Goal: Task Accomplishment & Management: Complete application form

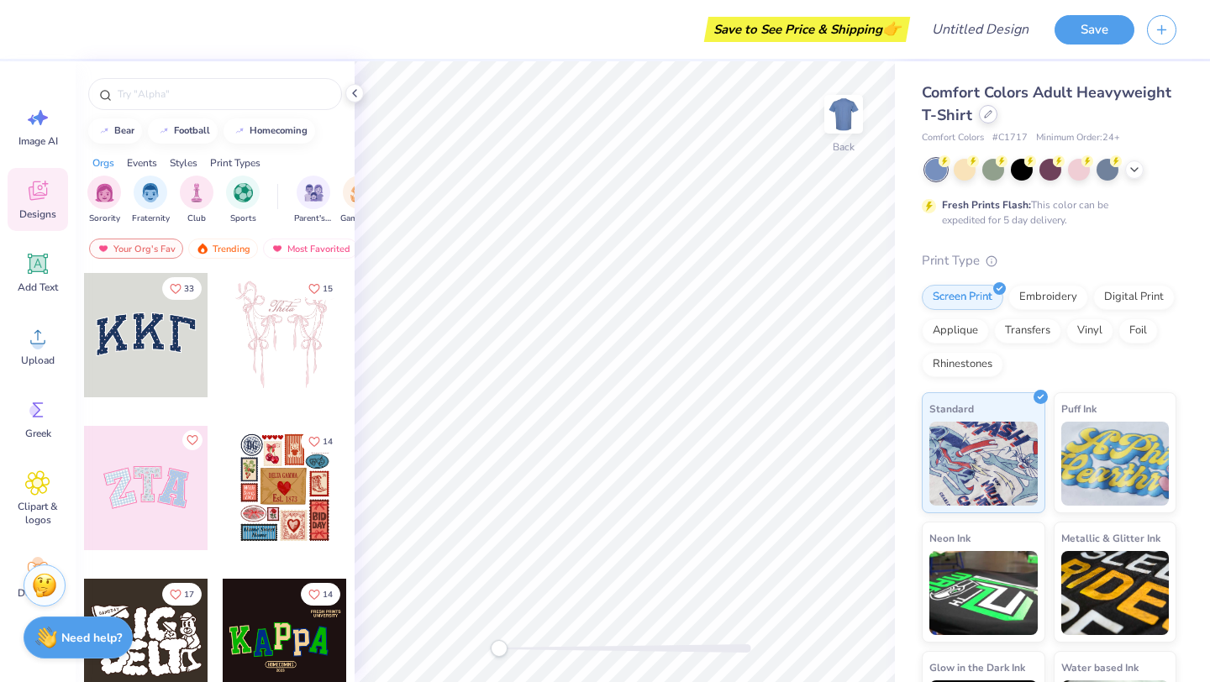
click at [984, 111] on icon at bounding box center [988, 114] width 8 height 8
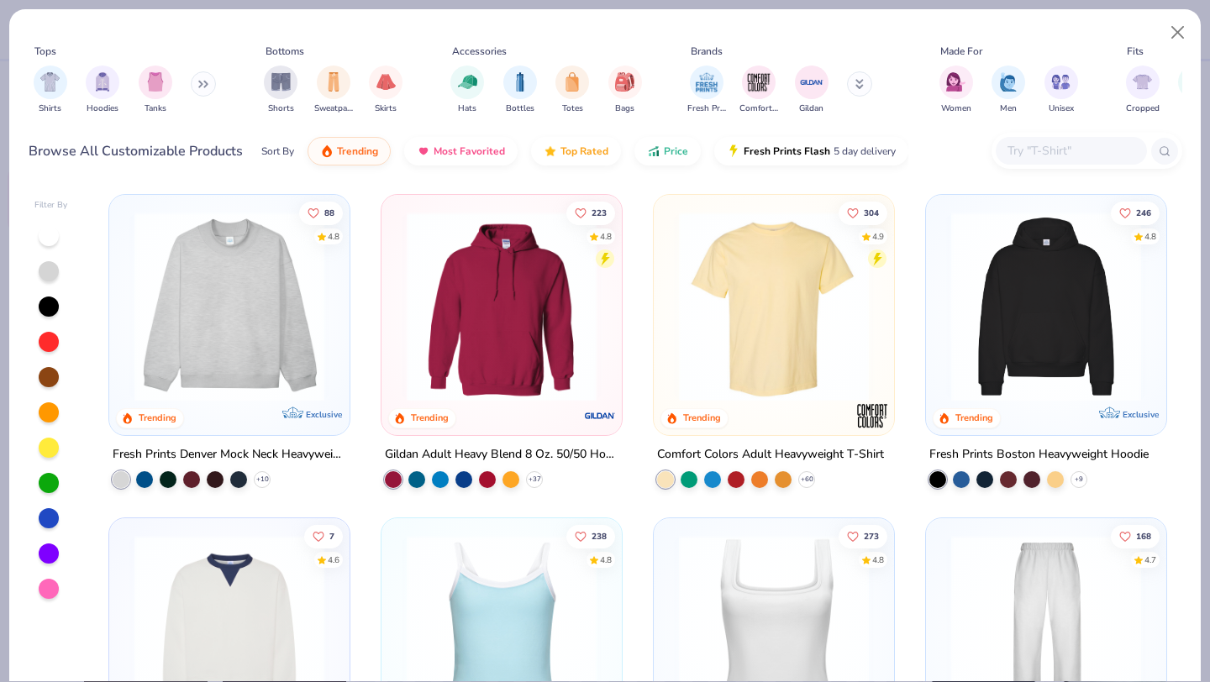
click at [278, 324] on img at bounding box center [229, 307] width 207 height 190
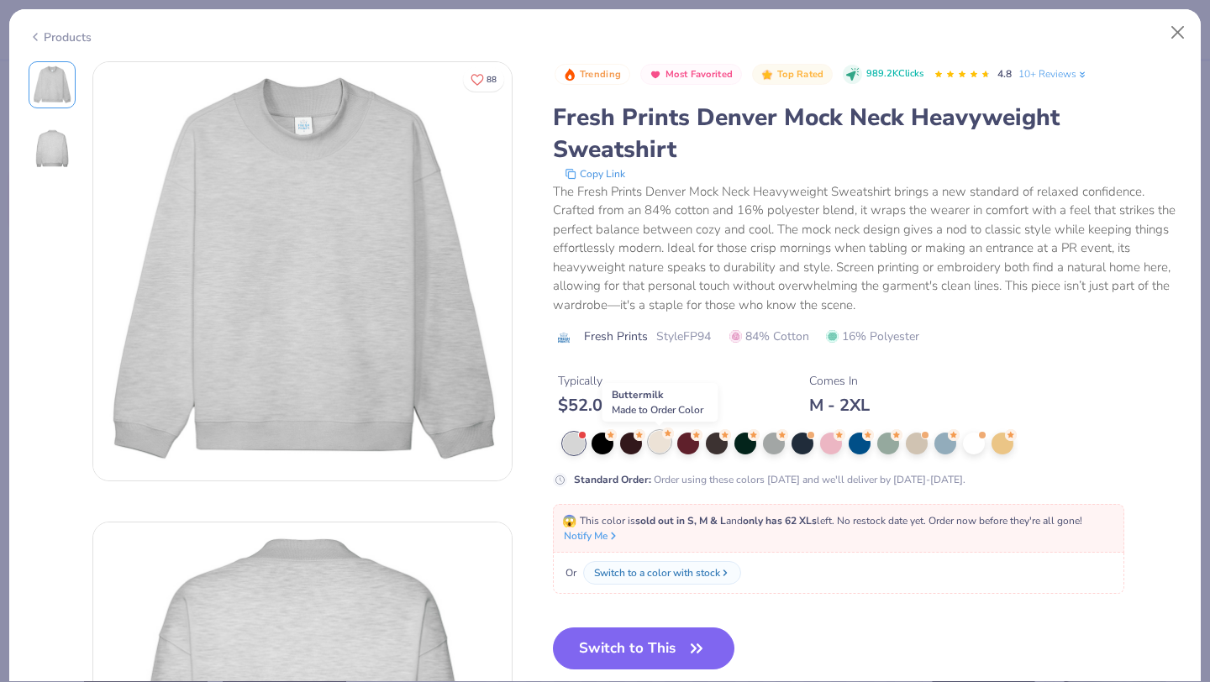
click at [658, 444] on div at bounding box center [660, 442] width 22 height 22
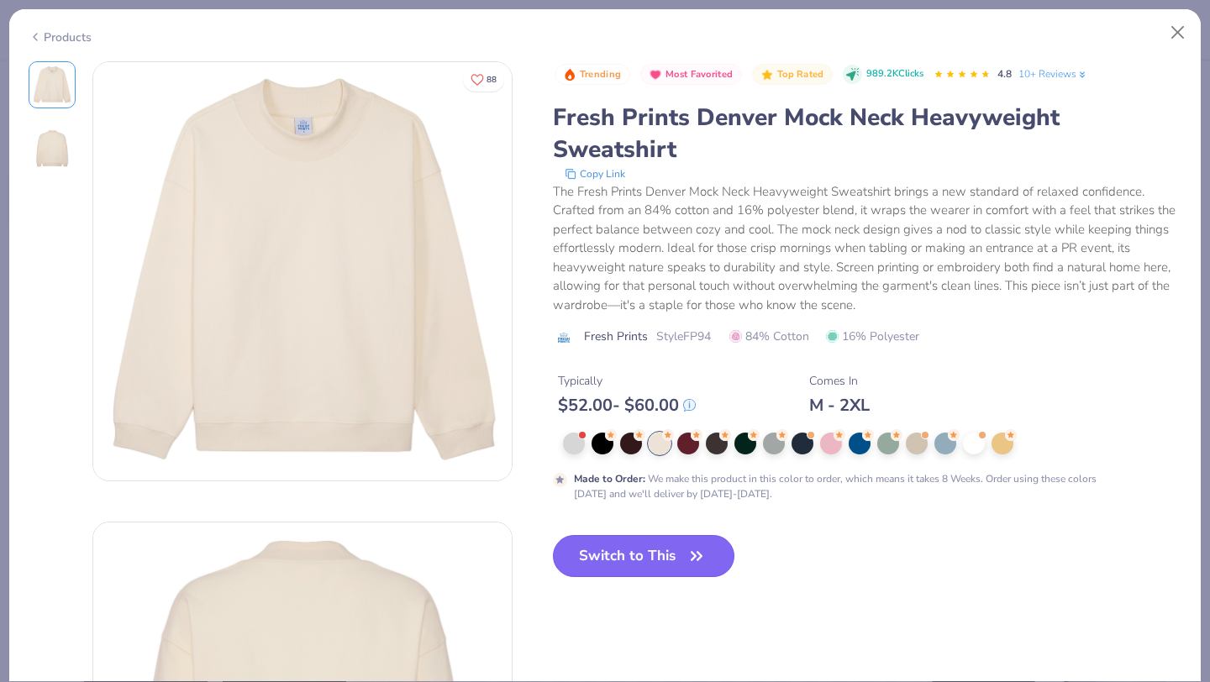
click at [656, 567] on button "Switch to This" at bounding box center [644, 556] width 182 height 42
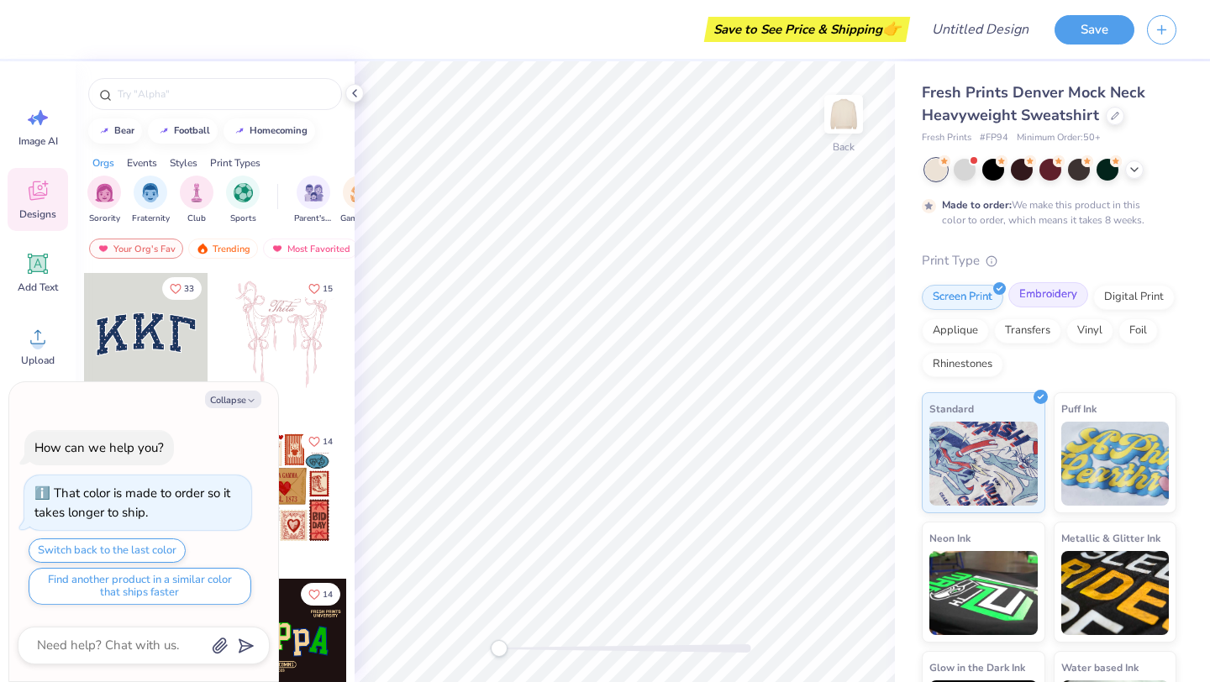
click at [1042, 295] on div "Embroidery" at bounding box center [1049, 294] width 80 height 25
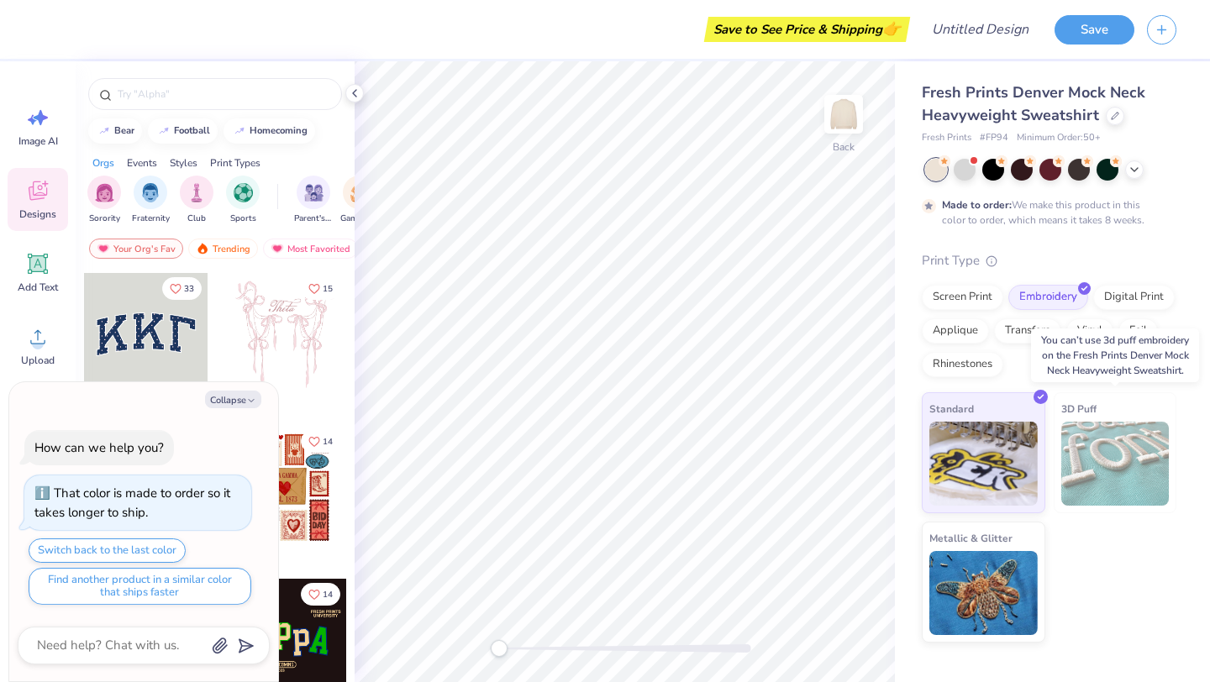
click at [1099, 479] on img at bounding box center [1116, 464] width 108 height 84
click at [242, 395] on button "Collapse" at bounding box center [233, 400] width 56 height 18
type textarea "x"
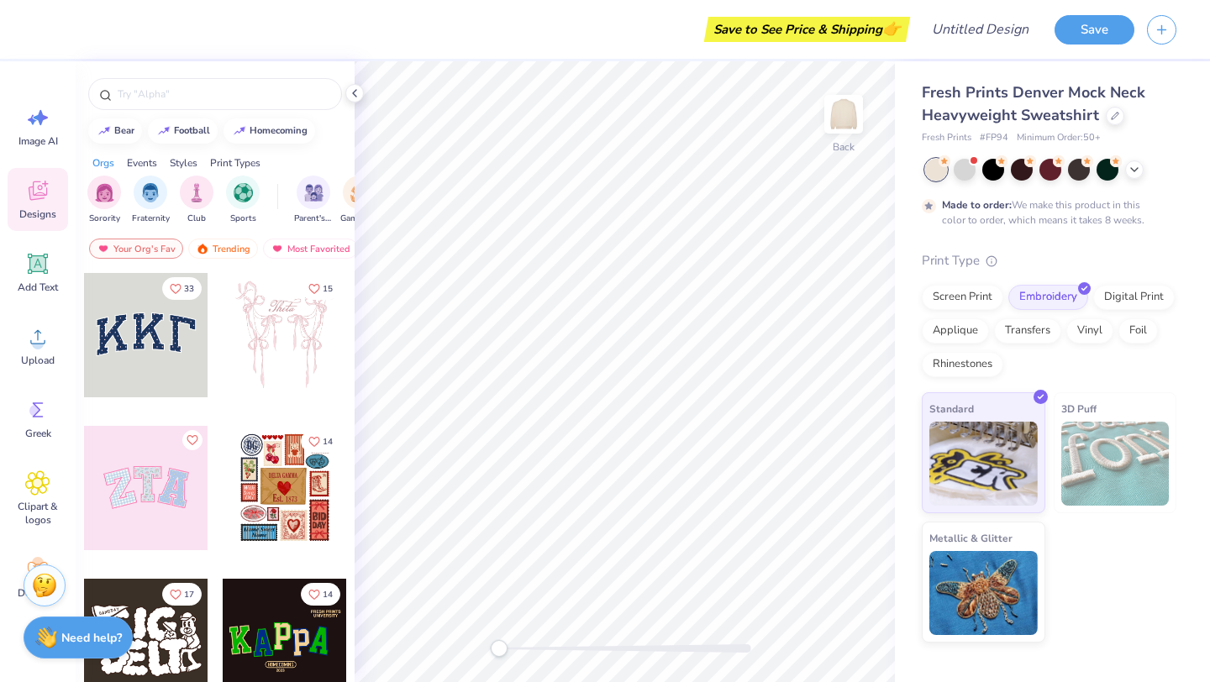
click at [171, 337] on div at bounding box center [146, 335] width 124 height 124
click at [714, 313] on div "Back W 10.72 10.72 " H 4.57 4.57 " Y 3.09 3.09 " Center Middle Top Bottom" at bounding box center [625, 371] width 540 height 621
click at [29, 433] on span "Greek" at bounding box center [38, 433] width 26 height 13
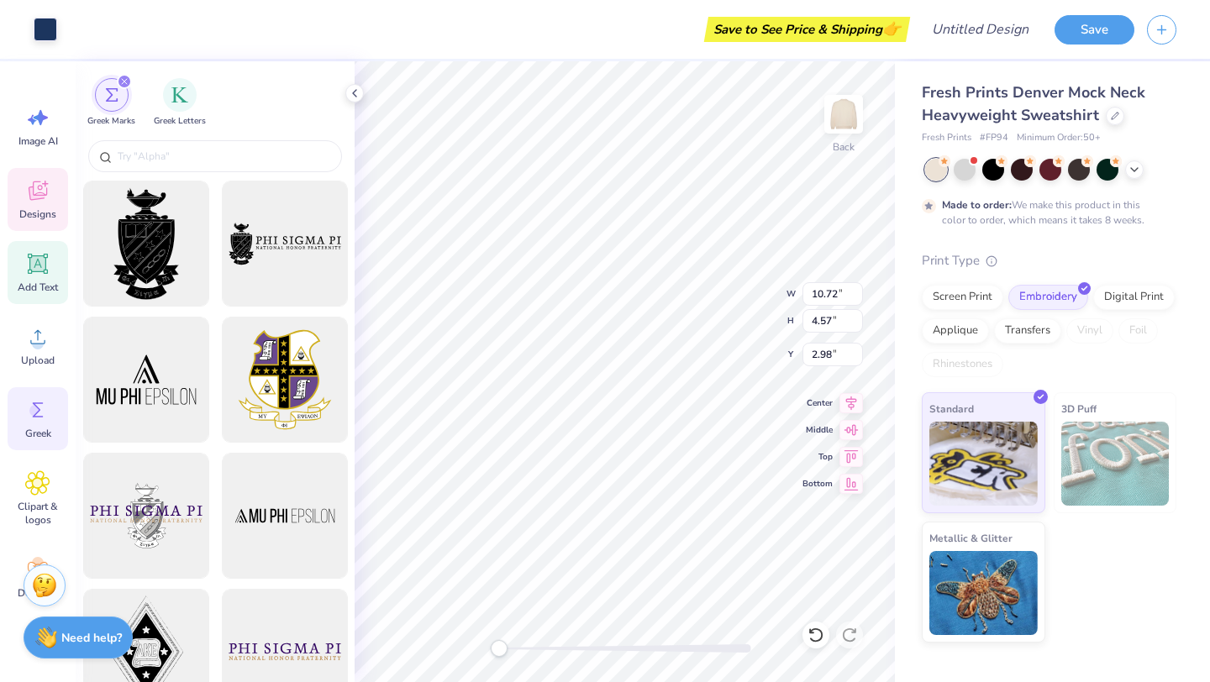
click at [42, 287] on span "Add Text" at bounding box center [38, 287] width 40 height 13
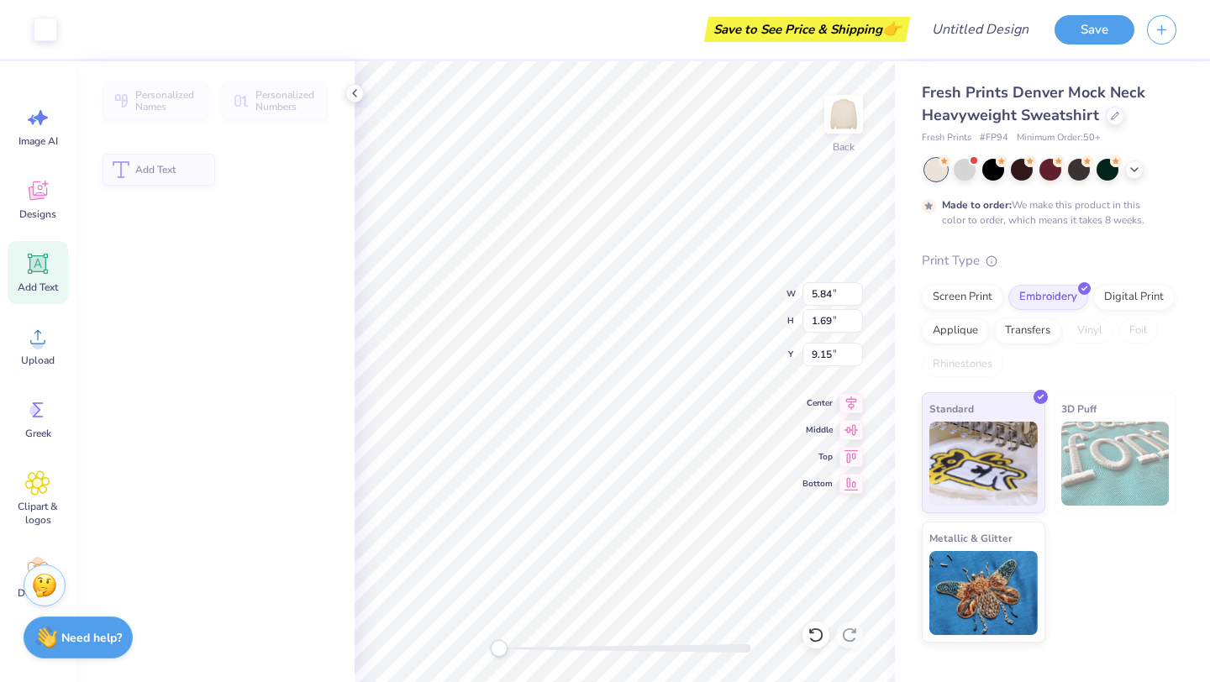
type input "5.84"
type input "1.69"
type input "9.15"
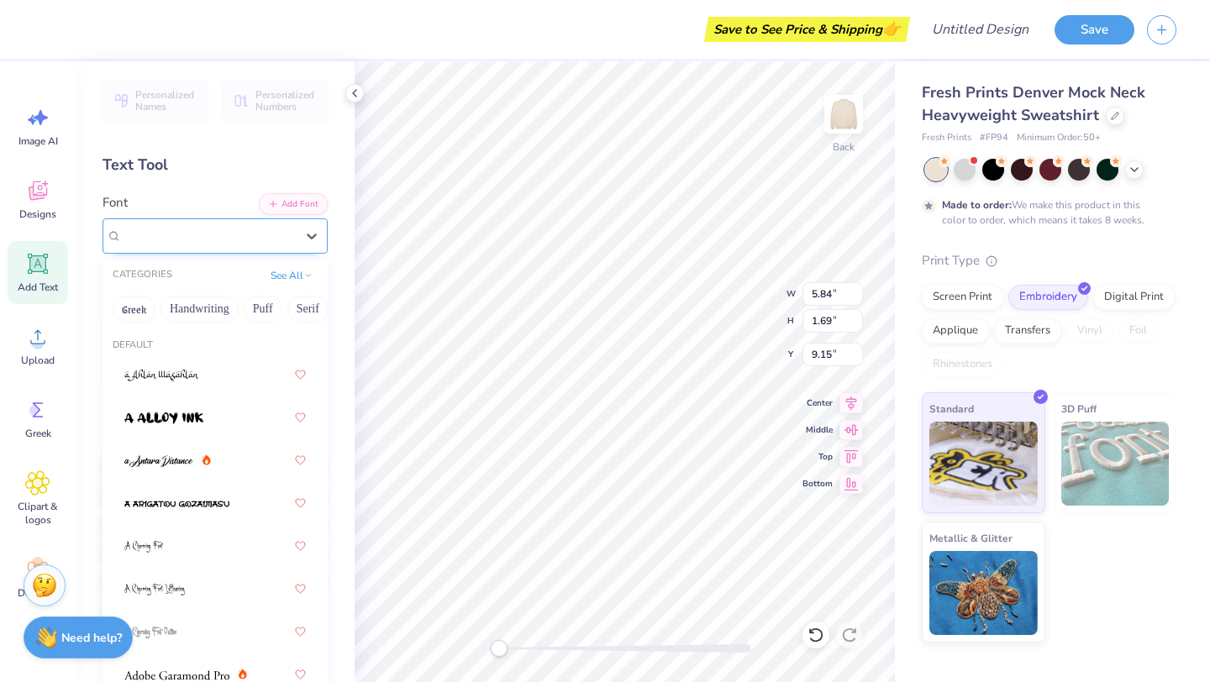
click at [285, 237] on div "Super Dream" at bounding box center [208, 236] width 177 height 26
click at [261, 307] on button "Puff" at bounding box center [263, 309] width 39 height 27
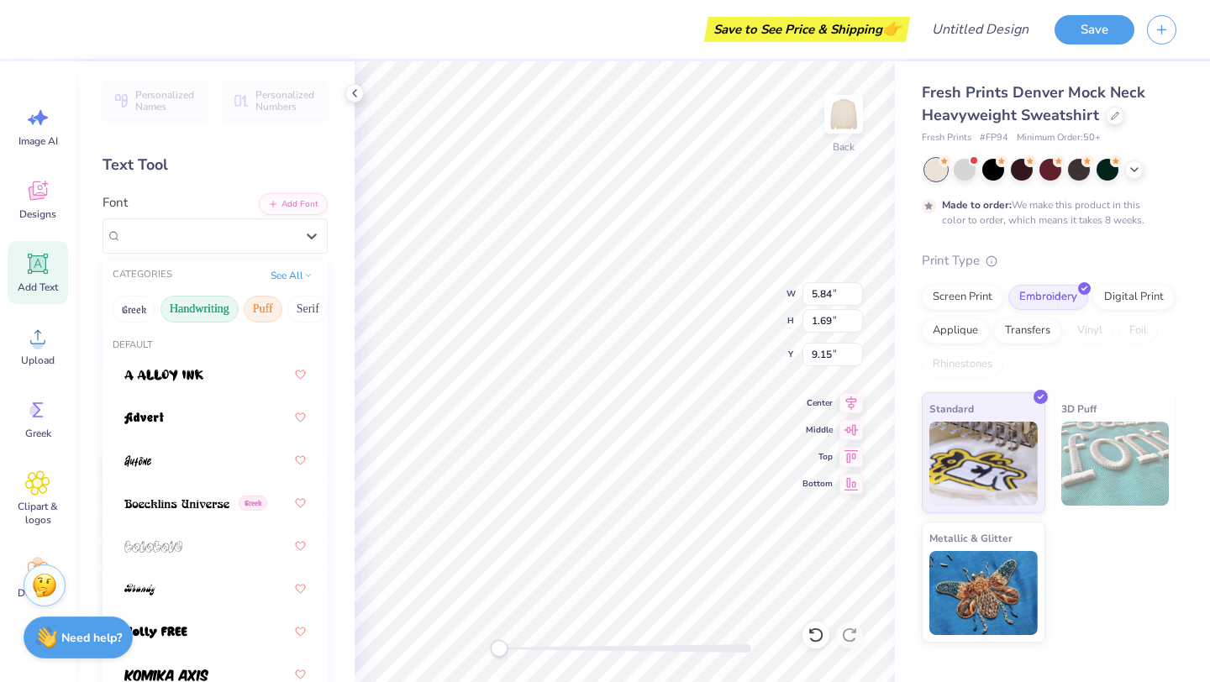
click at [206, 314] on button "Handwriting" at bounding box center [200, 309] width 78 height 27
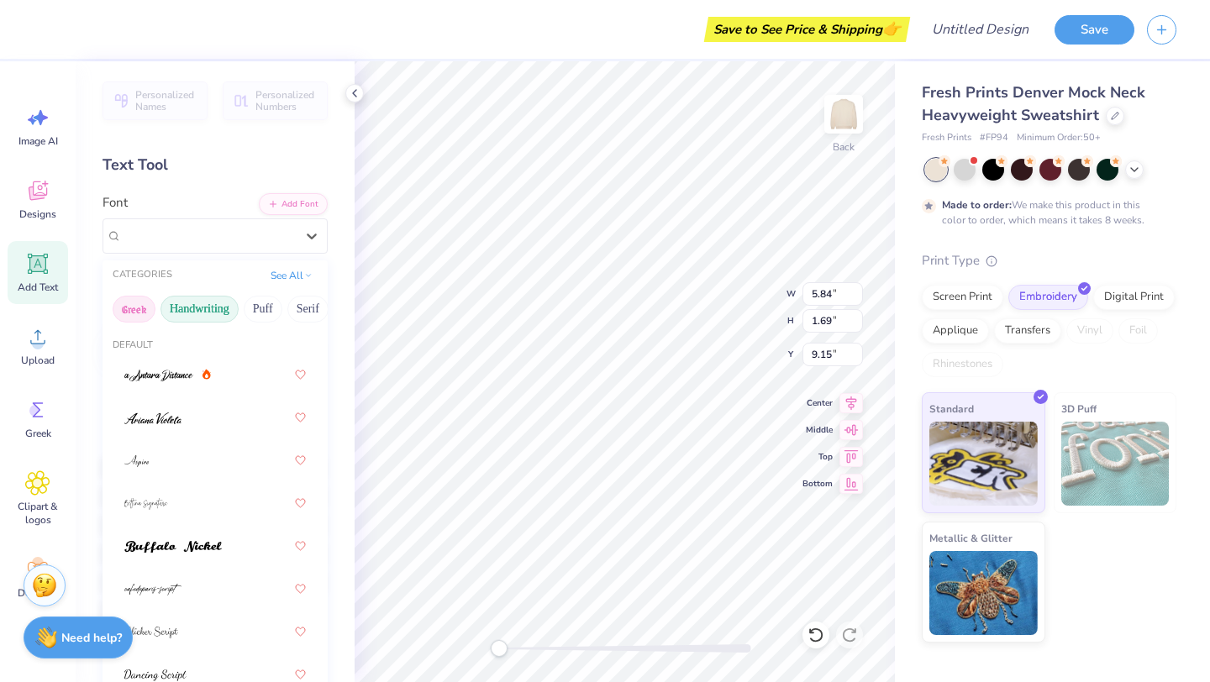
click at [136, 314] on button "Greek" at bounding box center [134, 309] width 43 height 27
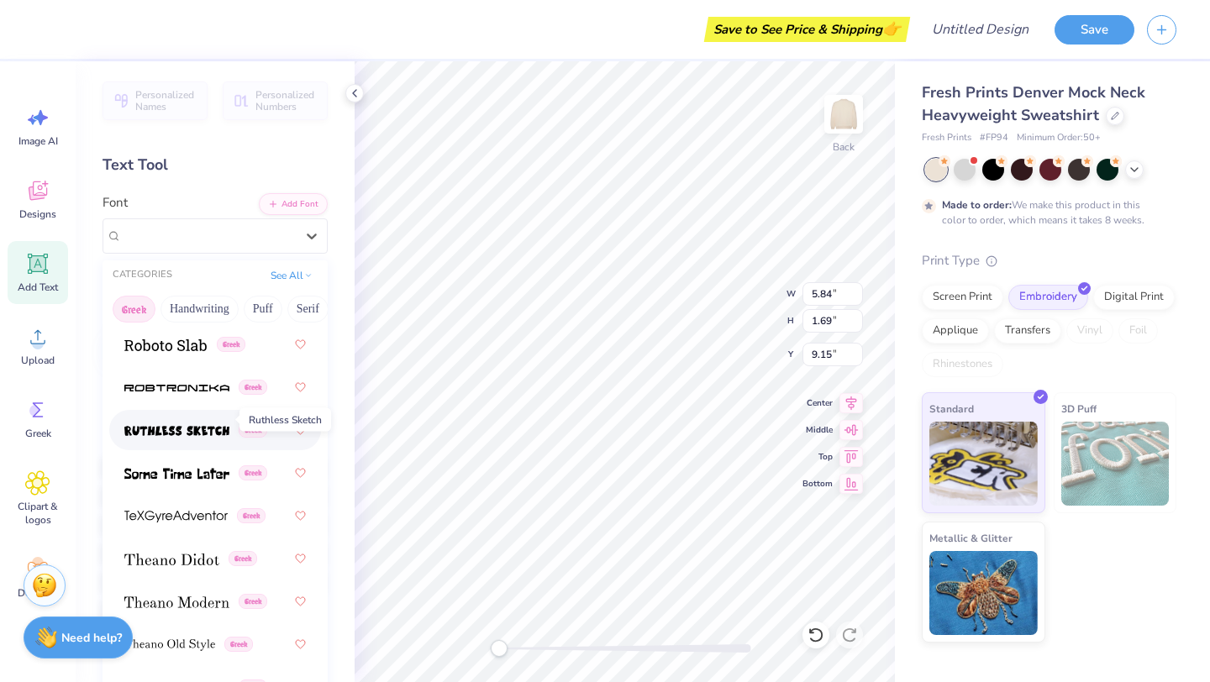
scroll to position [1635, 0]
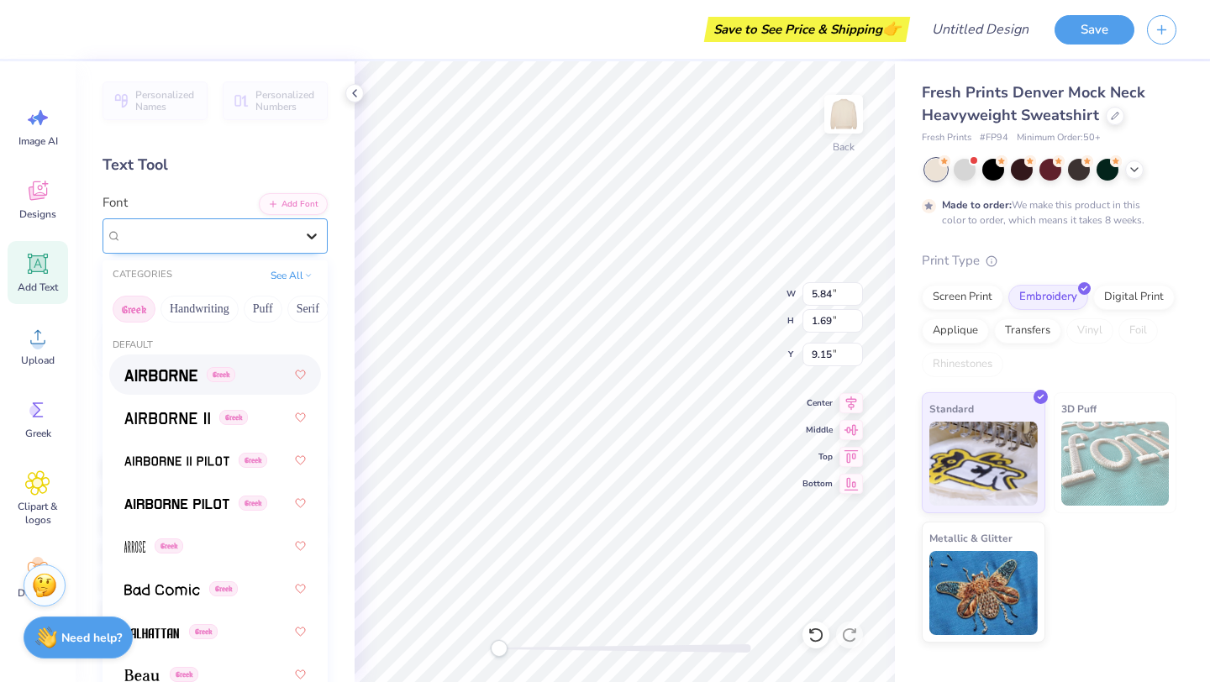
click at [300, 240] on div at bounding box center [312, 236] width 30 height 30
click at [314, 232] on icon at bounding box center [311, 236] width 17 height 17
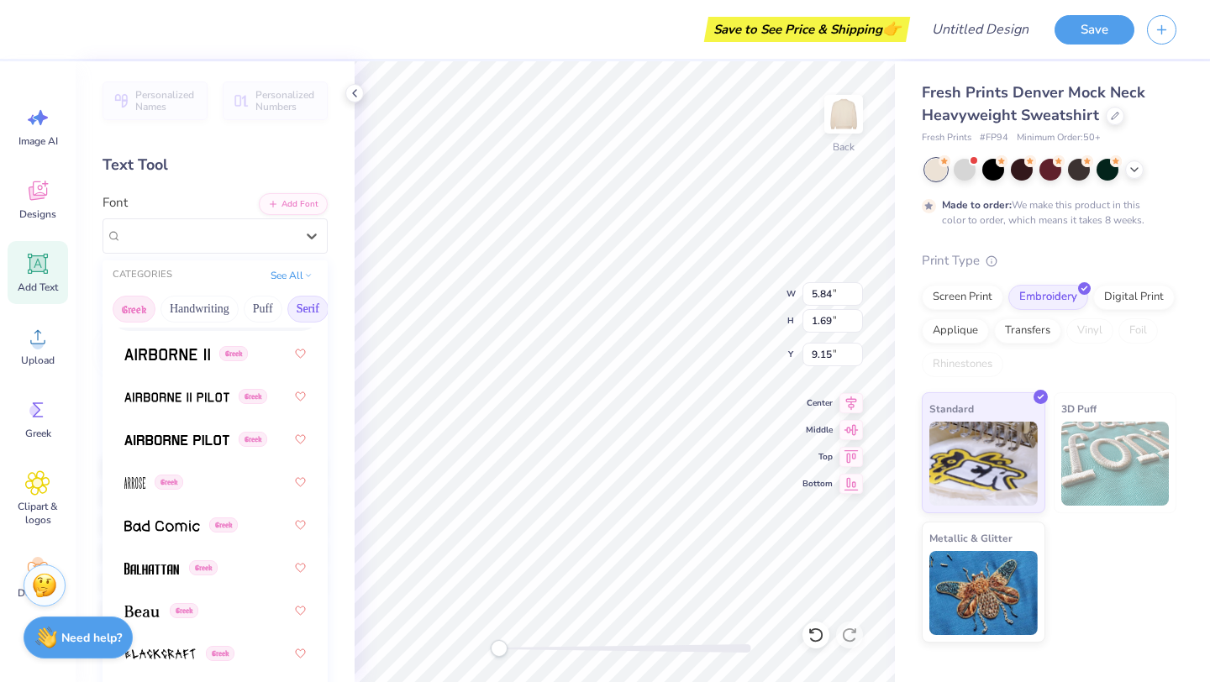
click at [308, 317] on button "Serif" at bounding box center [307, 309] width 41 height 27
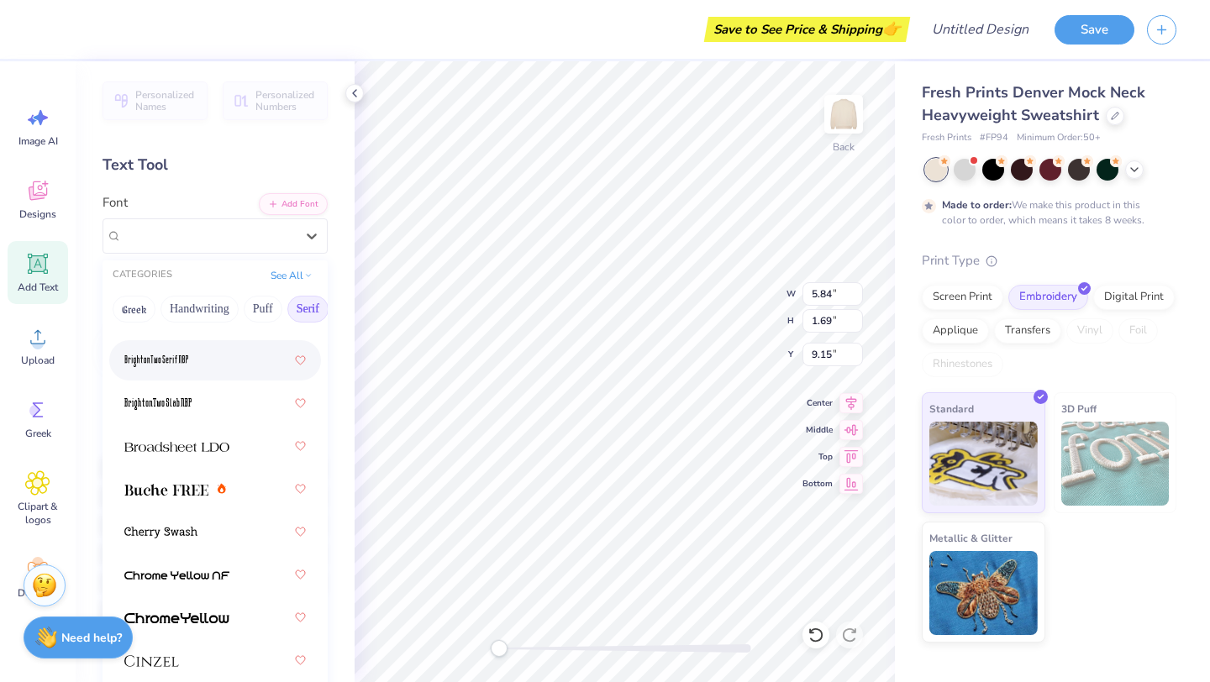
scroll to position [145, 0]
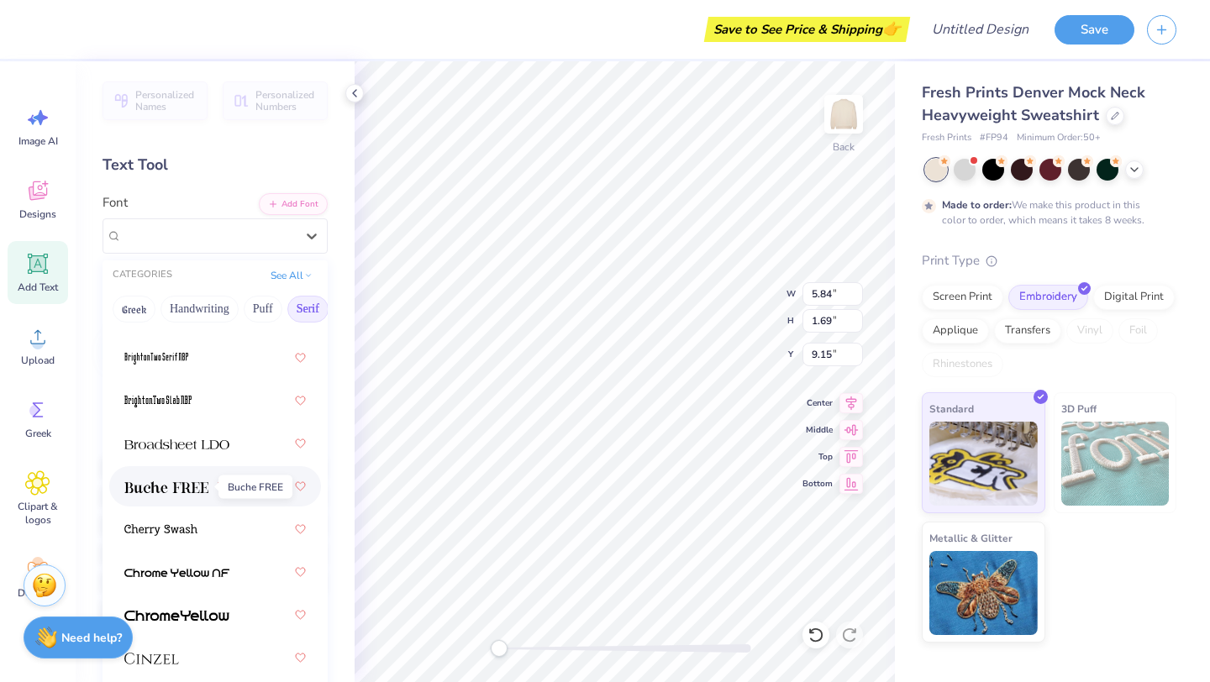
click at [190, 484] on img at bounding box center [166, 488] width 84 height 12
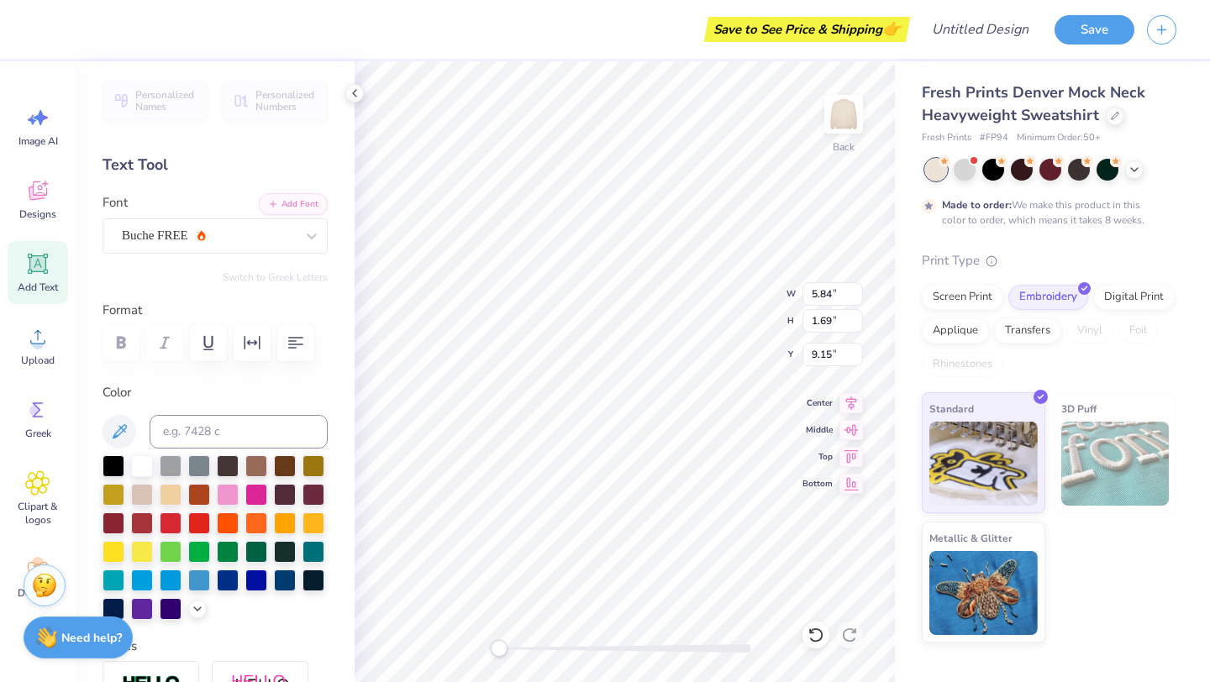
type textarea "T"
click at [29, 137] on span "Image AI" at bounding box center [38, 140] width 40 height 13
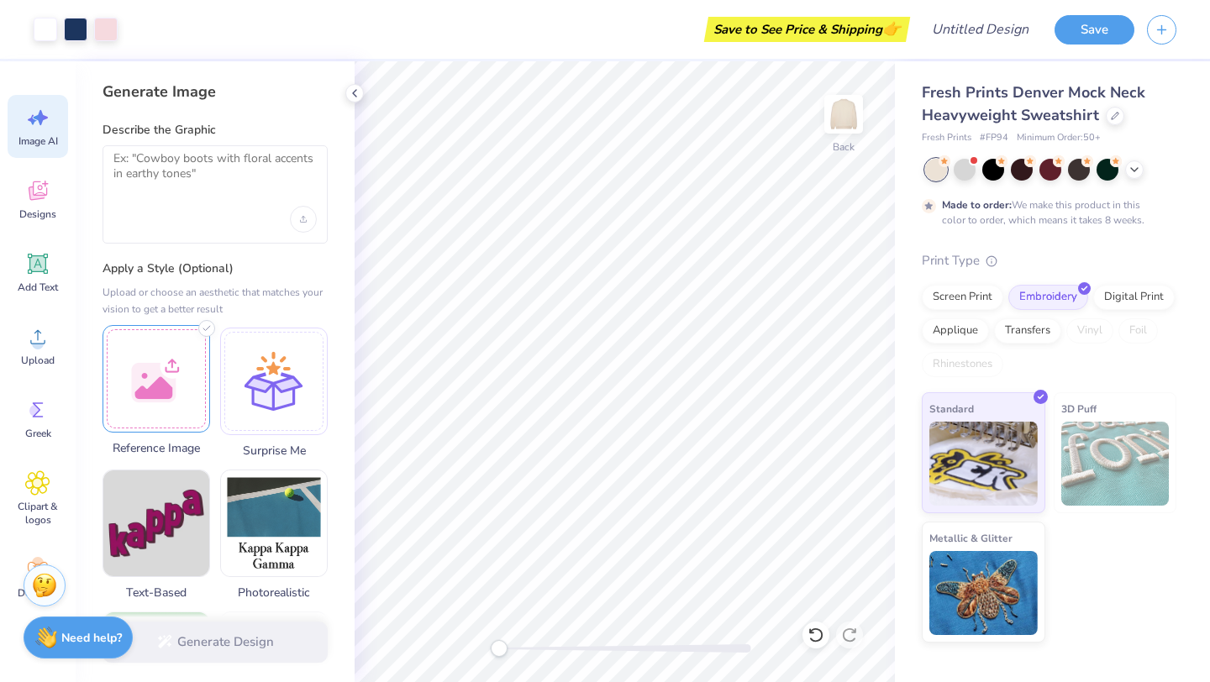
click at [173, 377] on div at bounding box center [157, 379] width 108 height 108
click at [211, 178] on textarea at bounding box center [214, 172] width 203 height 42
click at [185, 353] on div at bounding box center [157, 379] width 108 height 108
click at [172, 364] on div at bounding box center [157, 379] width 108 height 108
click at [177, 416] on div at bounding box center [157, 379] width 108 height 108
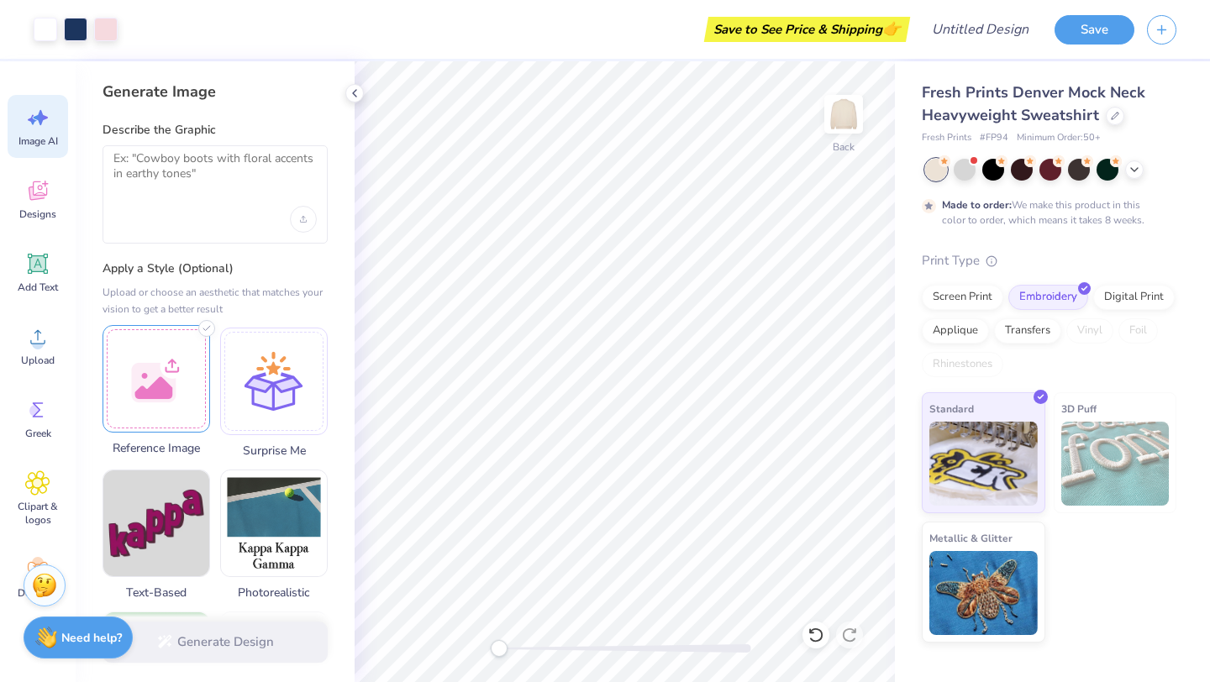
click at [171, 375] on div at bounding box center [157, 379] width 108 height 108
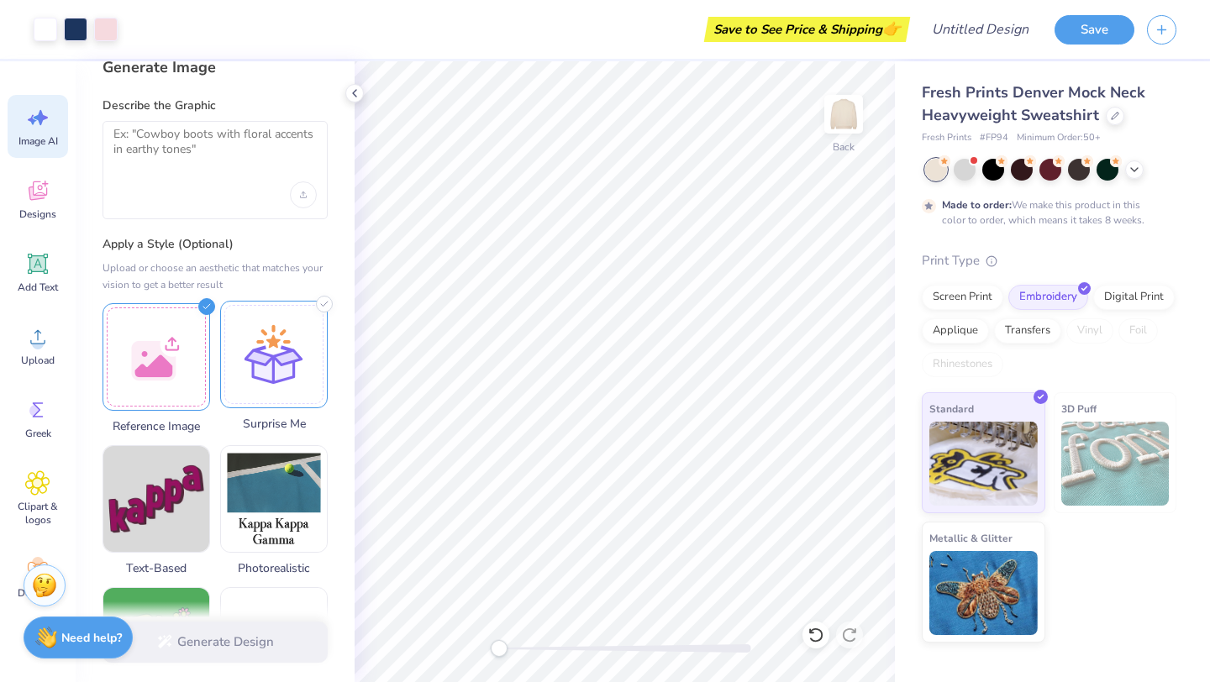
scroll to position [0, 0]
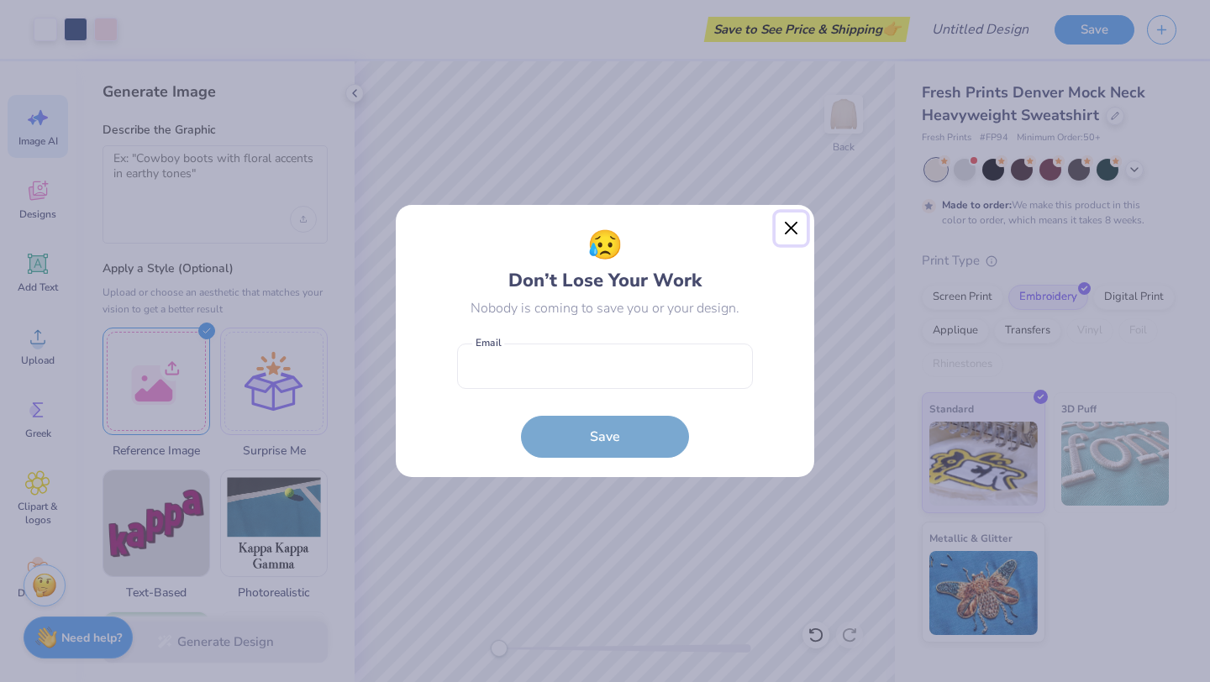
click at [783, 223] on button "Close" at bounding box center [792, 229] width 32 height 32
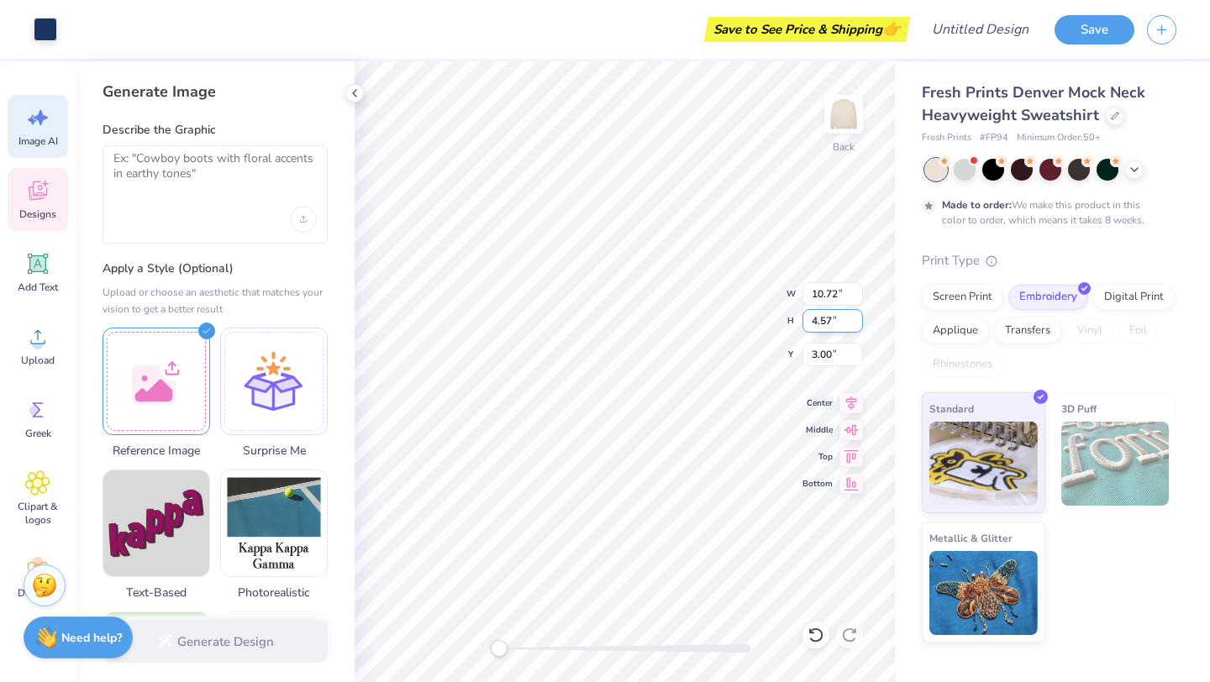
click at [707, 320] on div "Back W 10.72 10.72 " H 4.57 4.57 " Y 3.00 3.00 " Center Middle Top Bottom" at bounding box center [625, 371] width 540 height 621
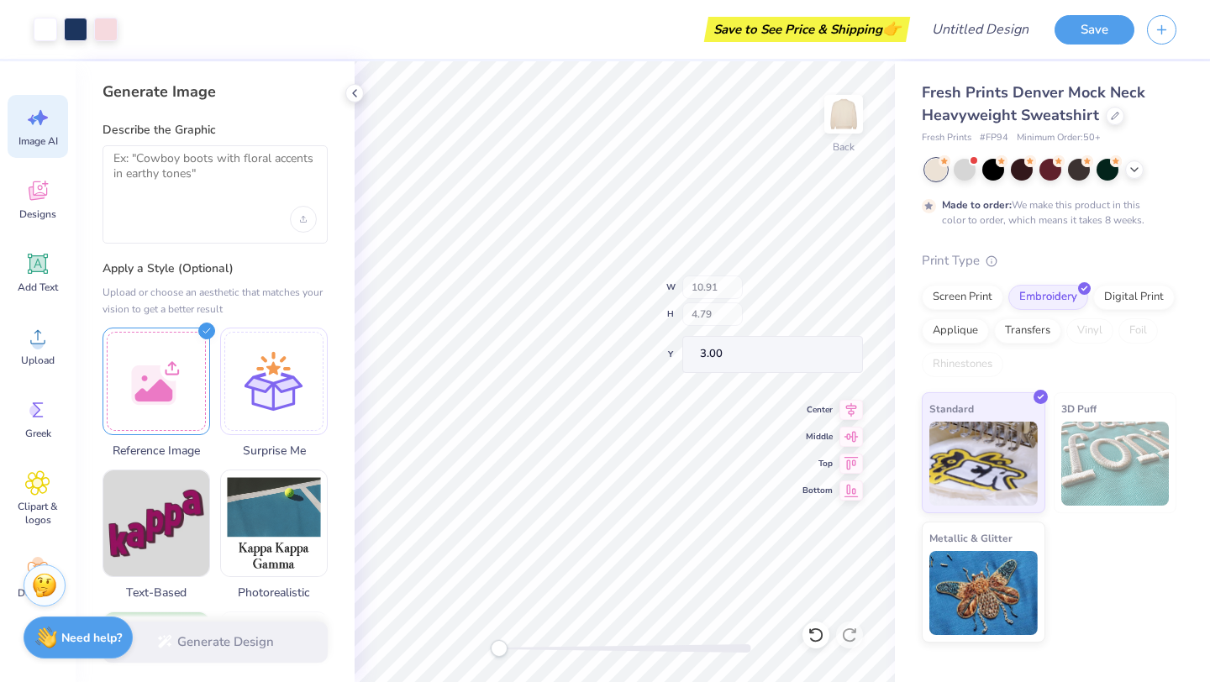
type input "10.91"
type input "4.79"
click at [962, 173] on div at bounding box center [965, 168] width 22 height 22
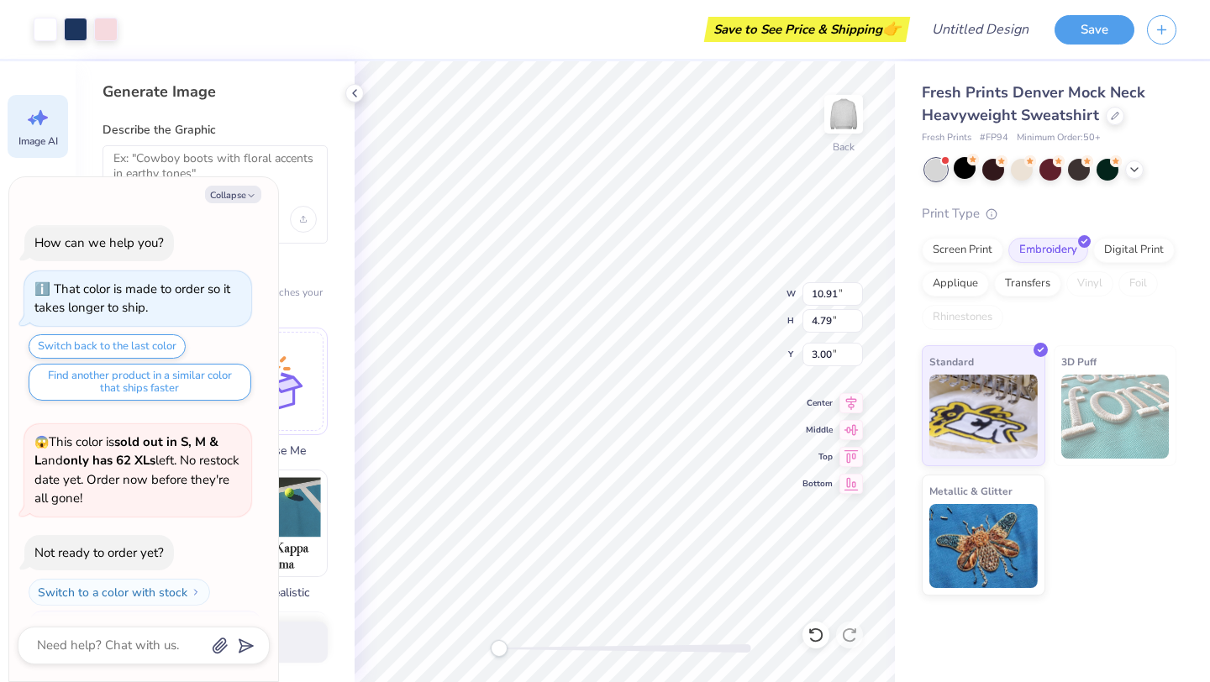
scroll to position [354, 0]
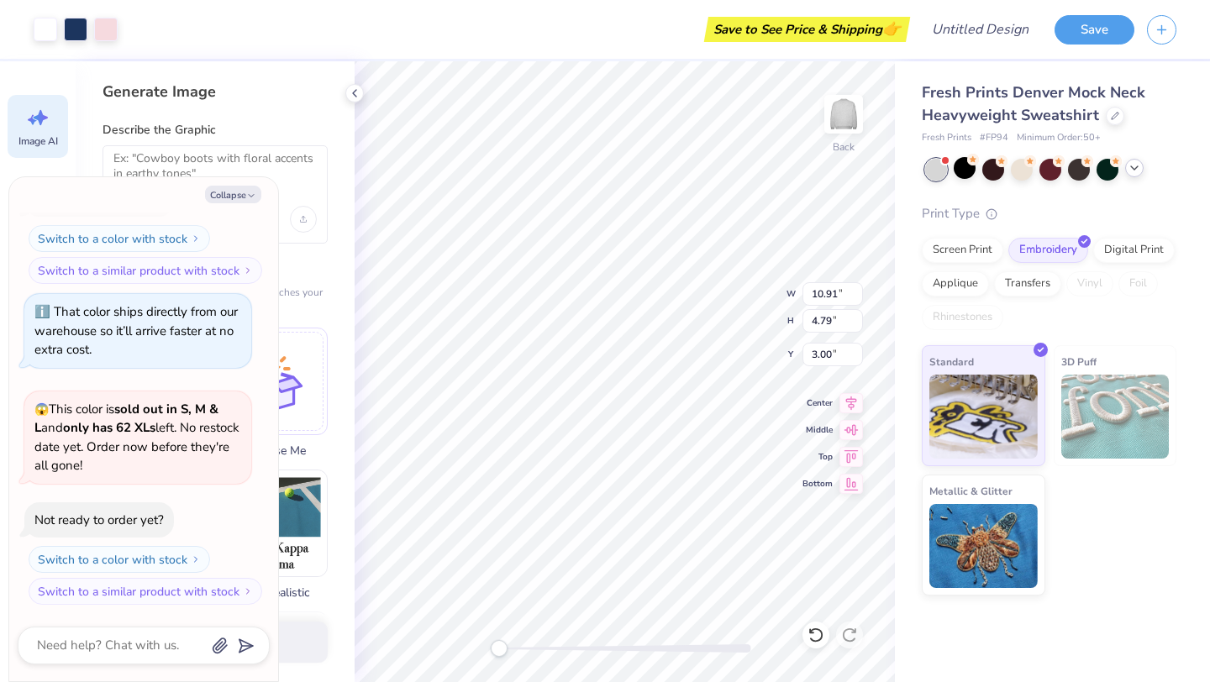
click at [1136, 171] on icon at bounding box center [1134, 167] width 13 height 13
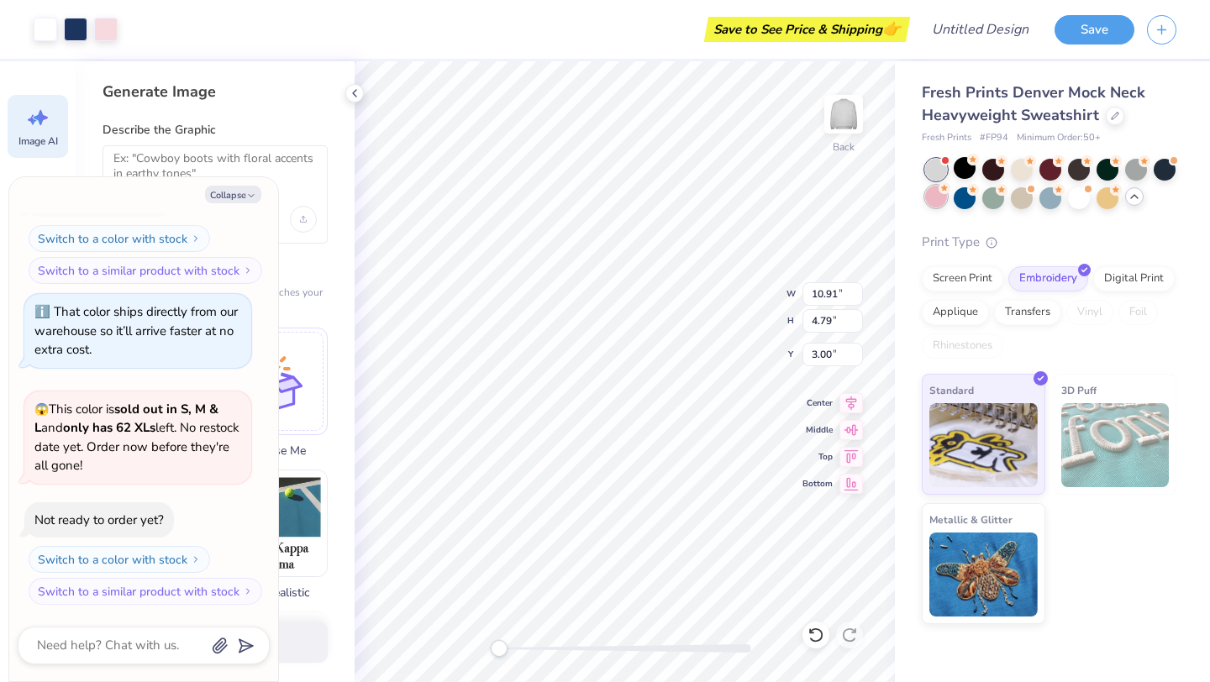
click at [941, 196] on div at bounding box center [936, 197] width 22 height 22
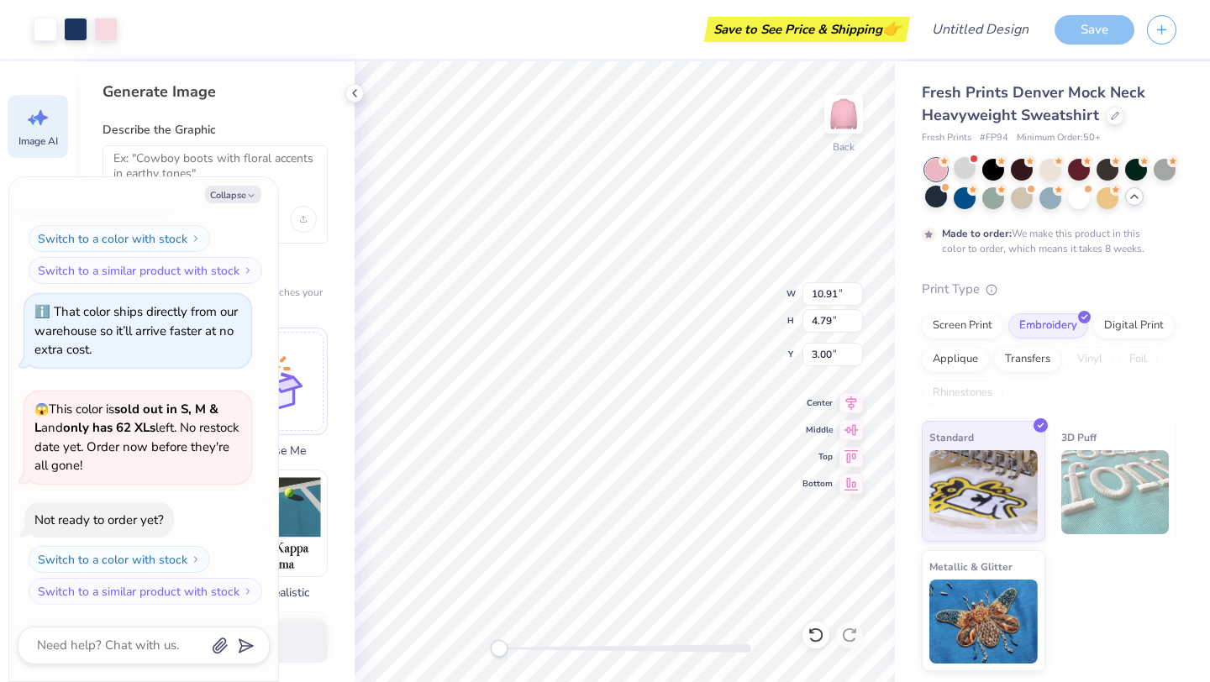
scroll to position [493, 0]
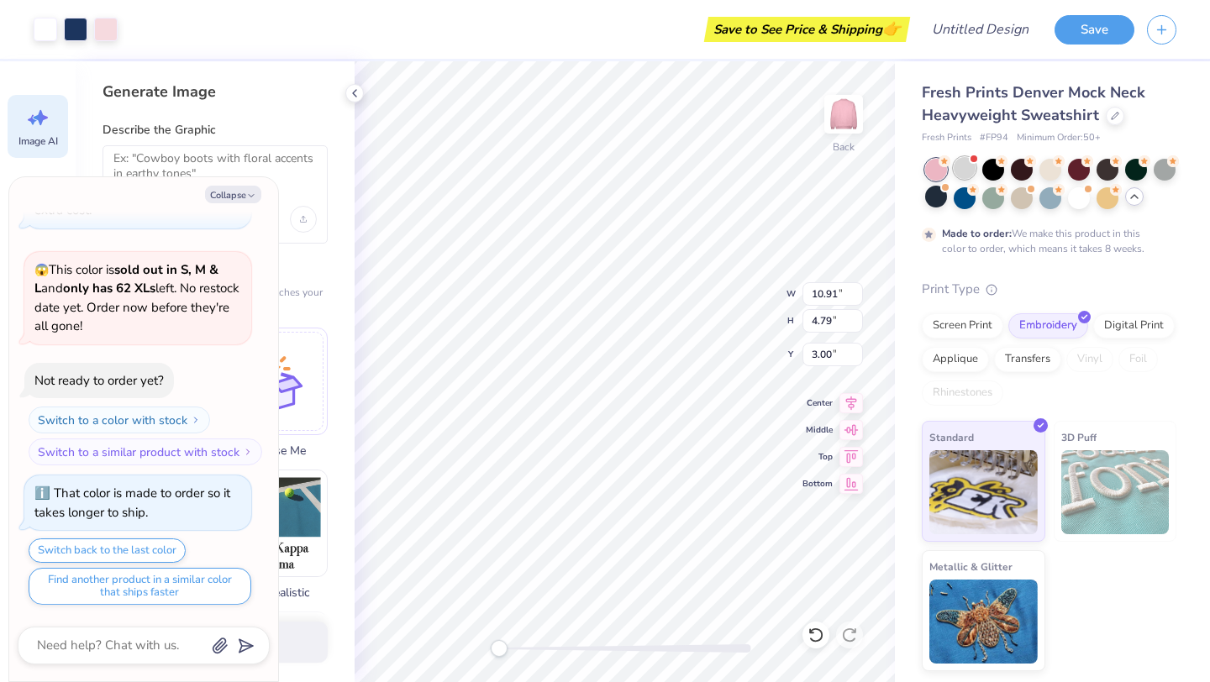
click at [966, 166] on div at bounding box center [965, 168] width 22 height 22
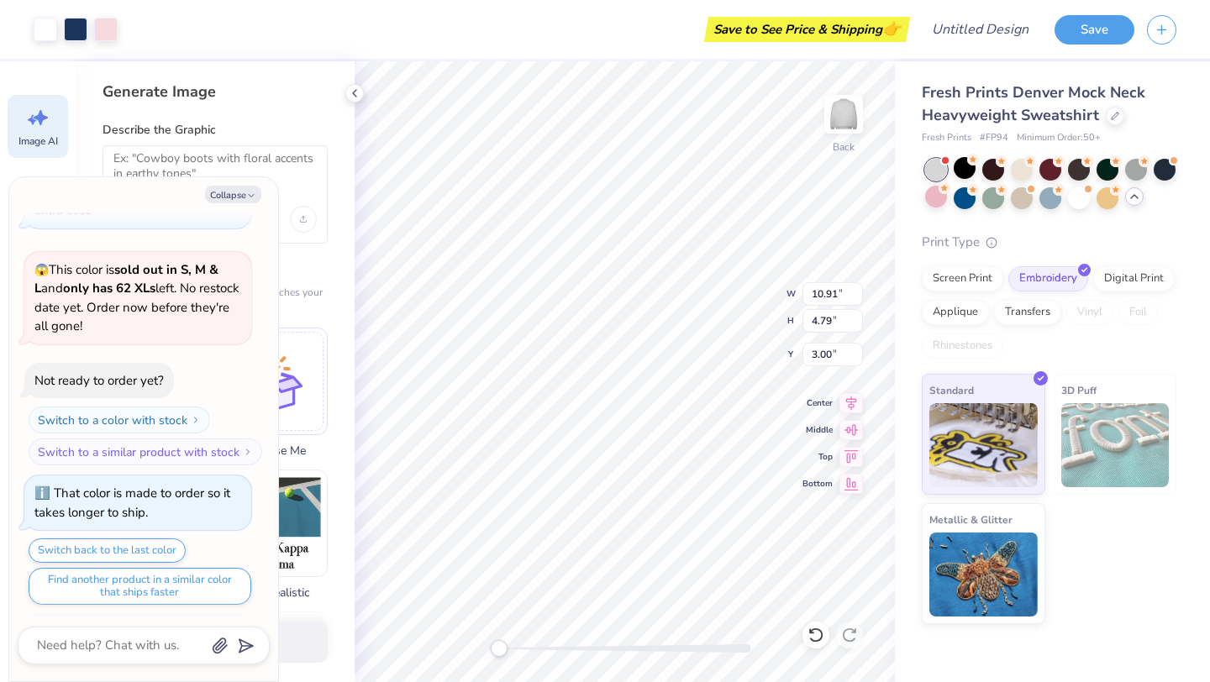
scroll to position [814, 0]
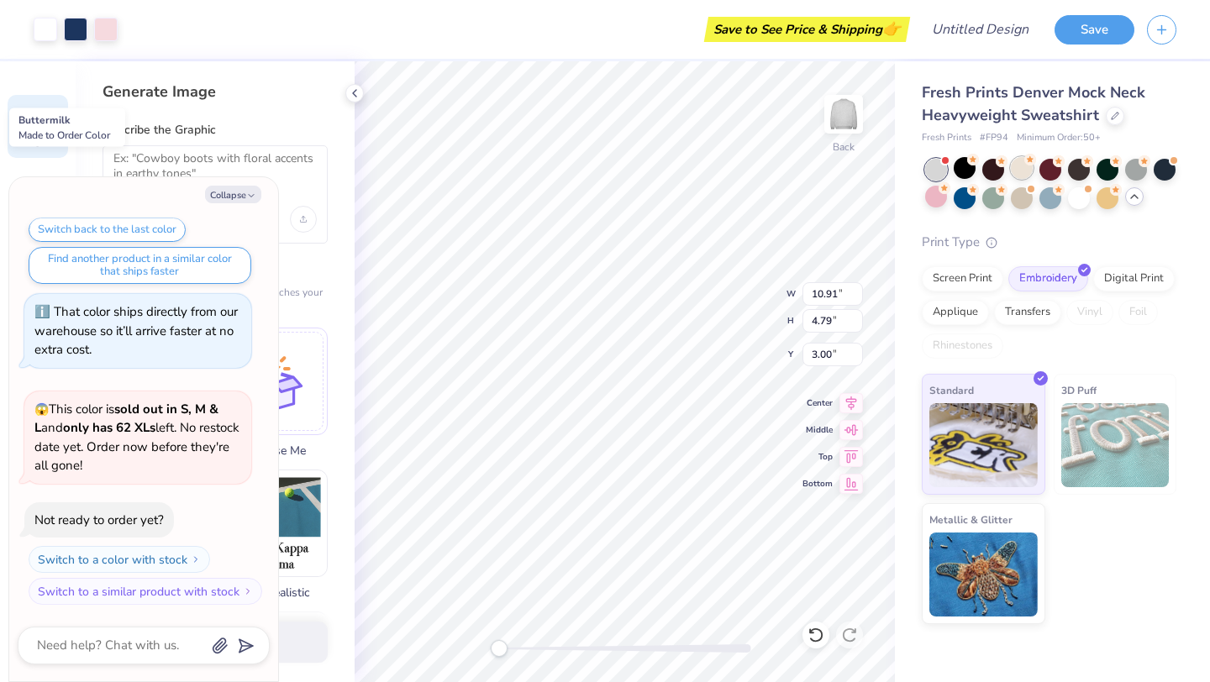
click at [1017, 172] on div at bounding box center [1022, 168] width 22 height 22
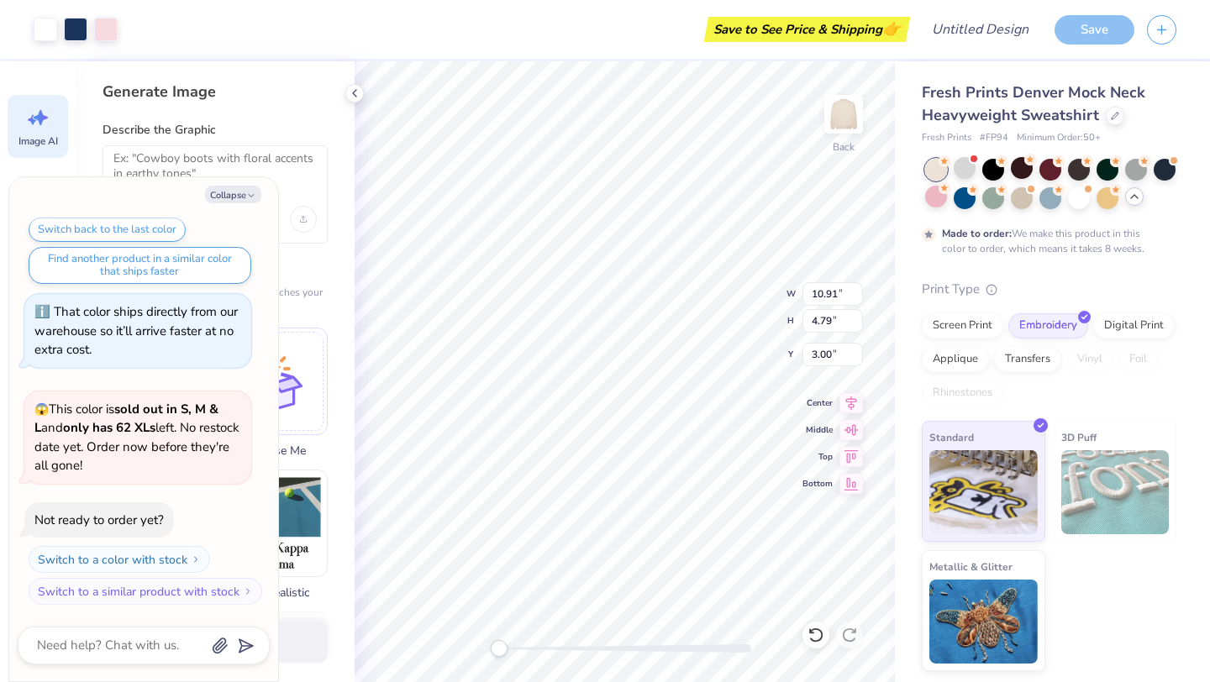
scroll to position [954, 0]
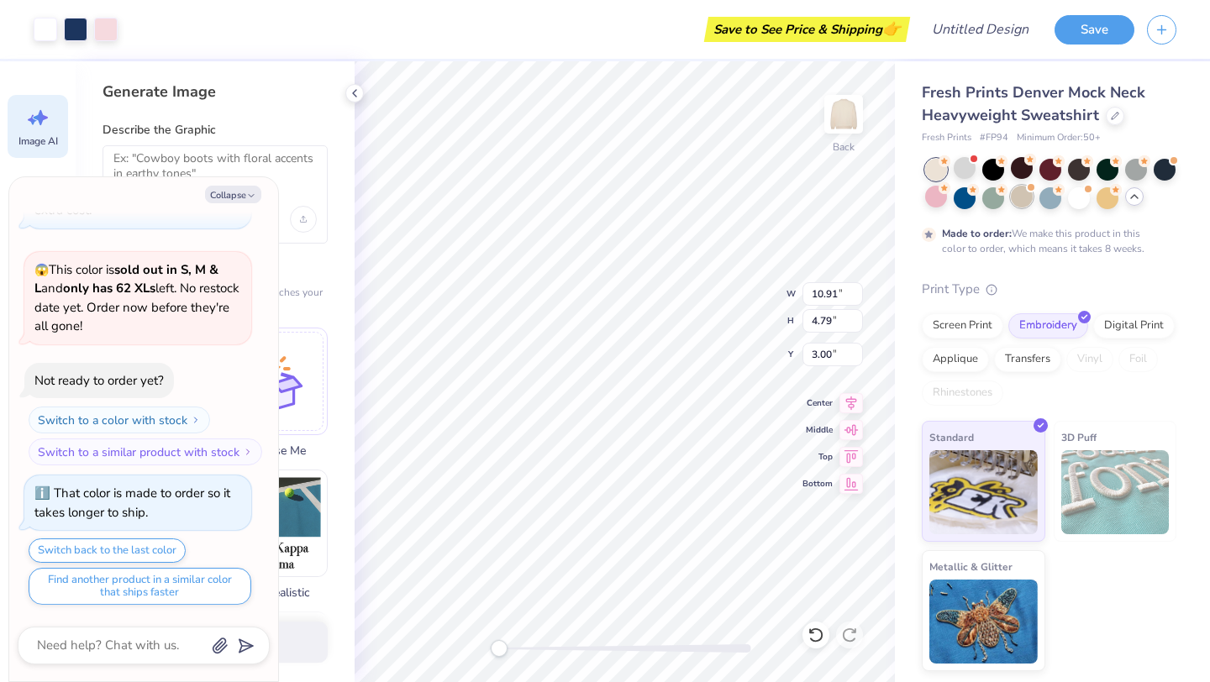
click at [1011, 194] on div at bounding box center [1022, 197] width 22 height 22
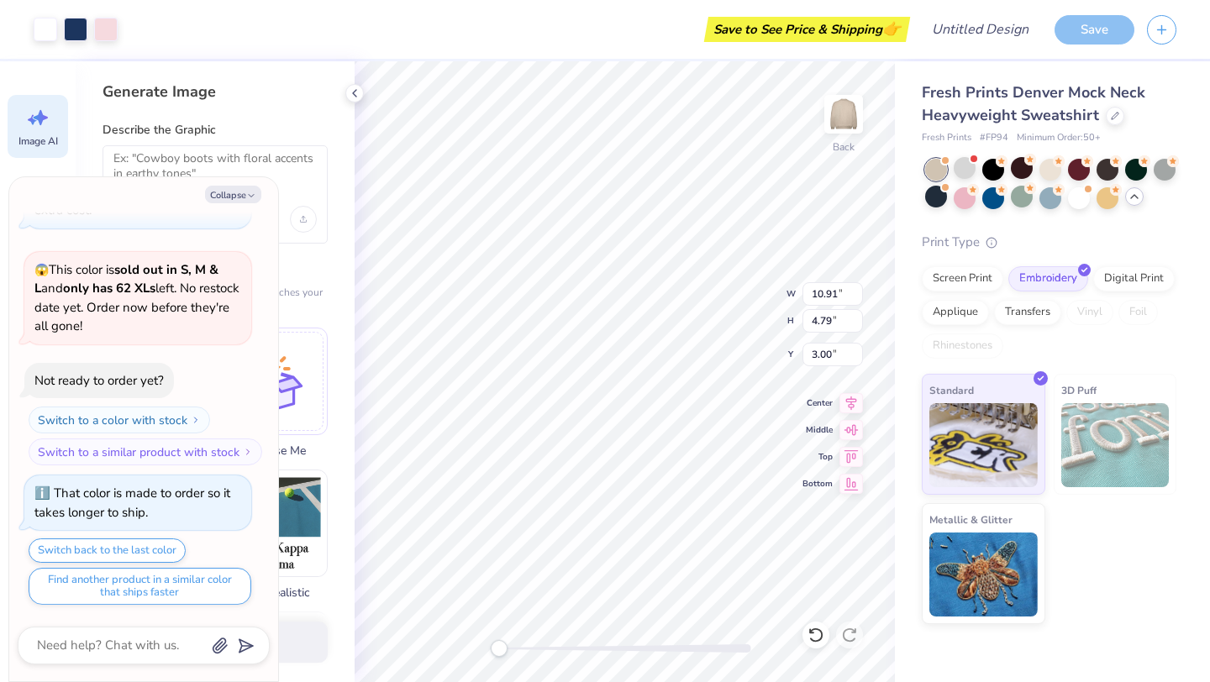
scroll to position [1256, 0]
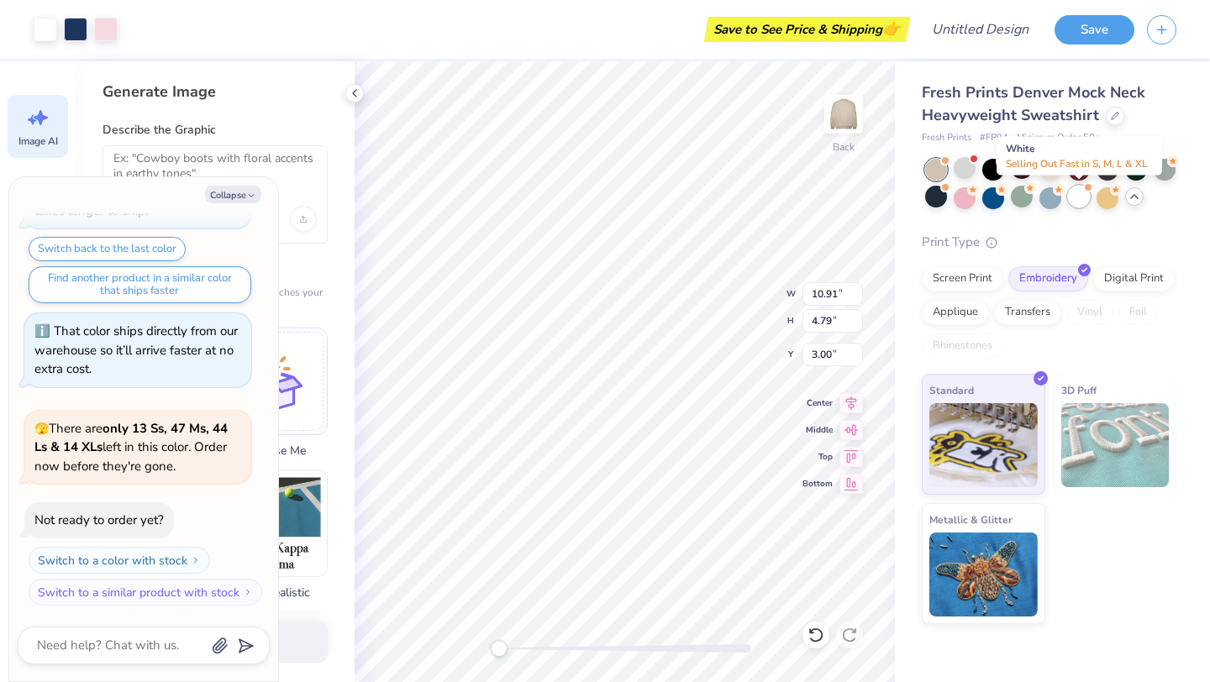
click at [1080, 199] on div at bounding box center [1079, 197] width 22 height 22
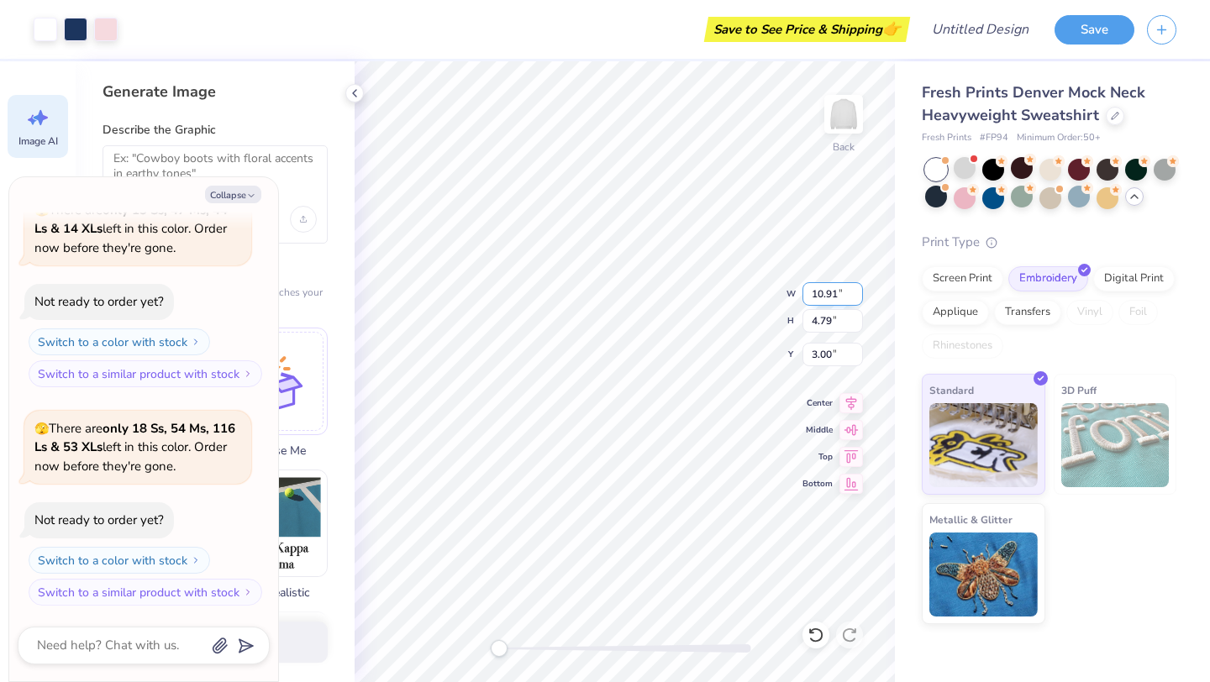
type textarea "x"
type input "2.68"
click at [126, 641] on textarea at bounding box center [120, 646] width 171 height 23
type textarea "x"
type textarea "i"
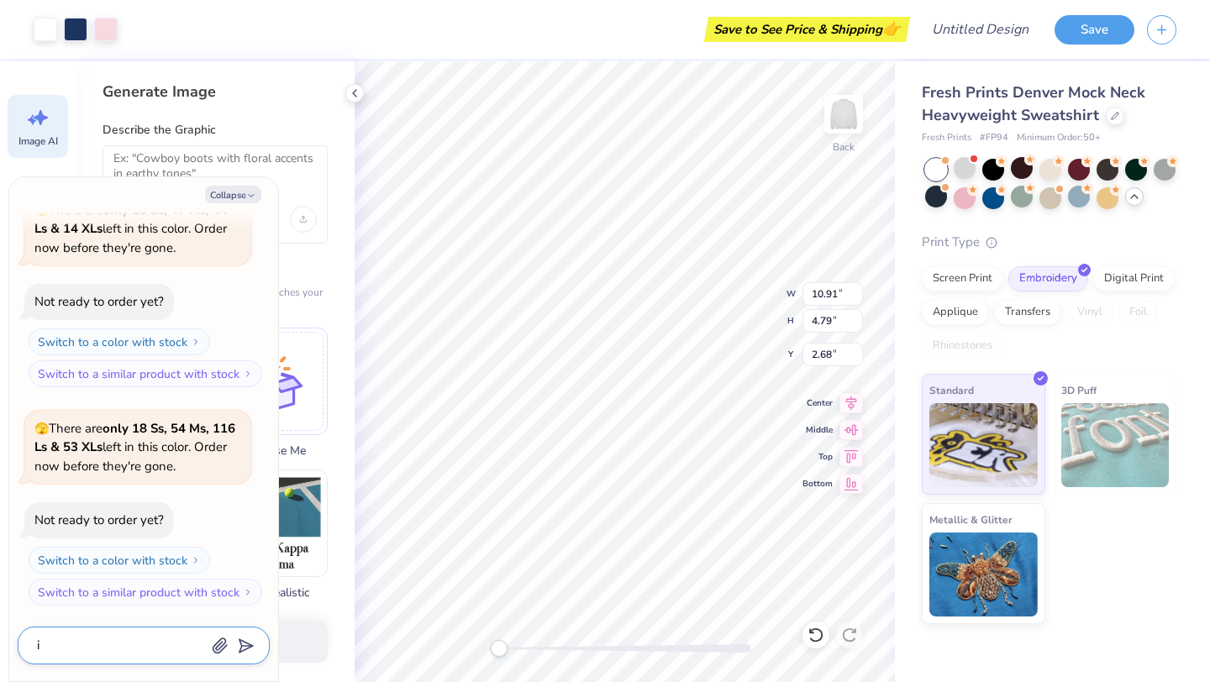
type textarea "x"
type textarea "i"
type textarea "x"
type textarea "i l"
type textarea "x"
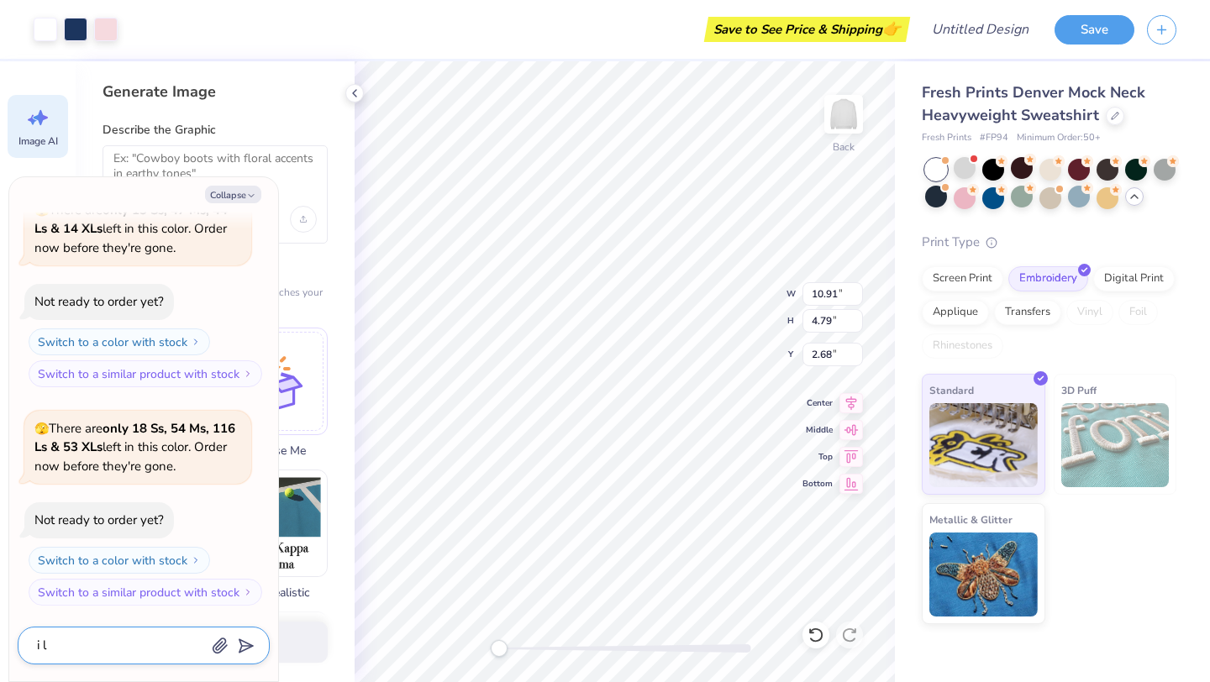
type textarea "i li"
type textarea "x"
type textarea "i lik"
type textarea "x"
type textarea "i like"
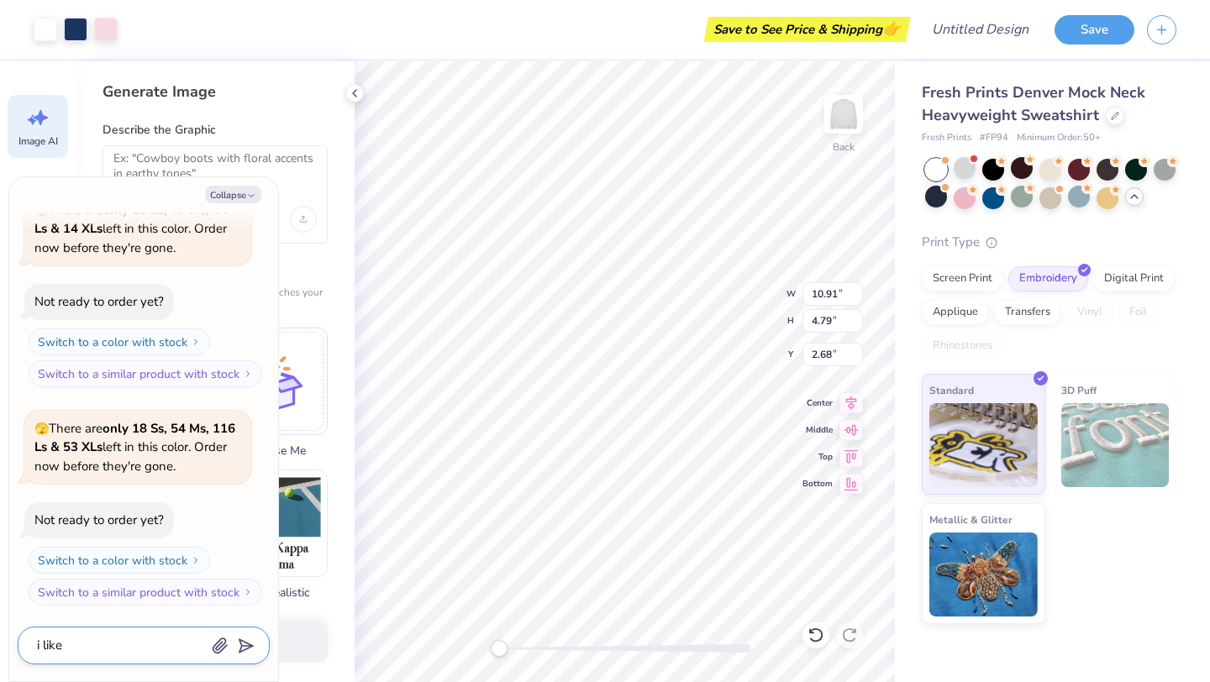
type textarea "x"
type textarea "i like"
type textarea "x"
type textarea "i like th"
type textarea "x"
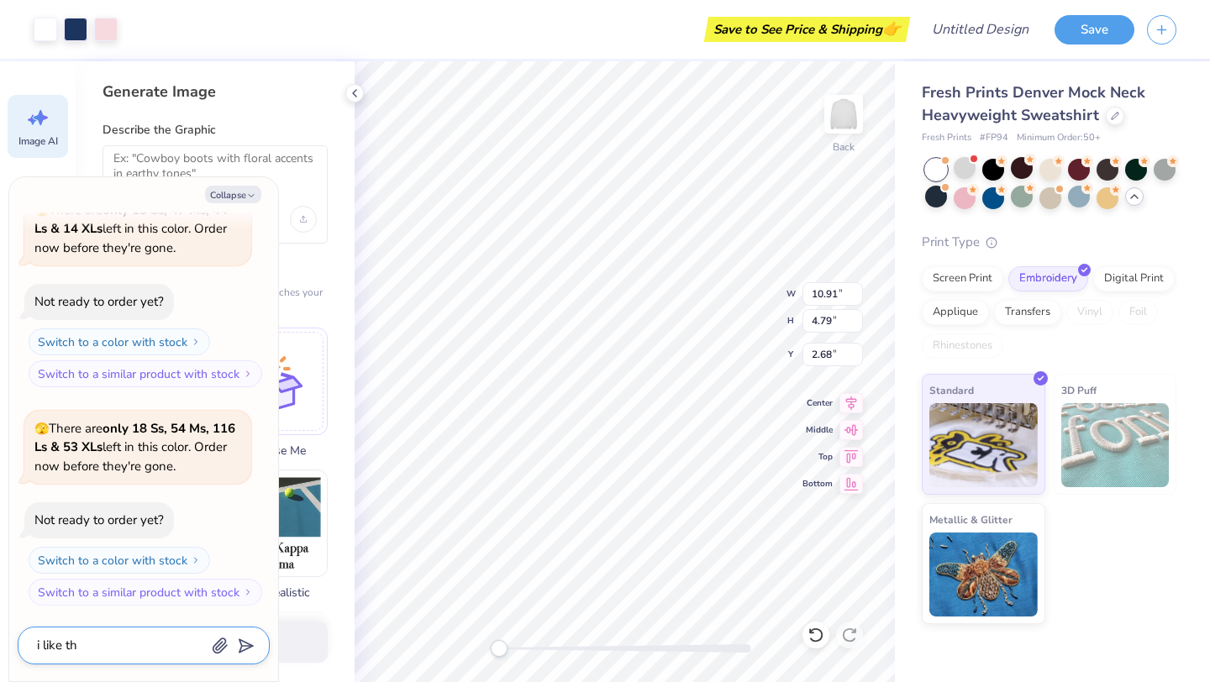
type textarea "i like the"
type textarea "x"
type textarea "i like the"
type textarea "x"
type textarea "i like the k"
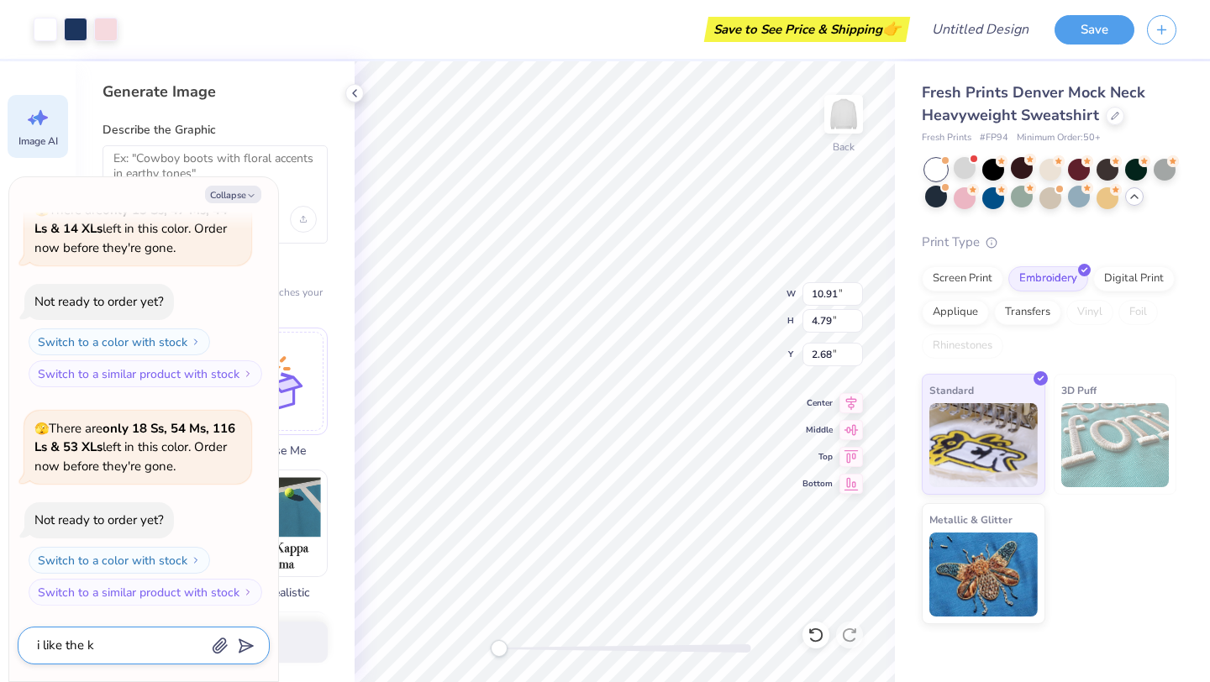
type textarea "x"
type textarea "i like the kk"
type textarea "x"
type textarea "i like the kkg"
type textarea "x"
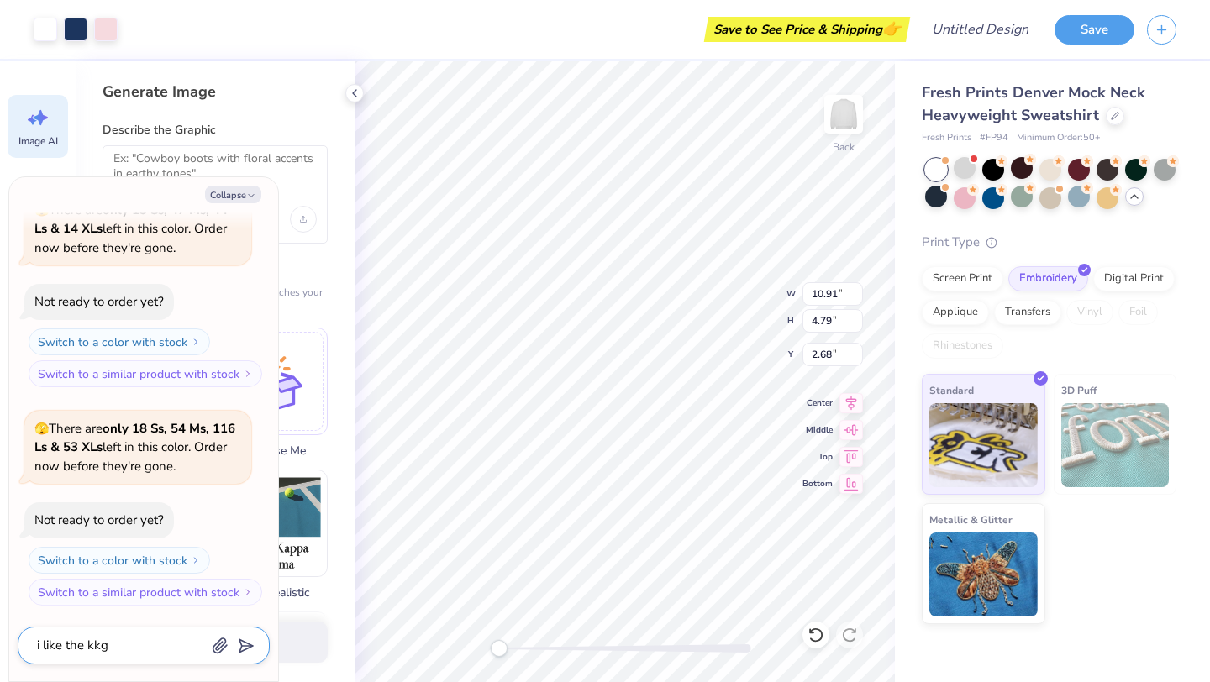
type textarea "i like the kkg"
type textarea "x"
type textarea "i like the kkg d"
type textarea "x"
type textarea "i like the kkg de"
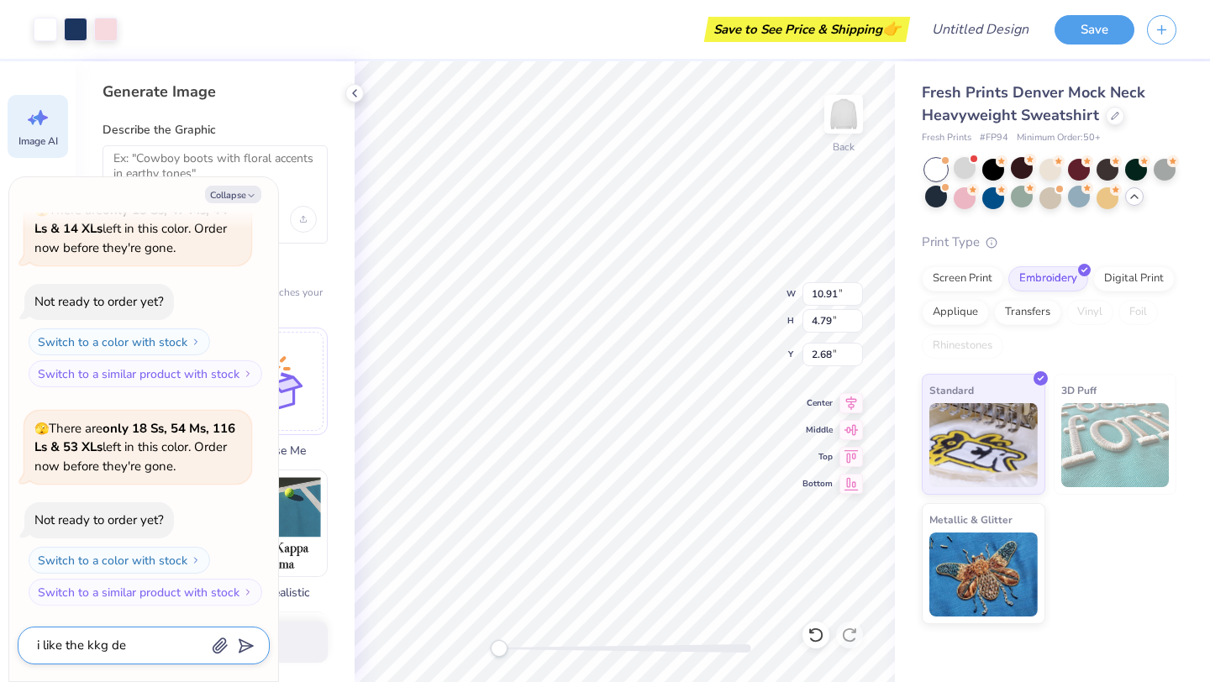
type textarea "x"
type textarea "i like the kkg des"
type textarea "x"
type textarea "i like the kkg desi"
type textarea "x"
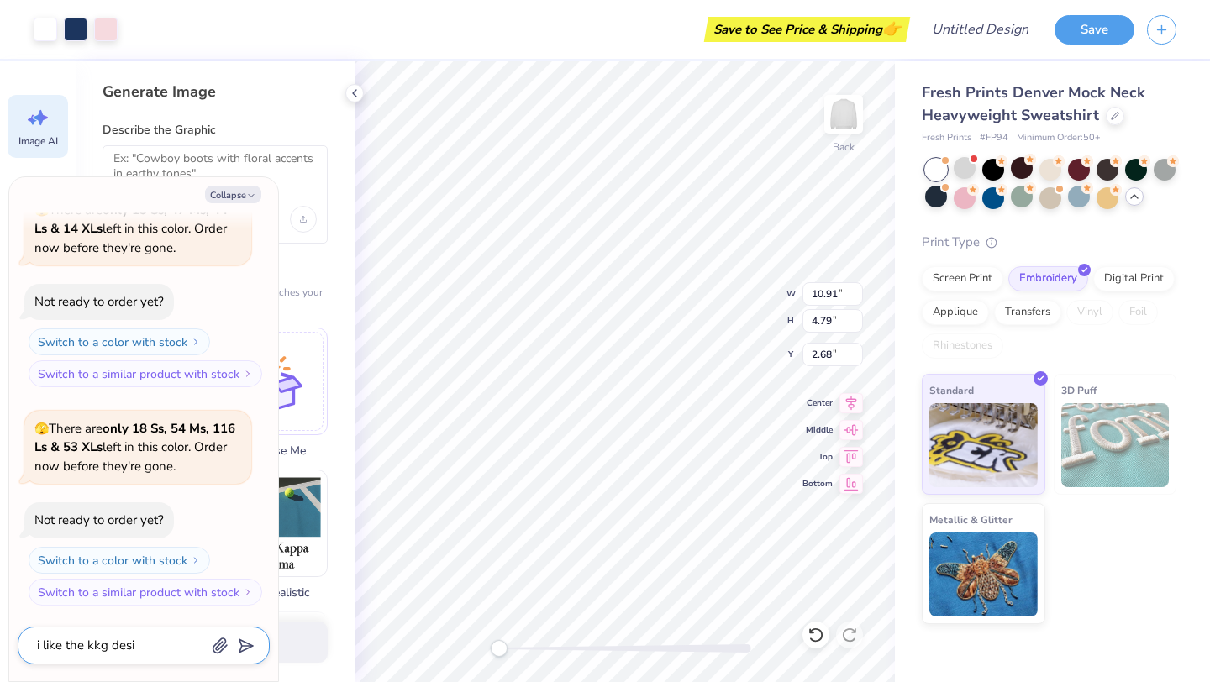
type textarea "i like the kkg desig"
type textarea "x"
type textarea "i like the kkg design"
type textarea "x"
type textarea "i like the kkg design"
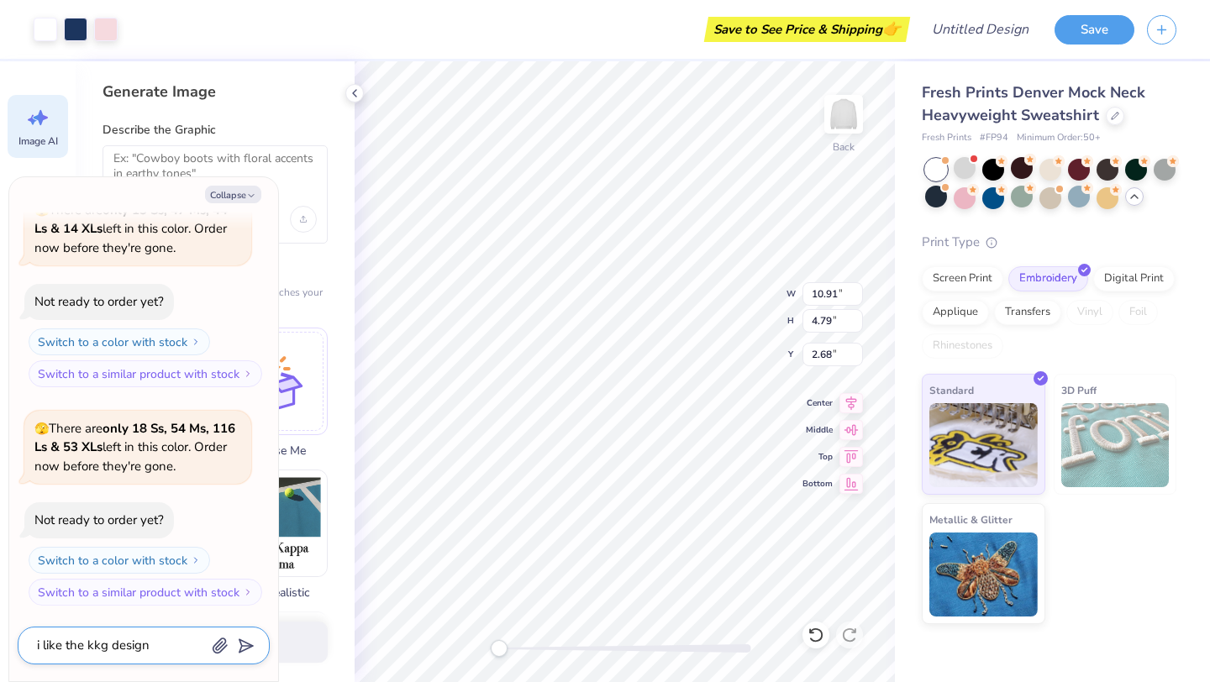
type textarea "x"
type textarea "i like the kkg design i"
type textarea "x"
type textarea "i like the kkg design i"
type textarea "x"
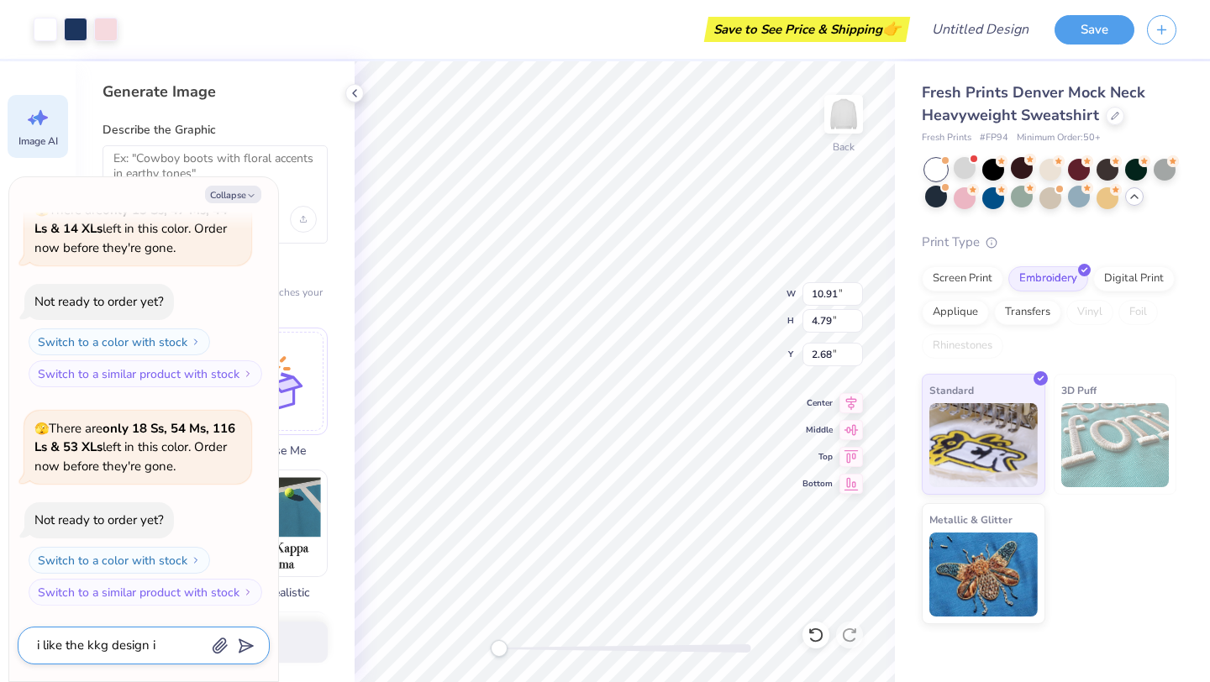
type textarea "i like the kkg design i h"
type textarea "x"
type textarea "i like the kkg design i ha"
type textarea "x"
type textarea "i like the kkg design i hav"
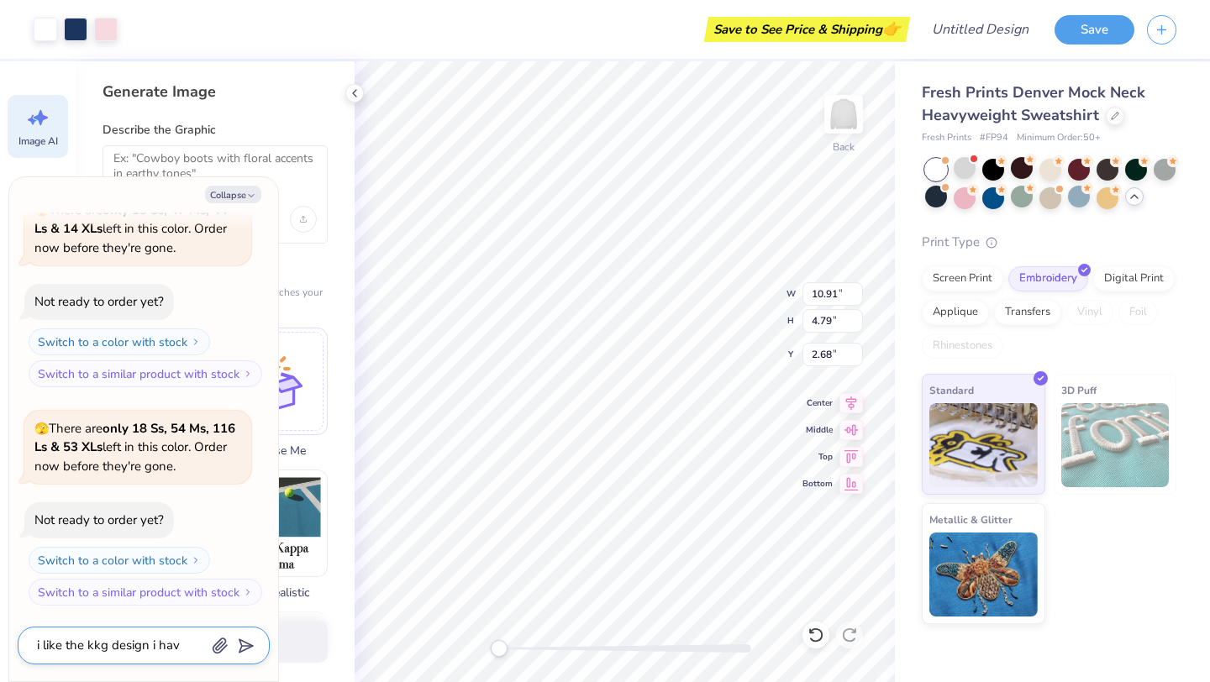
type textarea "x"
type textarea "i like the kkg design i have"
type textarea "x"
type textarea "i like the kkg design i have"
type textarea "x"
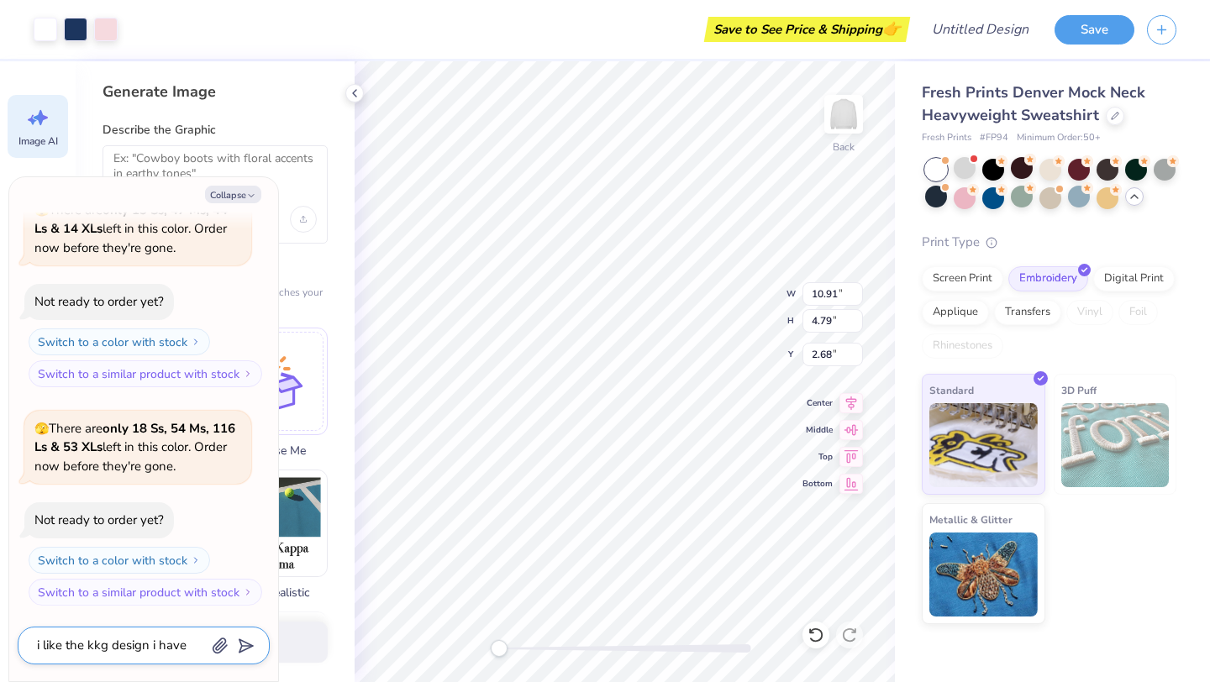
type textarea "i like the kkg design i have o"
type textarea "x"
type textarea "i like the kkg design i have on"
type textarea "x"
type textarea "i like the kkg design i have on"
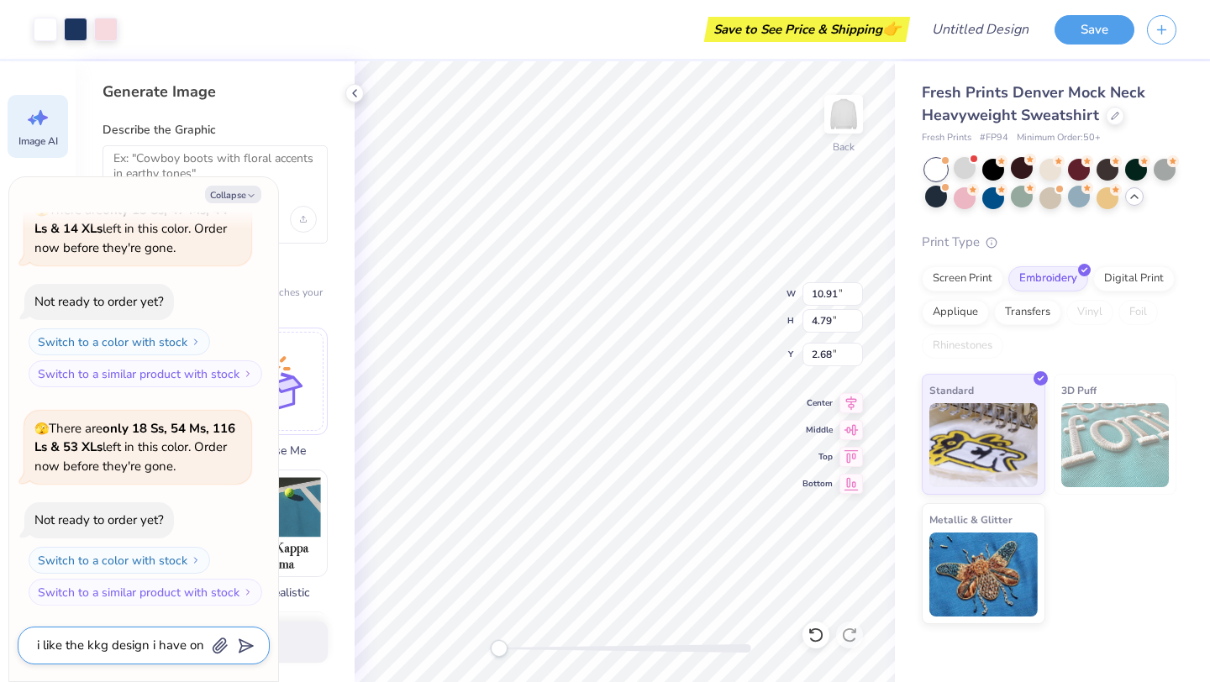
type textarea "x"
type textarea "i like the kkg design i have on m"
type textarea "x"
type textarea "i like the kkg design i have on my"
type textarea "x"
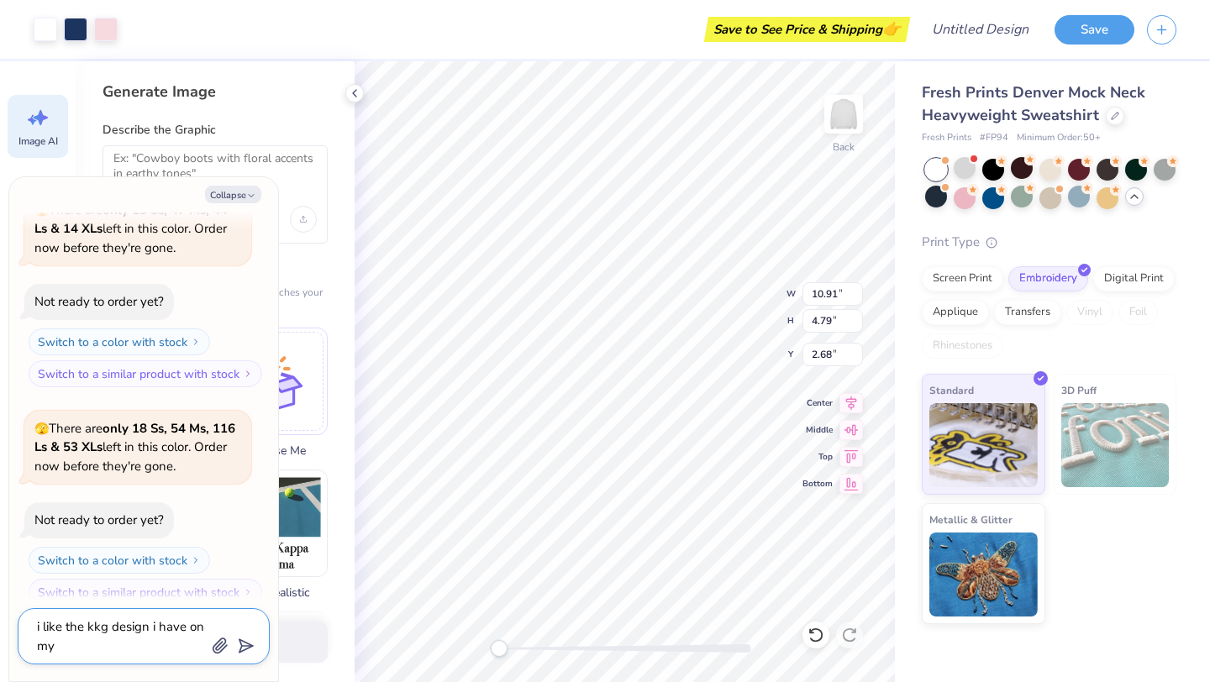
type textarea "i like the kkg design i have on my"
type textarea "x"
type textarea "i like the kkg design i have on my s"
type textarea "x"
type textarea "i like the kkg design i have on my sw"
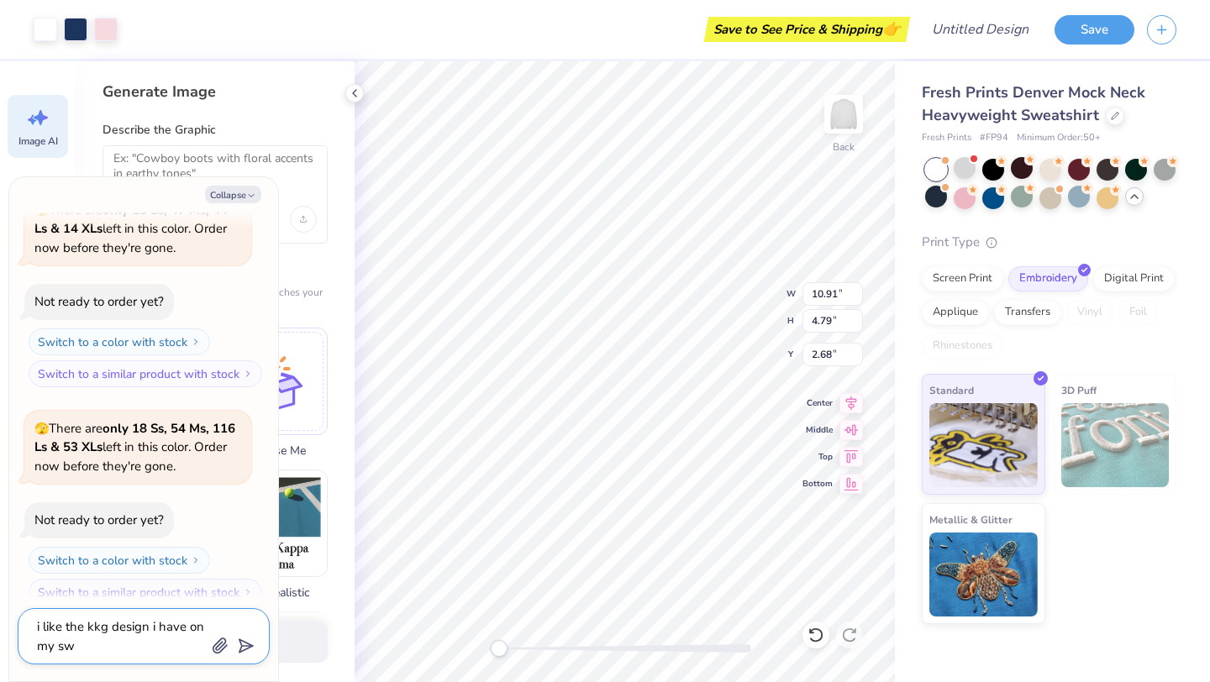
type textarea "x"
type textarea "i like the kkg design i have on my swe"
type textarea "x"
type textarea "i like the kkg design i have on my swea"
type textarea "x"
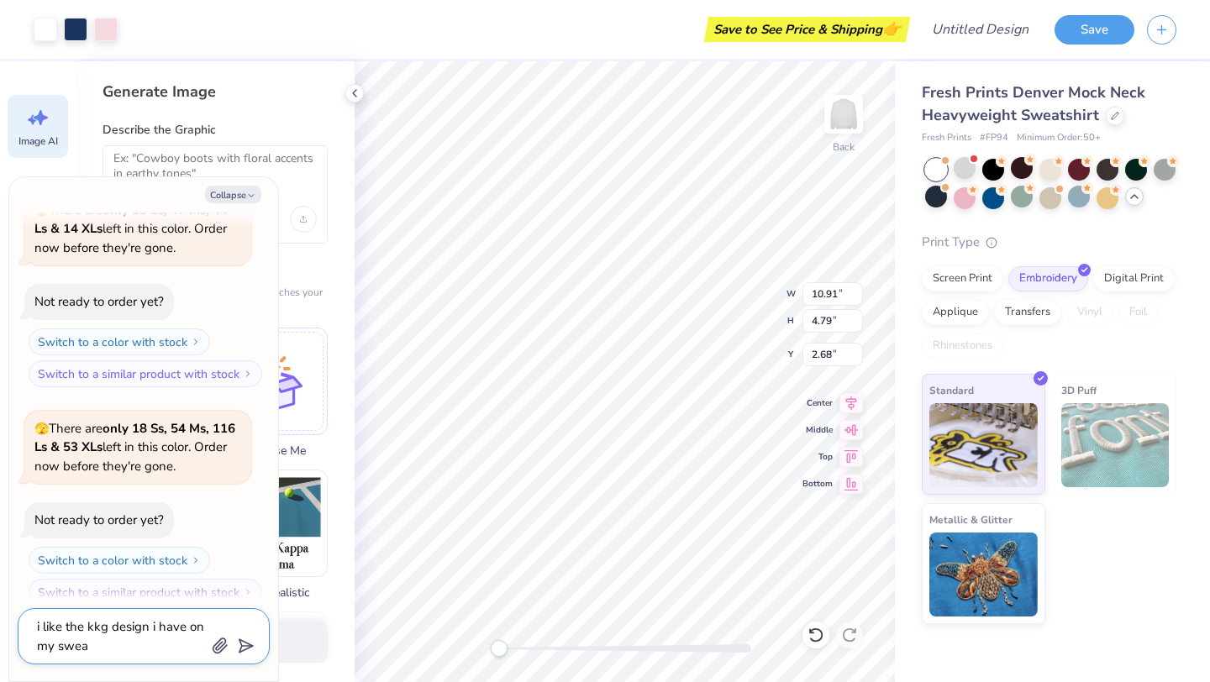
type textarea "i like the kkg design i have on my sweat"
type textarea "x"
type textarea "i like the kkg design i have on my sweatsh"
type textarea "x"
type textarea "i like the kkg design i have on my sweatshi"
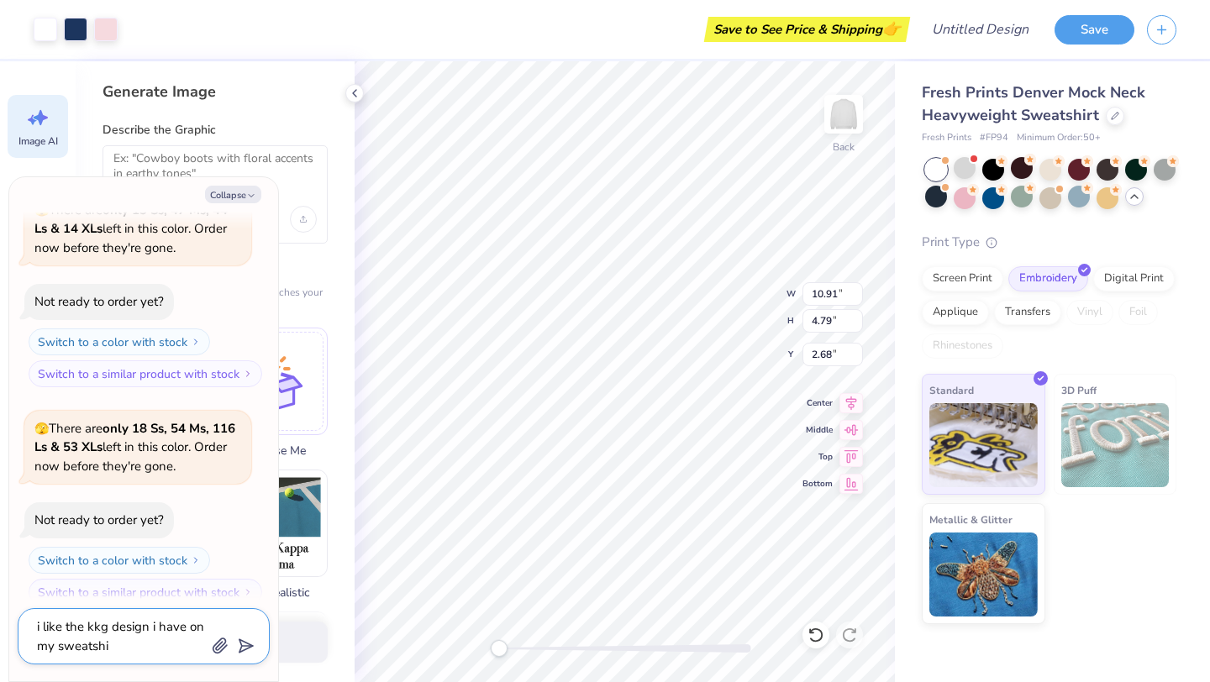
type textarea "x"
type textarea "i like the kkg design i have on my sweatshir"
type textarea "x"
type textarea "i like the kkg design i have on my sweatshirt"
type textarea "x"
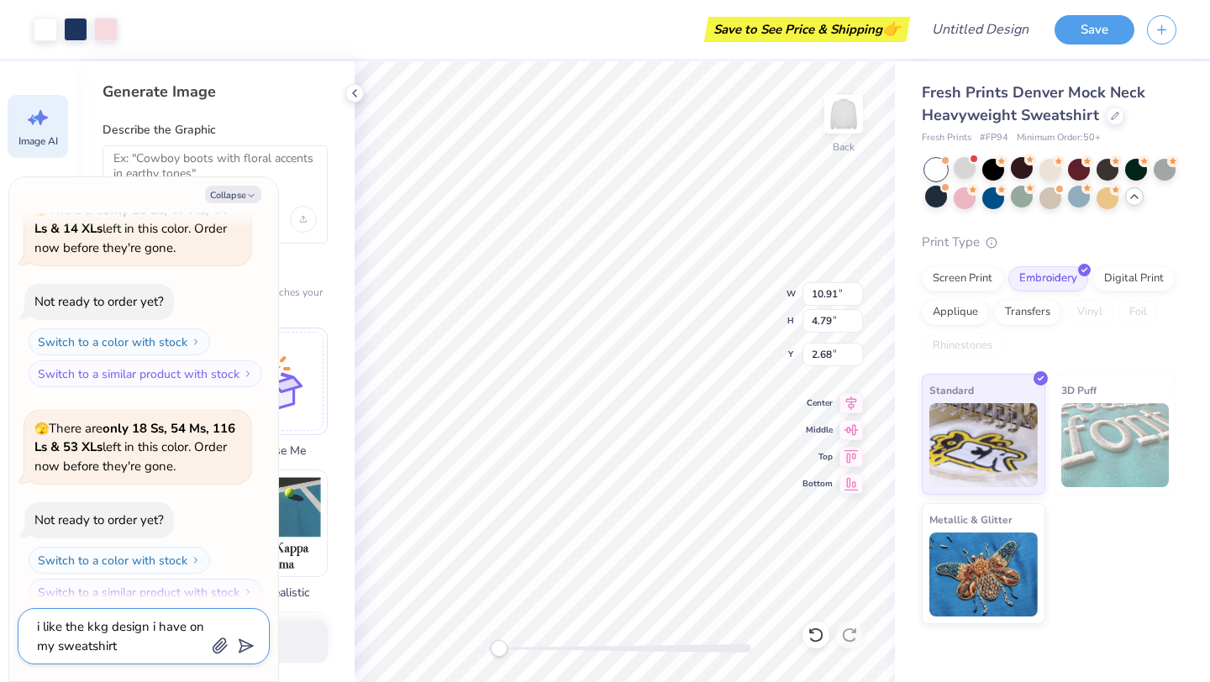
type textarea "i like the kkg design i have on my sweatshirt"
type textarea "x"
type textarea "i like the kkg design i have on my sweatshirt b"
type textarea "x"
type textarea "i like the kkg design i have on my sweatshirt bu"
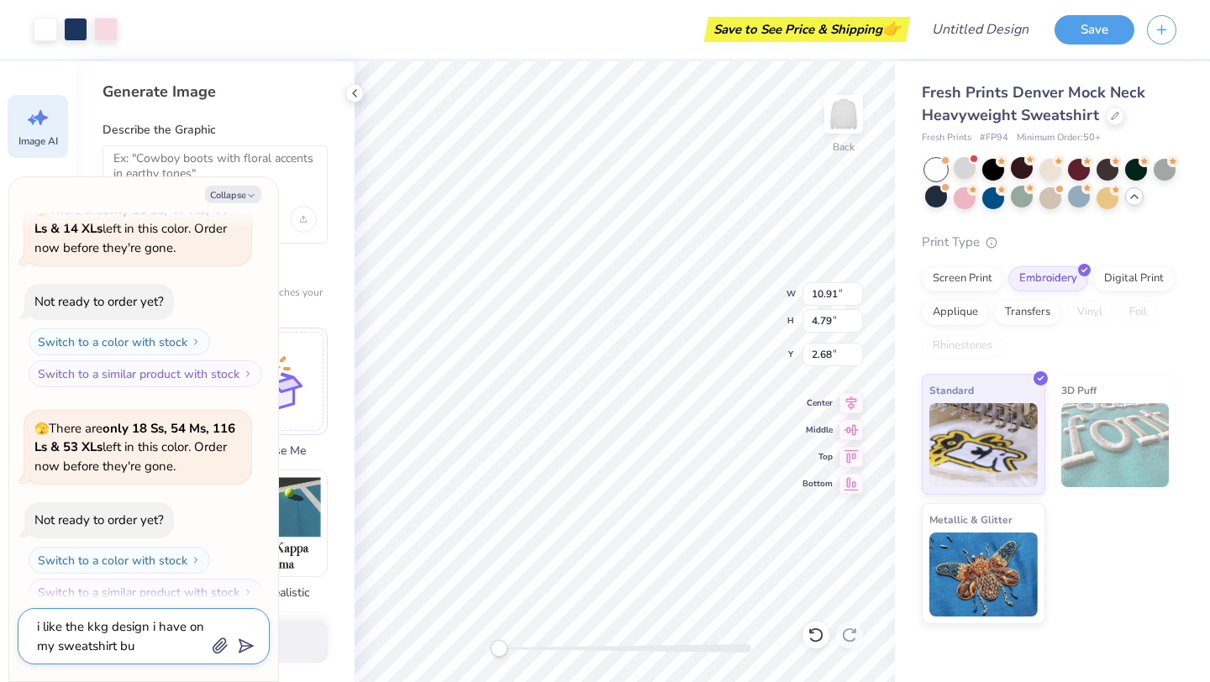
type textarea "x"
type textarea "i like the kkg design i have on my sweatshirt but"
type textarea "x"
type textarea "i like the kkg design i have on my sweatshirt but"
type textarea "x"
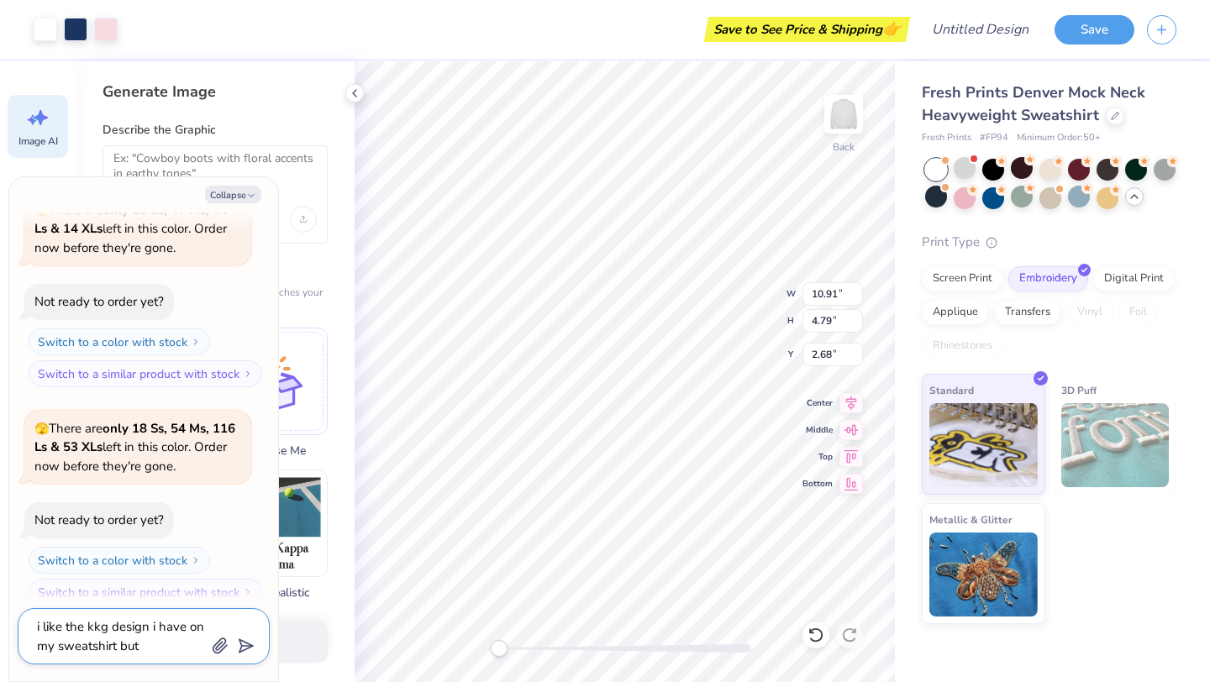
type textarea "i like the kkg design i have on my sweatshirt but i"
type textarea "x"
type textarea "i like the kkg design i have on my sweatshirt but i"
type textarea "x"
type textarea "i like the kkg design i have on my sweatshirt but i w"
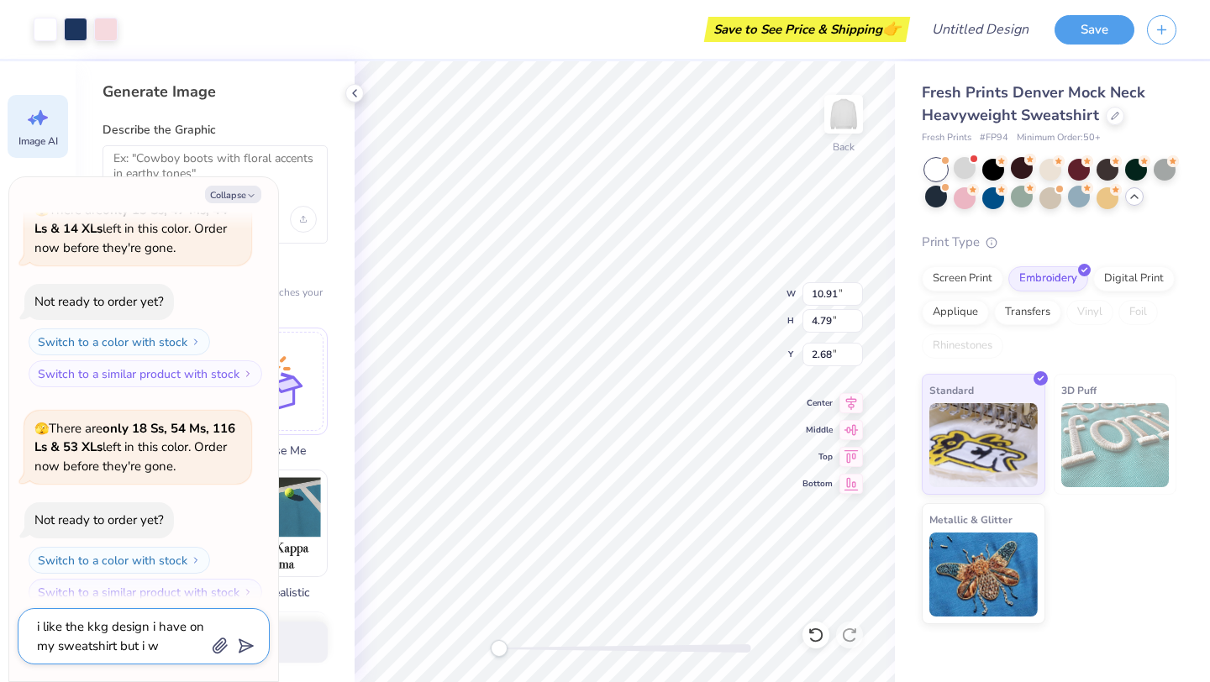
type textarea "x"
type textarea "i like the kkg design i have on my sweatshirt but i wa"
type textarea "x"
type textarea "i like the kkg design i have on my sweatshirt but i wan"
type textarea "x"
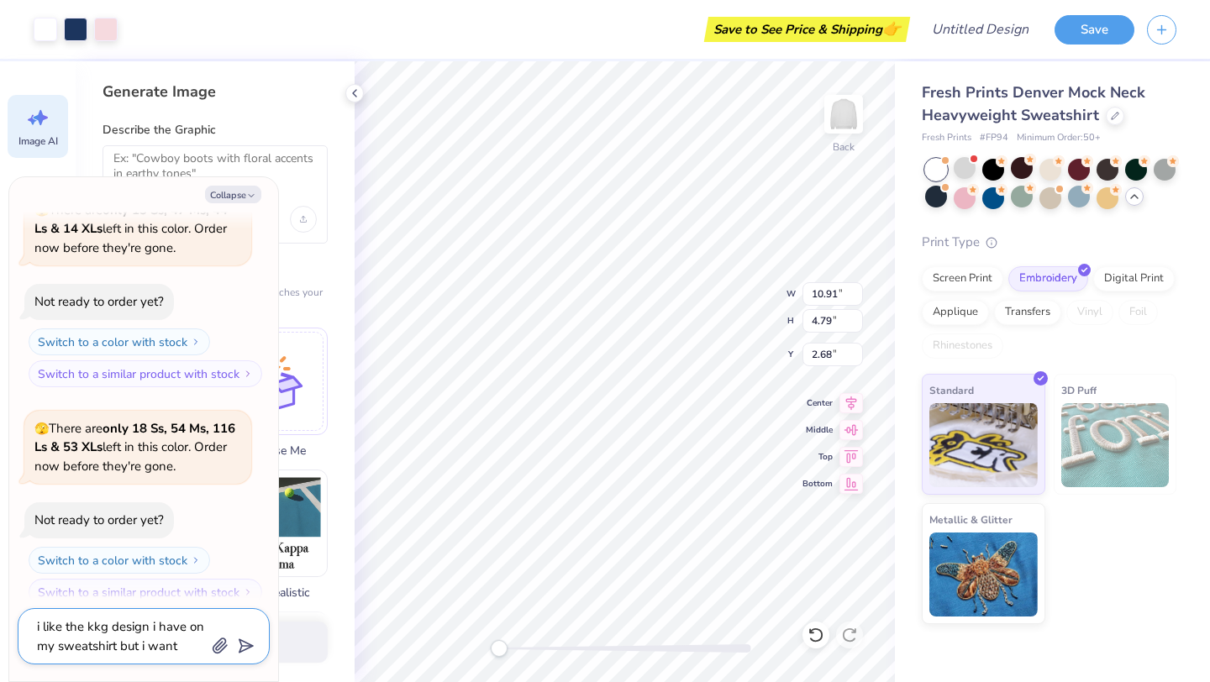
type textarea "i like the kkg design i have on my sweatshirt but i want"
type textarea "x"
type textarea "i like the kkg design i have on my sweatshirt but i want to"
type textarea "x"
type textarea "i like the kkg design i have on my sweatshirt but i want to"
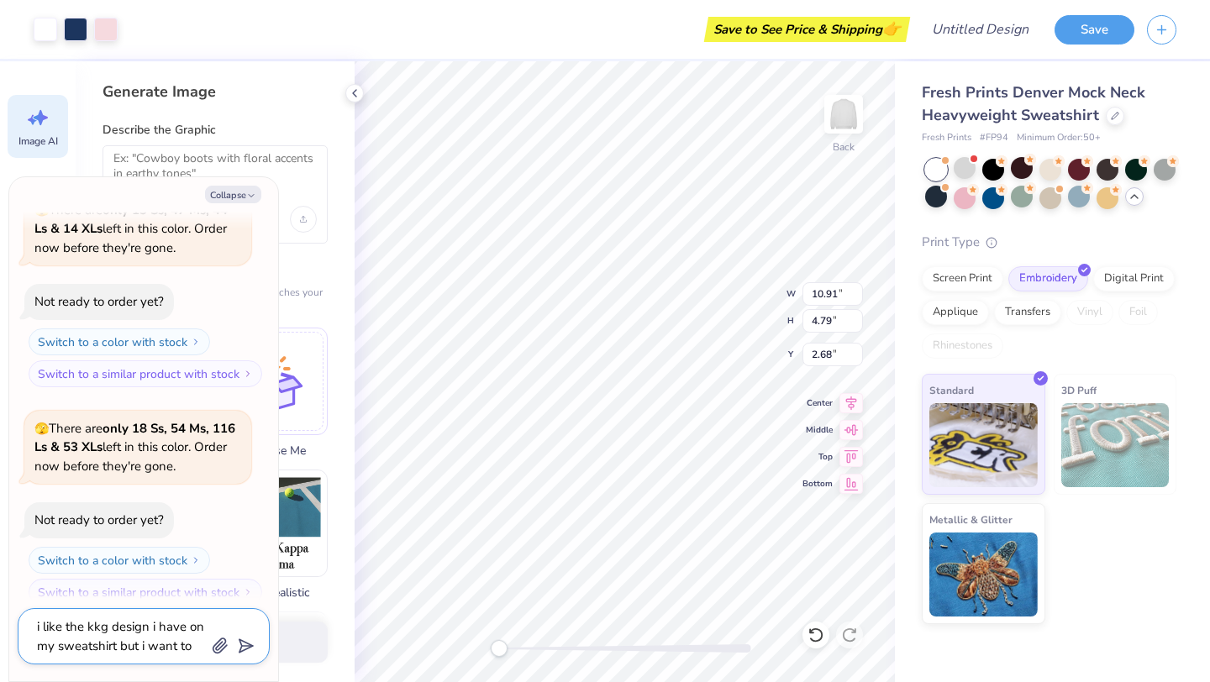
type textarea "x"
type textarea "i like the kkg design i have on my sweatshirt but i want to sw"
type textarea "x"
type textarea "i like the kkg design i have on my sweatshirt but i want to swi"
type textarea "x"
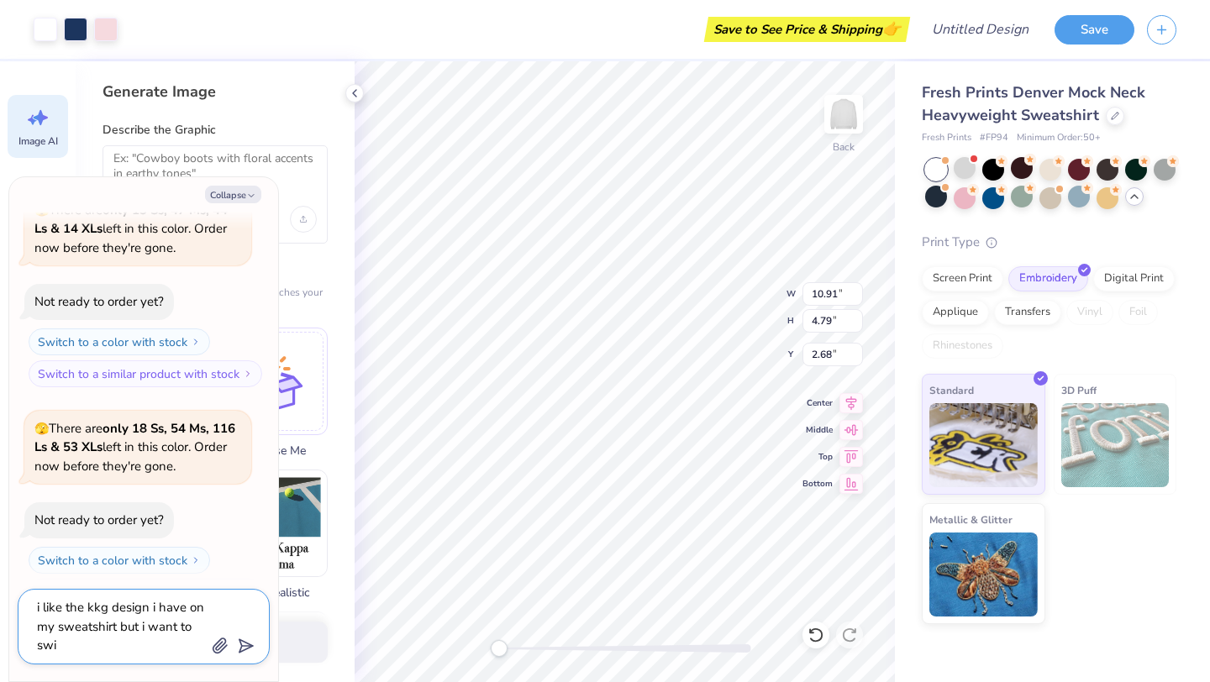
type textarea "i like the kkg design i have on my sweatshirt but i want to swit"
type textarea "x"
type textarea "i like the kkg design i have on my sweatshirt but i want to swith"
type textarea "x"
type textarea "i like the kkg design i have on my sweatshirt but i want to swithc"
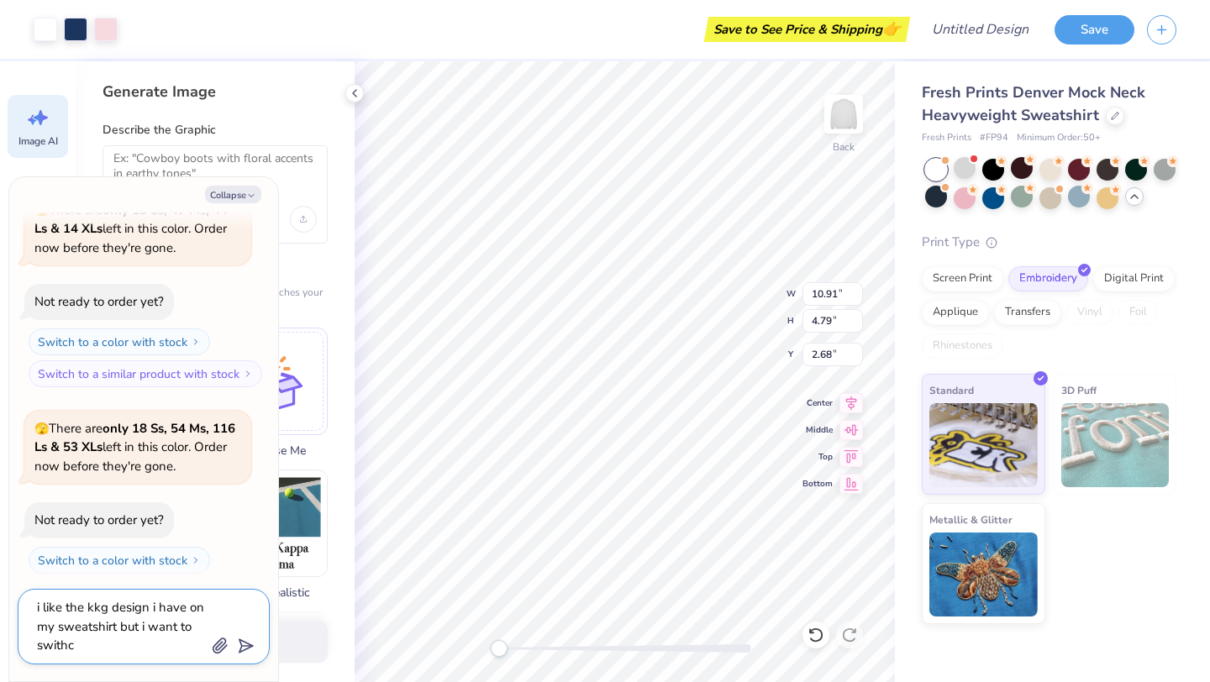
type textarea "x"
type textarea "i like the kkg design i have on my sweatshirt but i want to swith"
type textarea "x"
type textarea "i like the kkg design i have on my sweatshirt but i want to swit"
type textarea "x"
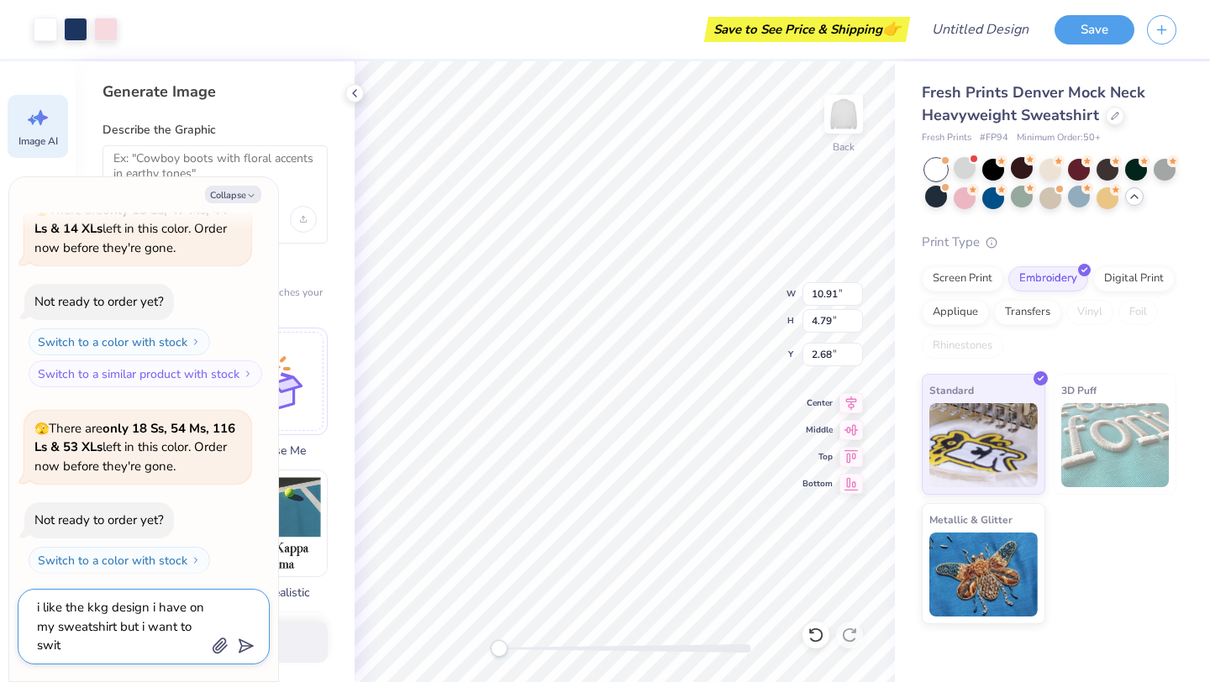
type textarea "i like the kkg design i have on my sweatshirt but i want to switc"
type textarea "x"
type textarea "i like the kkg design i have on my sweatshirt but i want to switch"
type textarea "x"
type textarea "i like the kkg design i have on my sweatshirt but i want to switch"
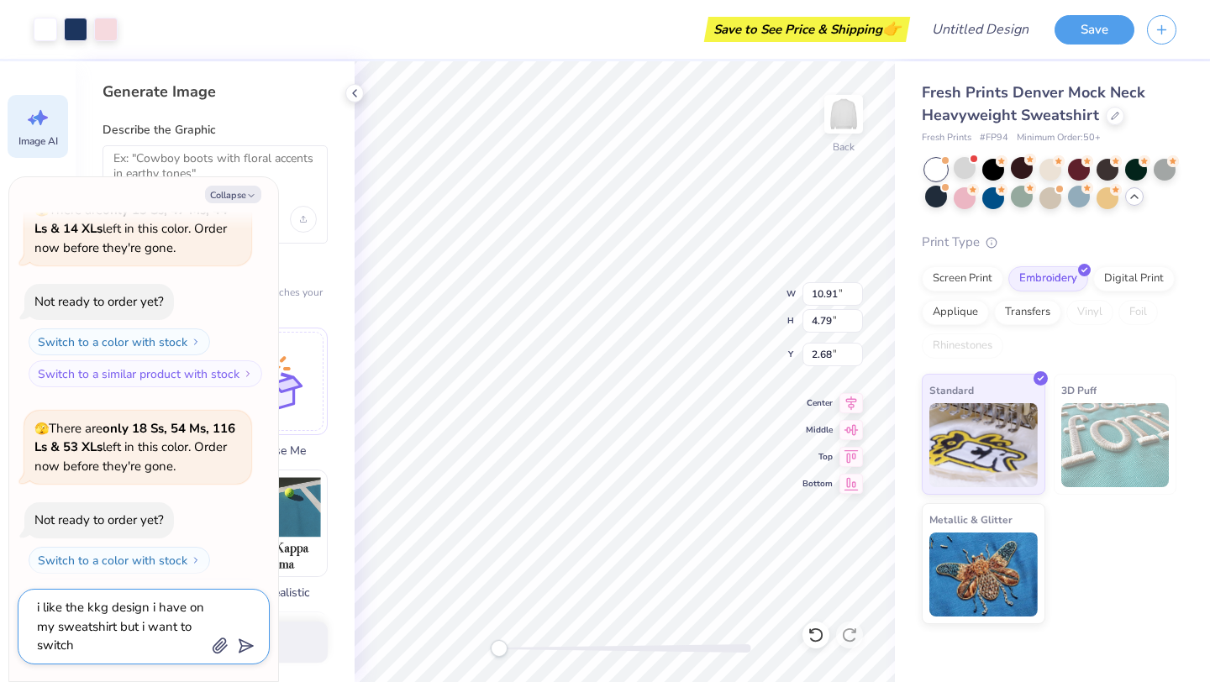
type textarea "x"
type textarea "i like the kkg design i have on my sweatshirt but i want to switch i"
type textarea "x"
type textarea "i like the kkg design i have on my sweatshirt but i want to switch it"
type textarea "x"
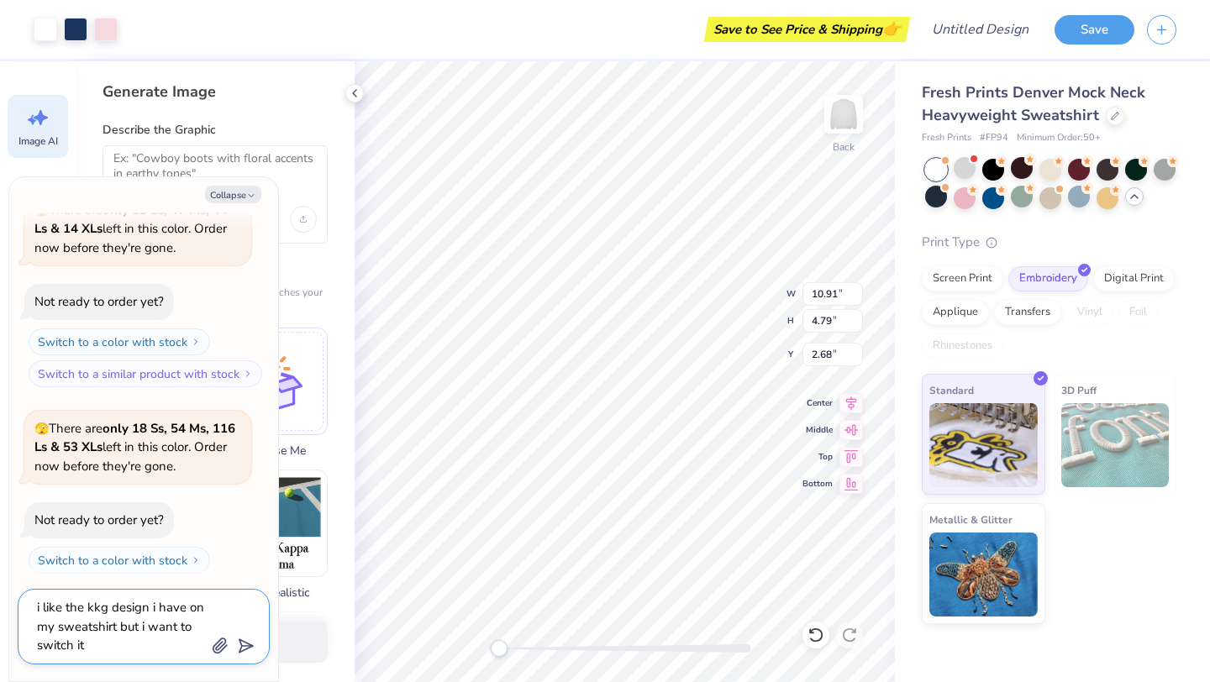
type textarea "i like the kkg design i have on my sweatshirt but i want to switch it"
type textarea "x"
type textarea "i like the kkg design i have on my sweatshirt but i want to switch it to"
type textarea "x"
type textarea "i like the kkg design i have on my sweatshirt but i want to switch it to"
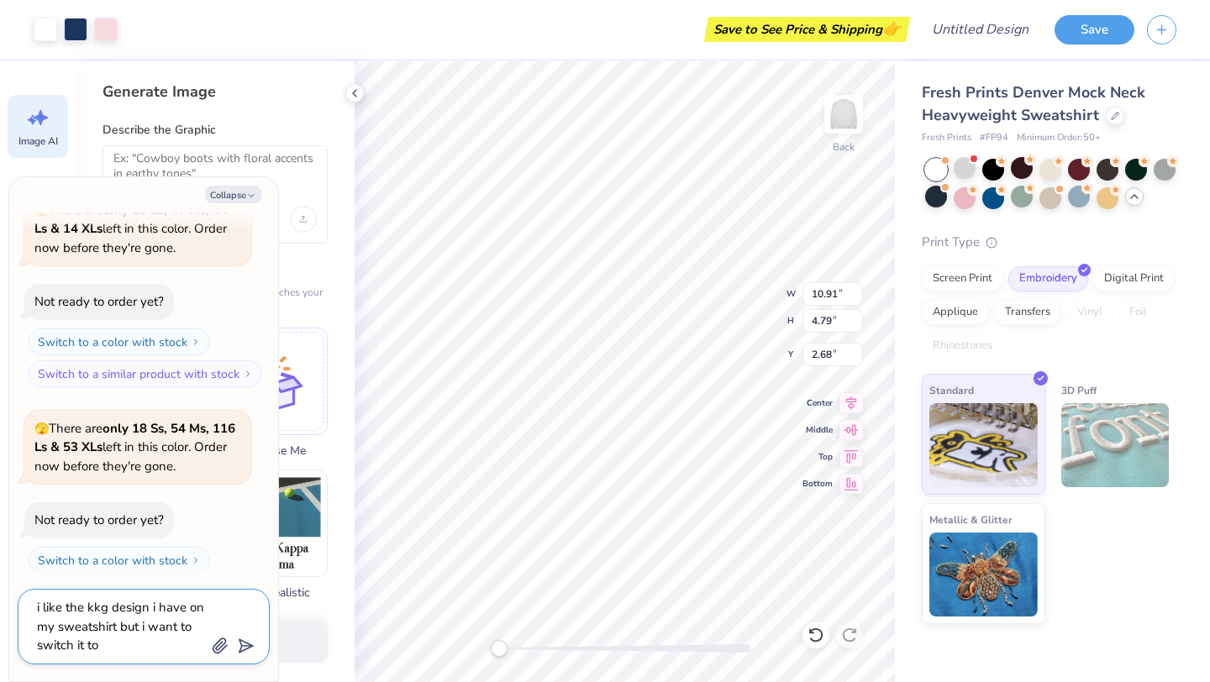
type textarea "x"
type textarea "i like the kkg design i have on my sweatshirt but i want to switch it to ZT"
type textarea "x"
type textarea "i like the kkg design i have on my sweatshirt but i want to switch it to ZTA"
click at [244, 647] on icon "submit" at bounding box center [243, 647] width 24 height 24
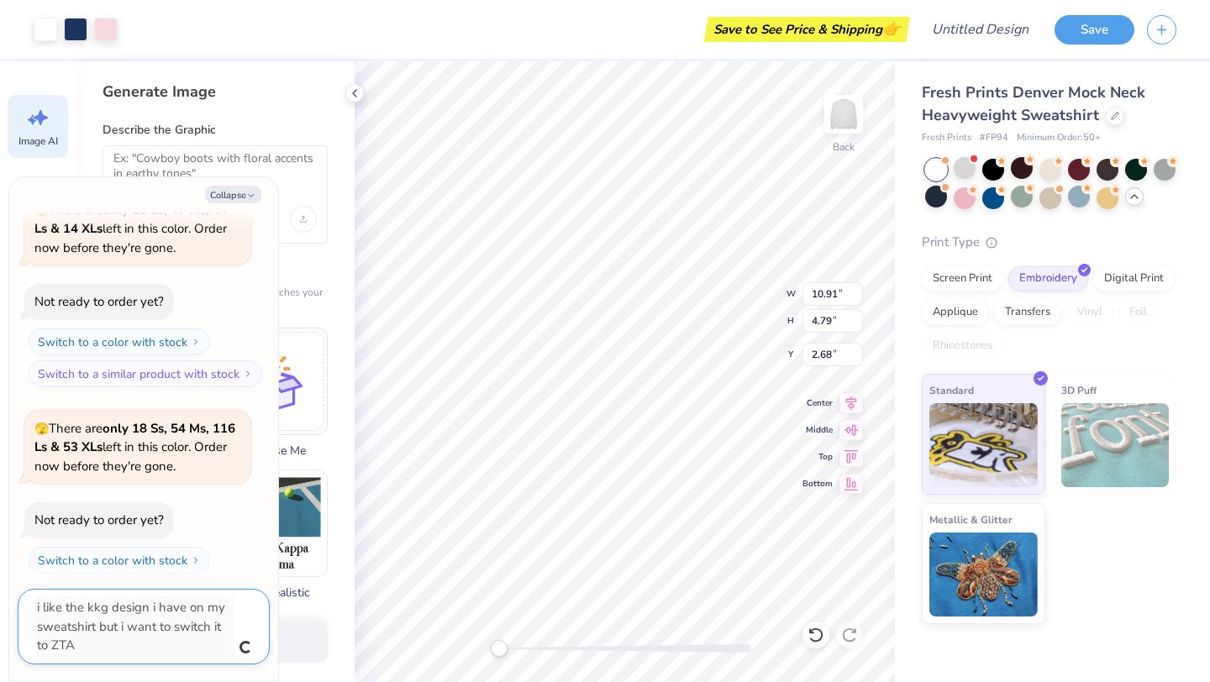
scroll to position [1596, 0]
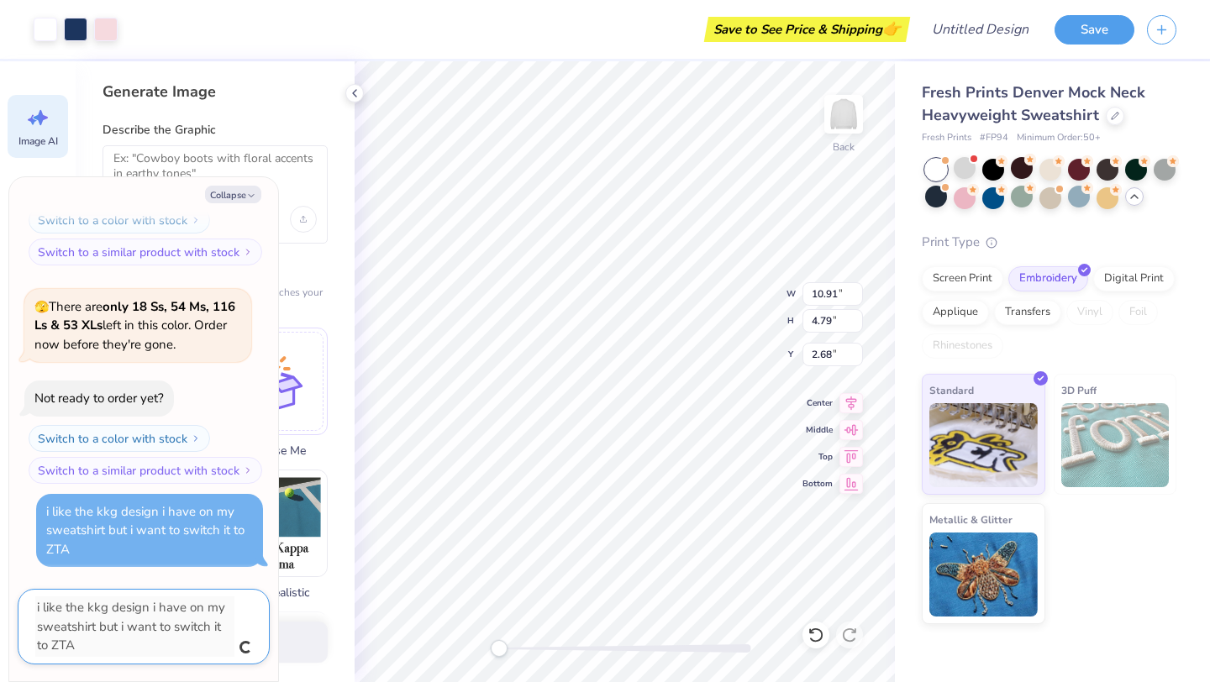
type textarea "x"
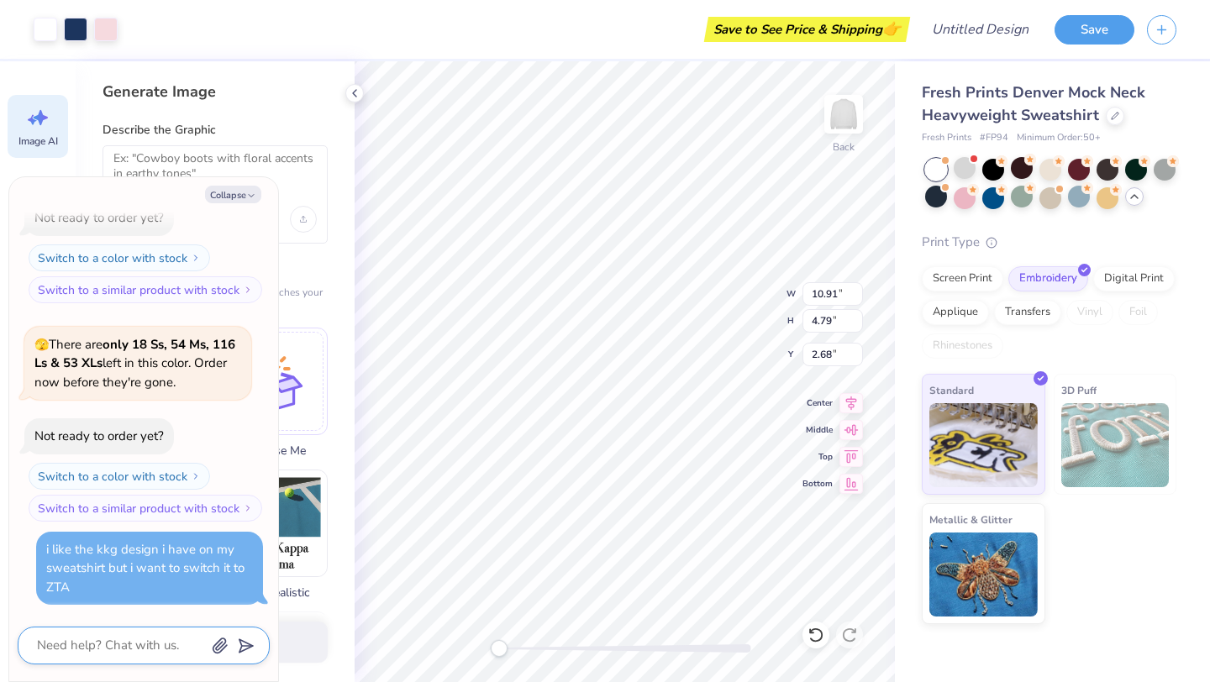
scroll to position [1558, 0]
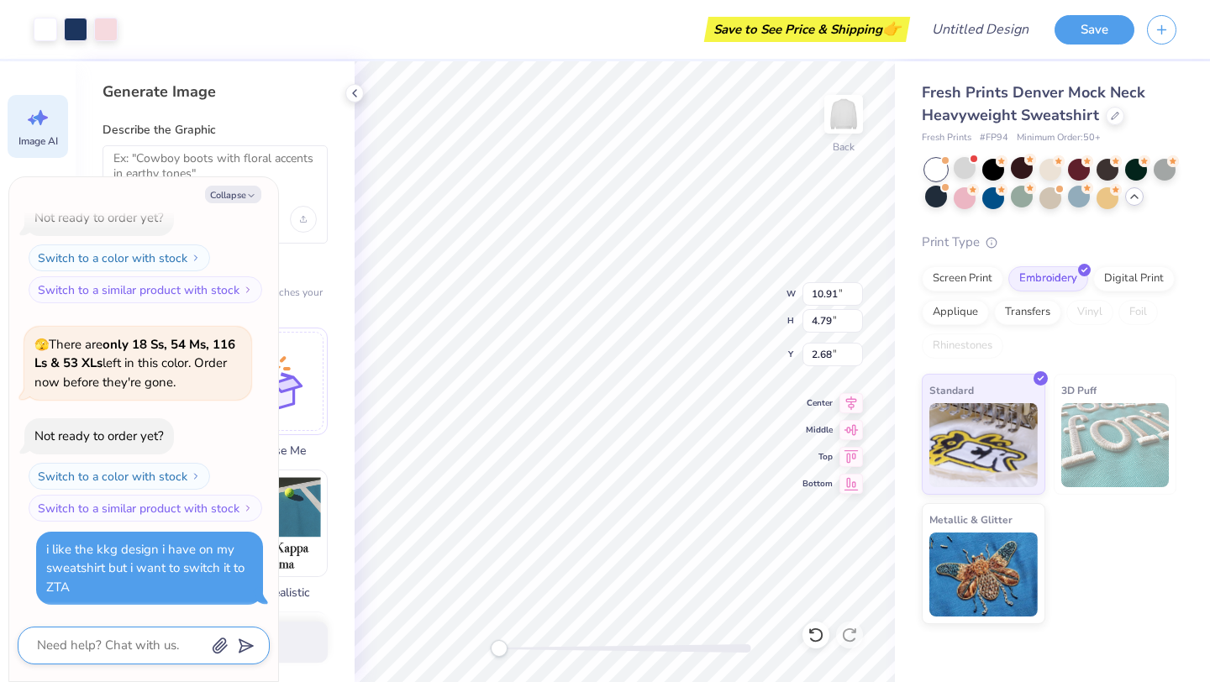
click at [182, 643] on textarea at bounding box center [120, 646] width 171 height 23
click at [40, 132] on div "Image AI" at bounding box center [38, 126] width 61 height 63
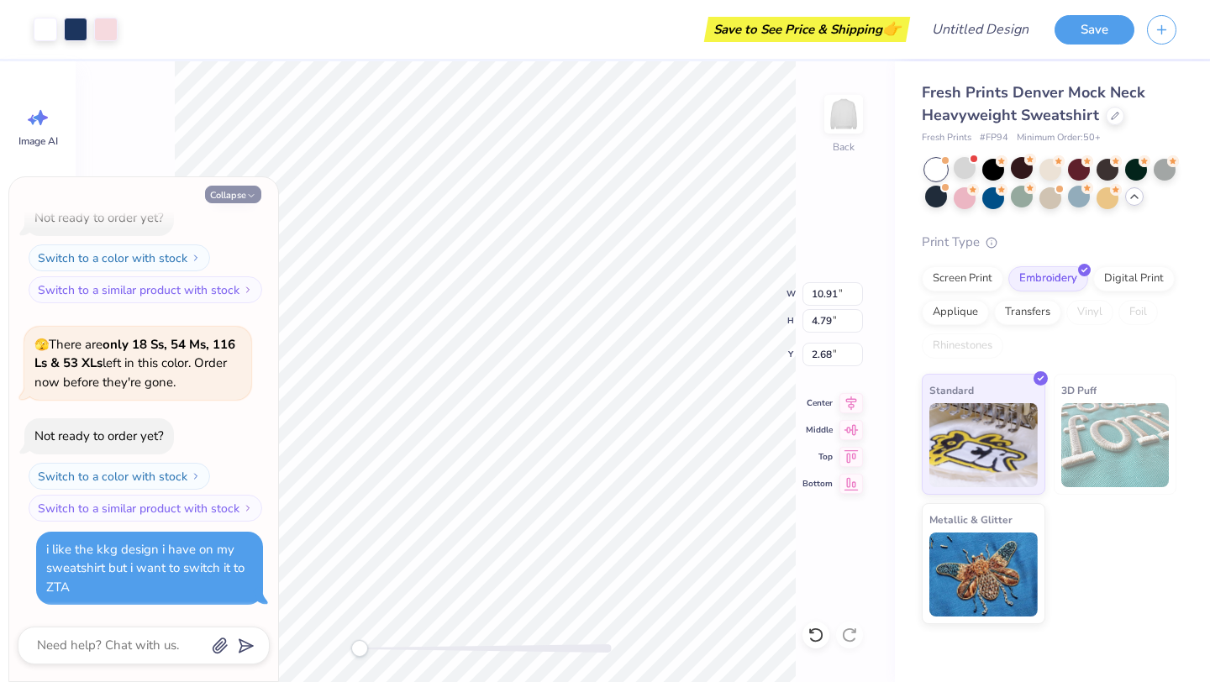
click at [239, 200] on button "Collapse" at bounding box center [233, 195] width 56 height 18
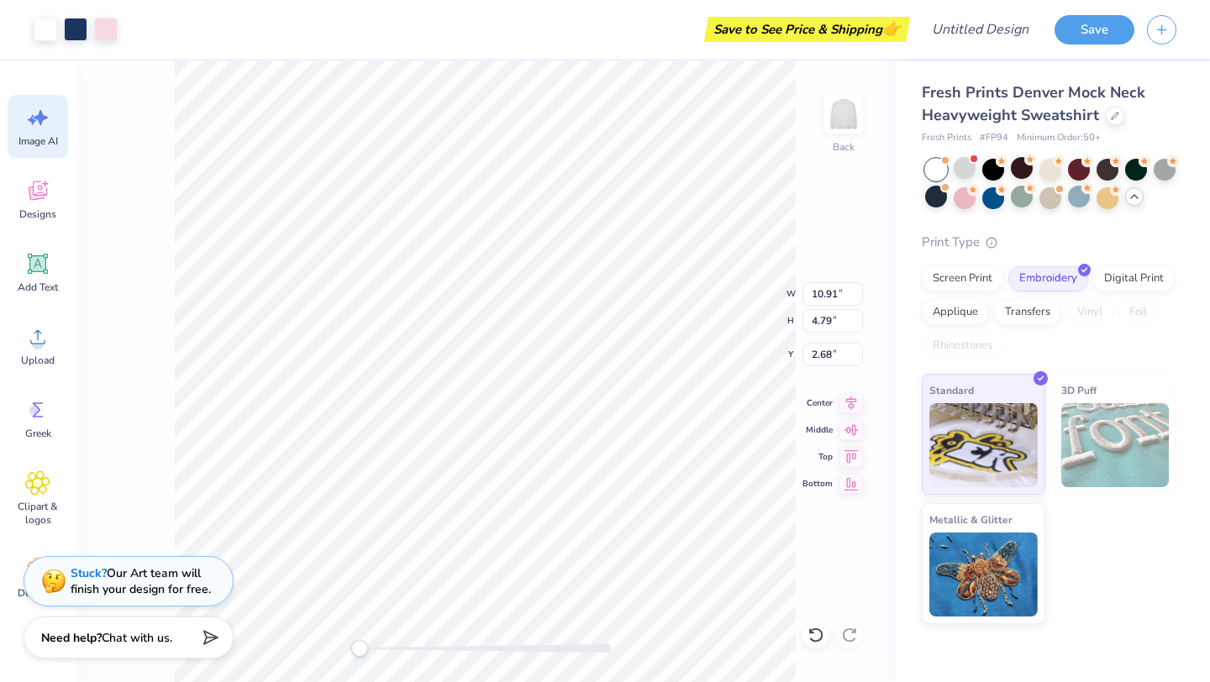
click at [39, 146] on span "Image AI" at bounding box center [38, 140] width 40 height 13
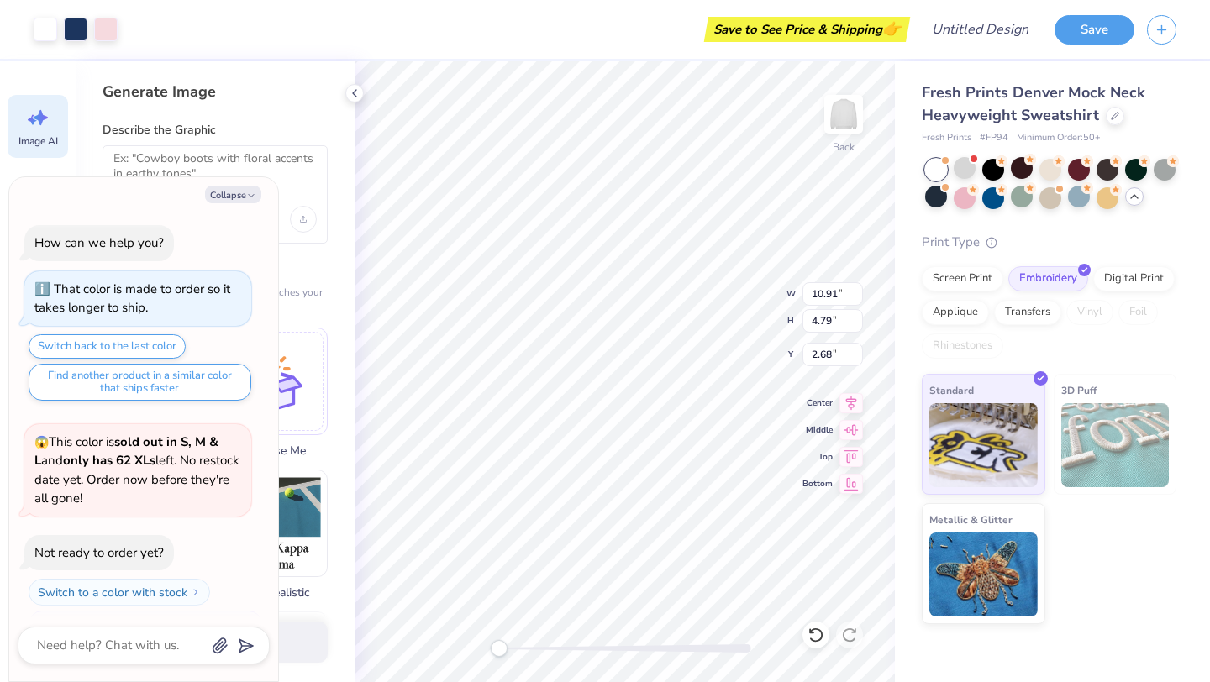
scroll to position [1637, 0]
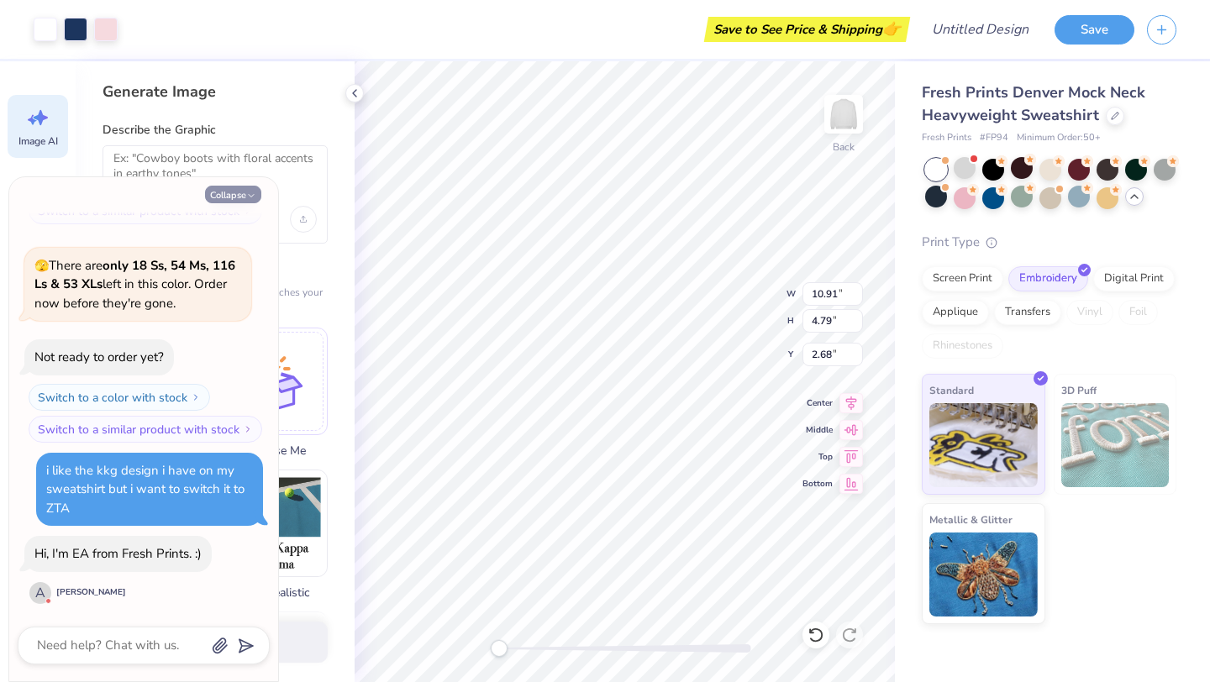
click at [225, 200] on button "Collapse" at bounding box center [233, 195] width 56 height 18
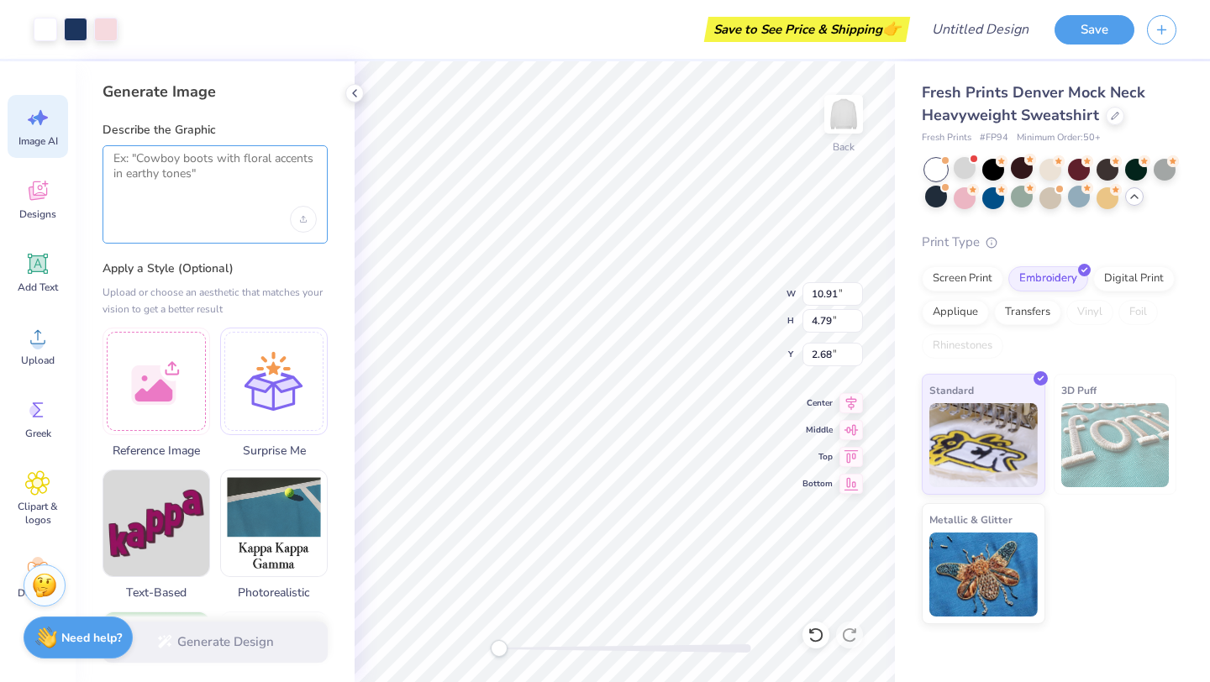
click at [219, 177] on textarea at bounding box center [214, 172] width 203 height 42
click at [171, 374] on div at bounding box center [157, 379] width 108 height 108
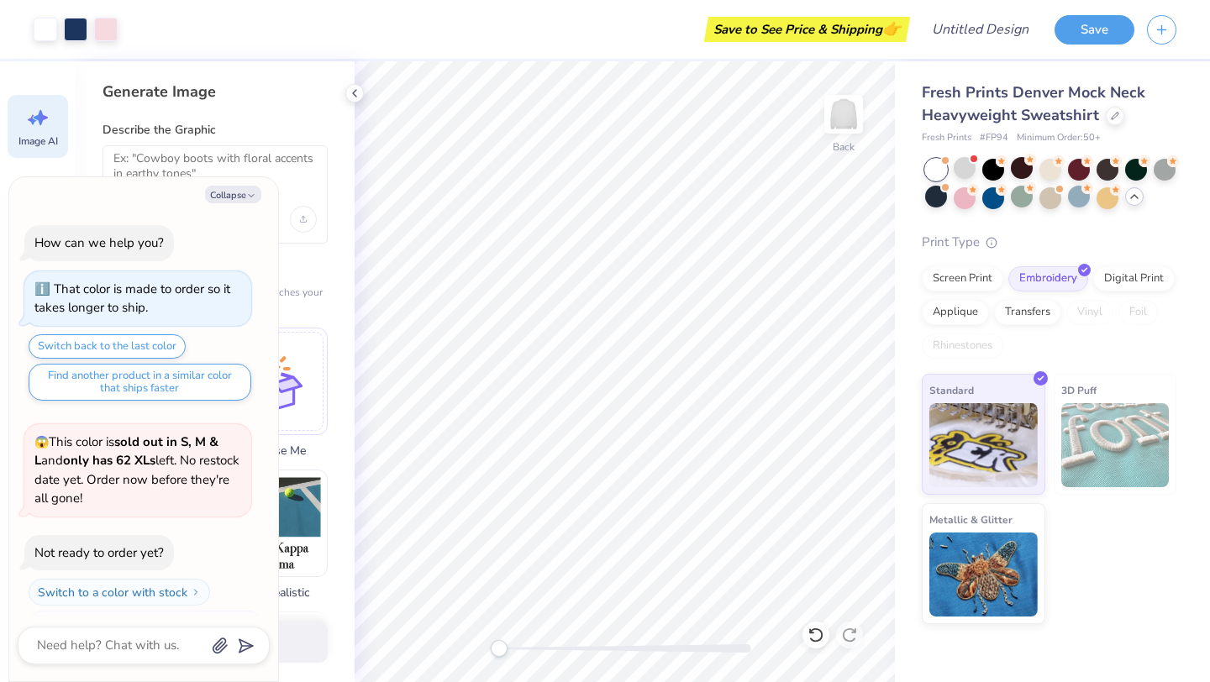
scroll to position [1755, 0]
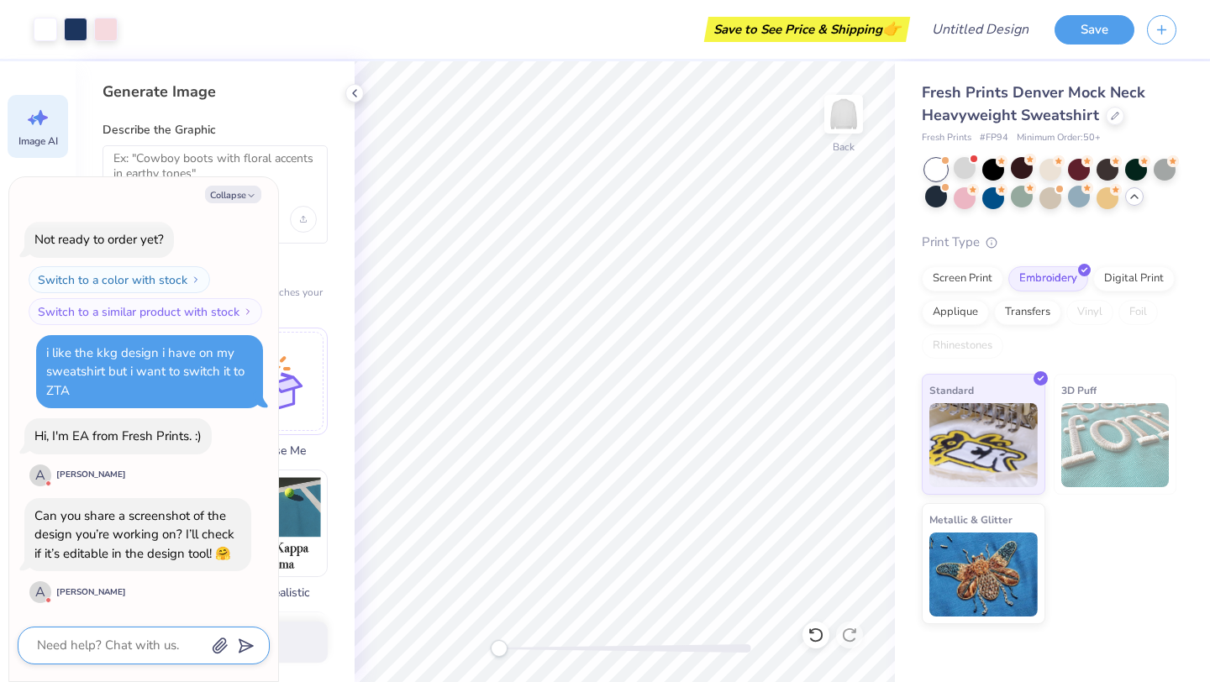
click at [219, 648] on icon "button" at bounding box center [219, 647] width 13 height 14
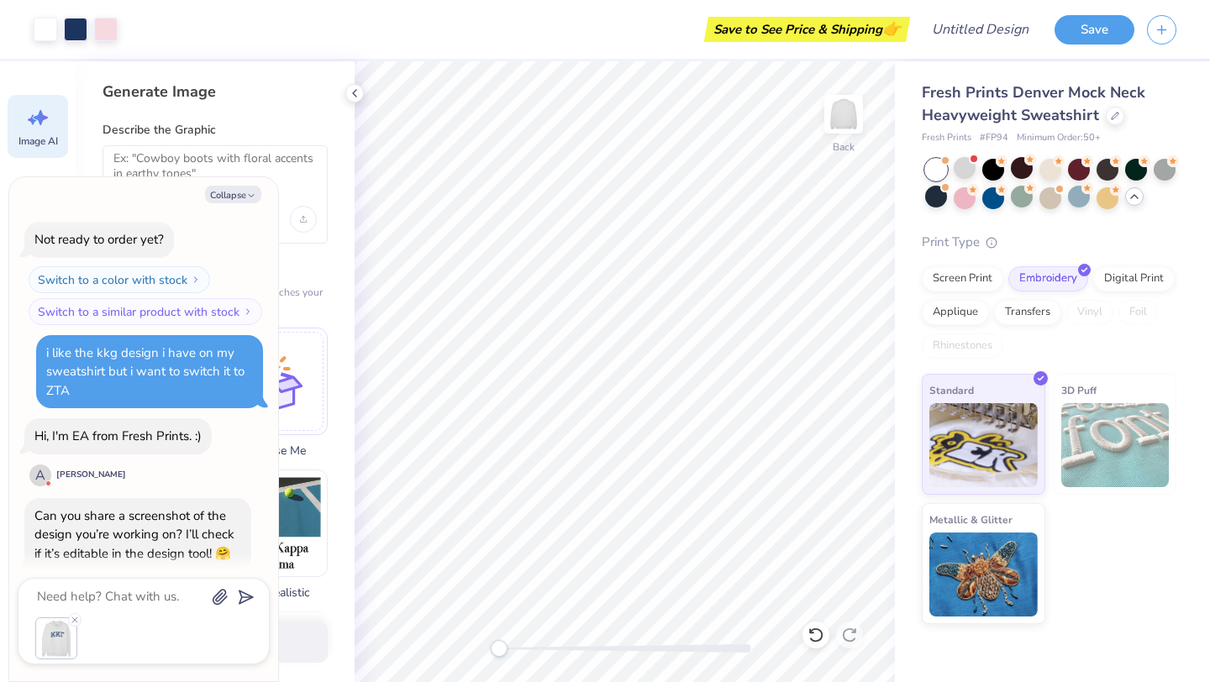
click at [250, 597] on body "Art colors Save to See Price & Shipping 👉 Design Title Save Image AI Designs Ad…" at bounding box center [605, 341] width 1210 height 682
click at [243, 599] on icon "submit" at bounding box center [243, 598] width 24 height 24
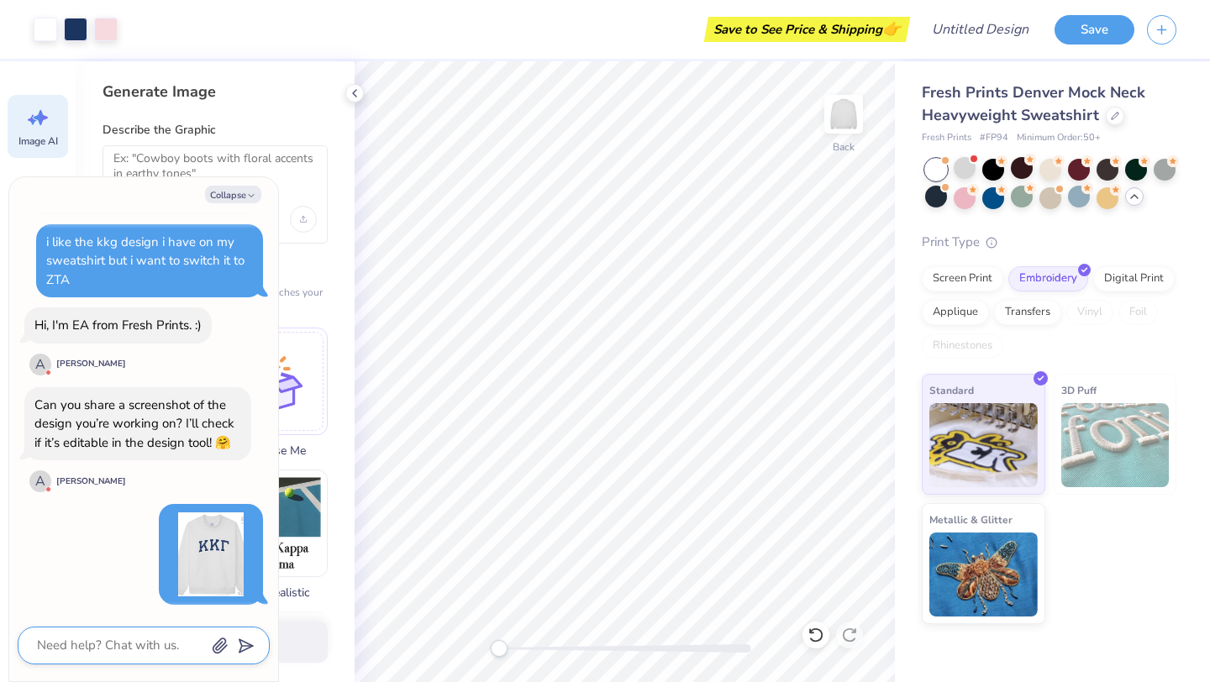
scroll to position [1866, 0]
click at [142, 642] on textarea at bounding box center [120, 646] width 171 height 23
type textarea "x"
type textarea "t"
type textarea "x"
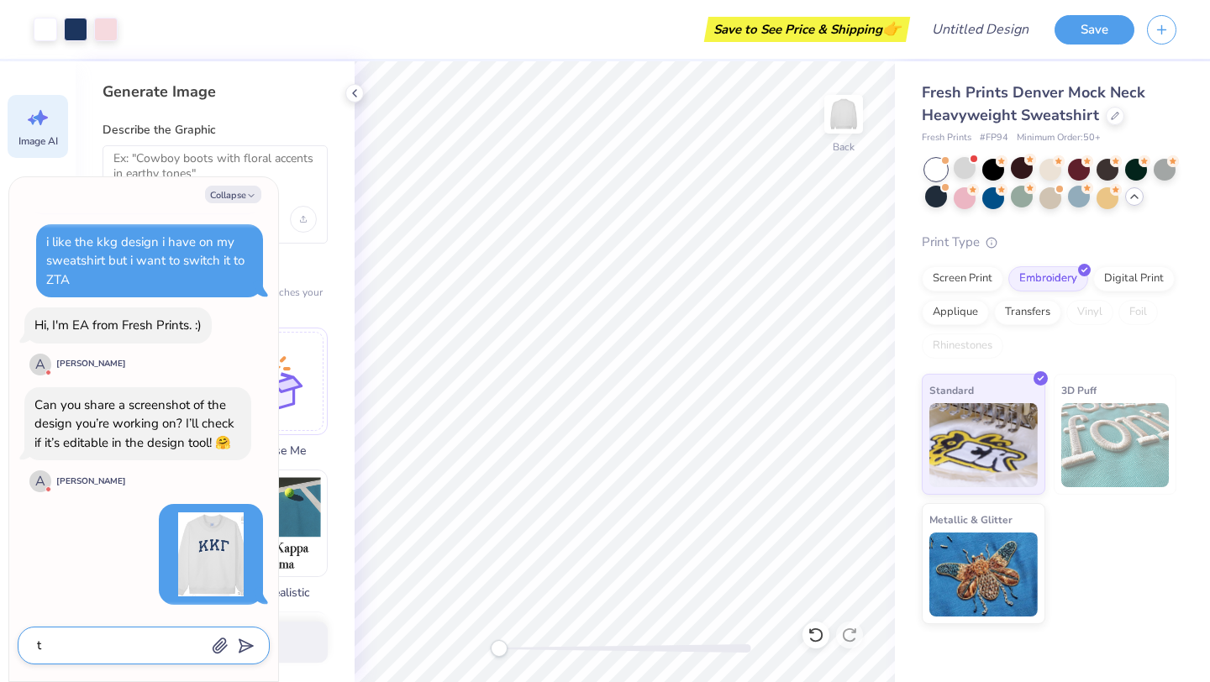
type textarea "th"
type textarea "x"
type textarea "tha"
type textarea "x"
type textarea "than"
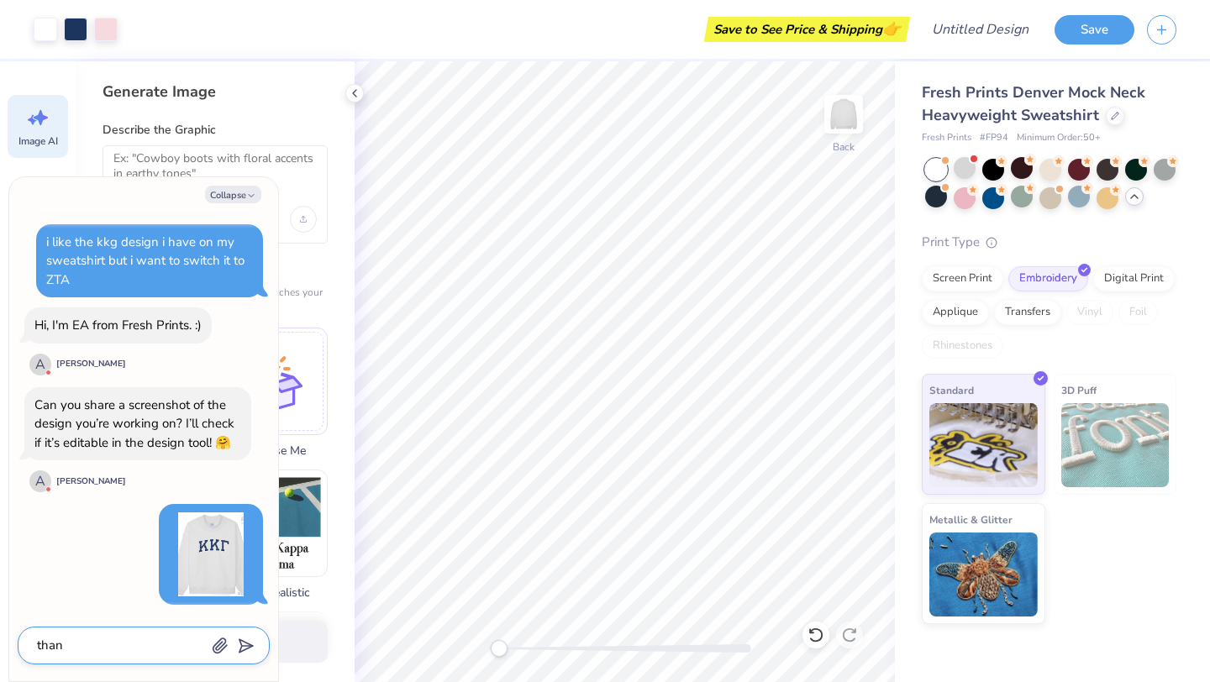
type textarea "x"
type textarea "thank"
type textarea "x"
type textarea "thank"
type textarea "x"
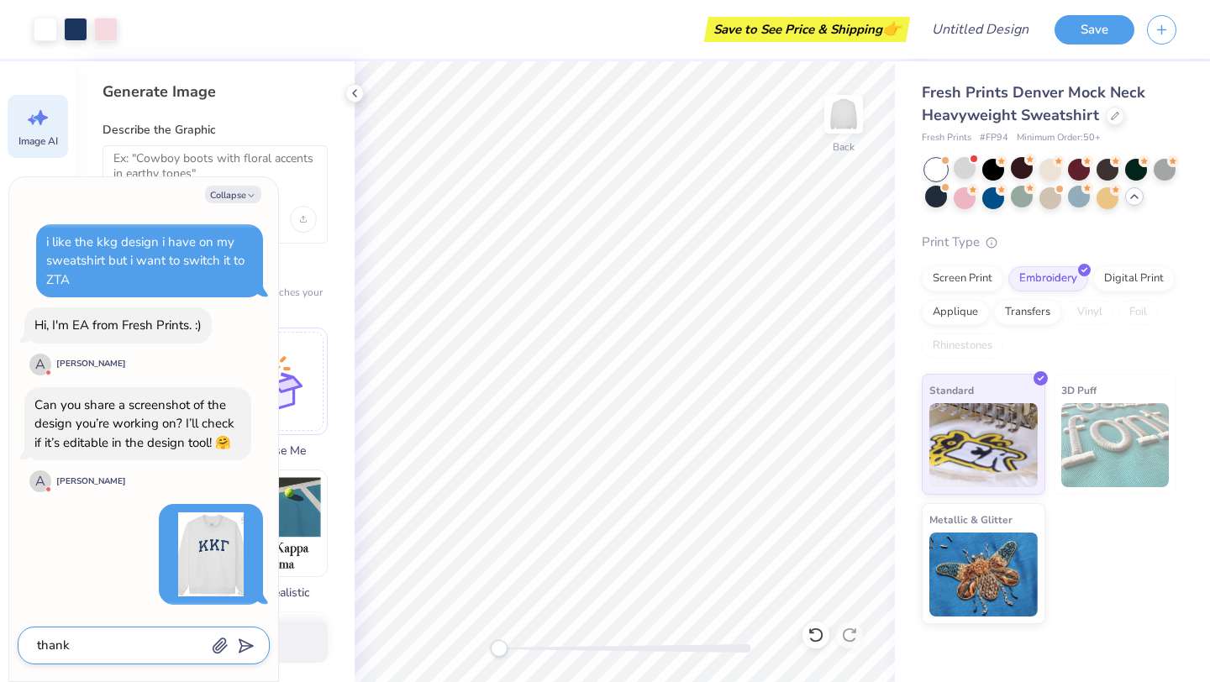
type textarea "thank y"
type textarea "x"
type textarea "thank you"
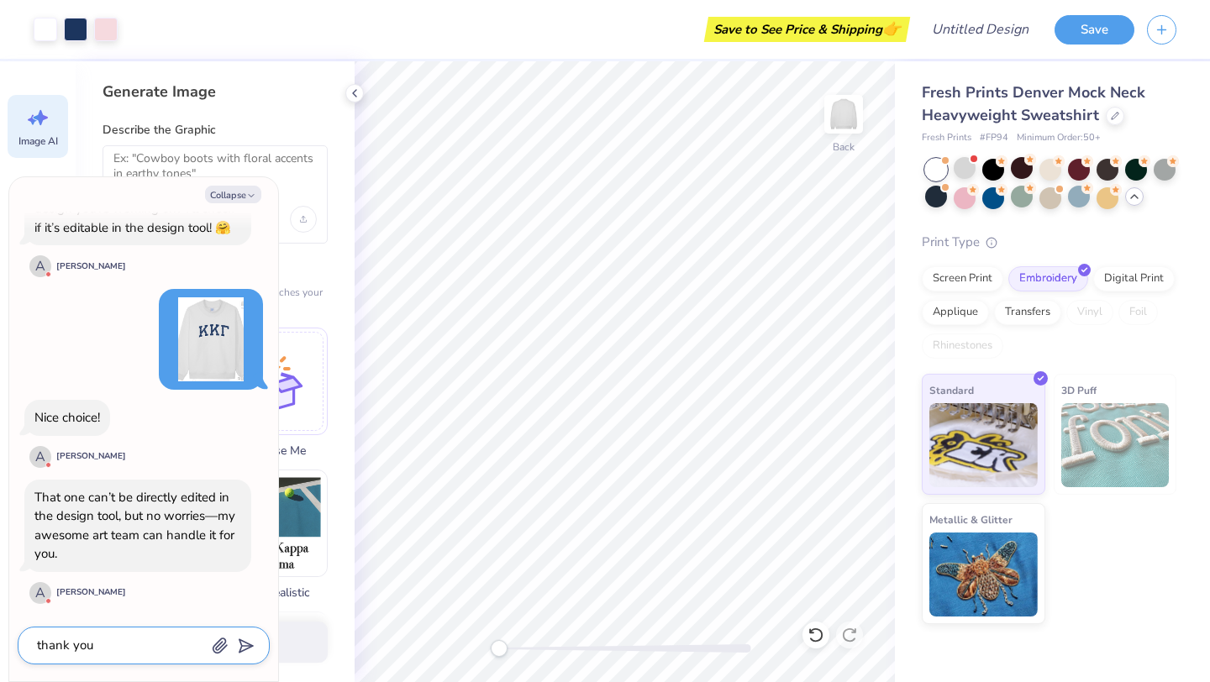
type textarea "x"
type textarea "thank you!"
drag, startPoint x: 130, startPoint y: 647, endPoint x: 0, endPoint y: 647, distance: 130.3
click at [0, 647] on body "Art colors Save to See Price & Shipping 👉 Design Title Save Image AI Designs Ad…" at bounding box center [605, 341] width 1210 height 682
type textarea "x"
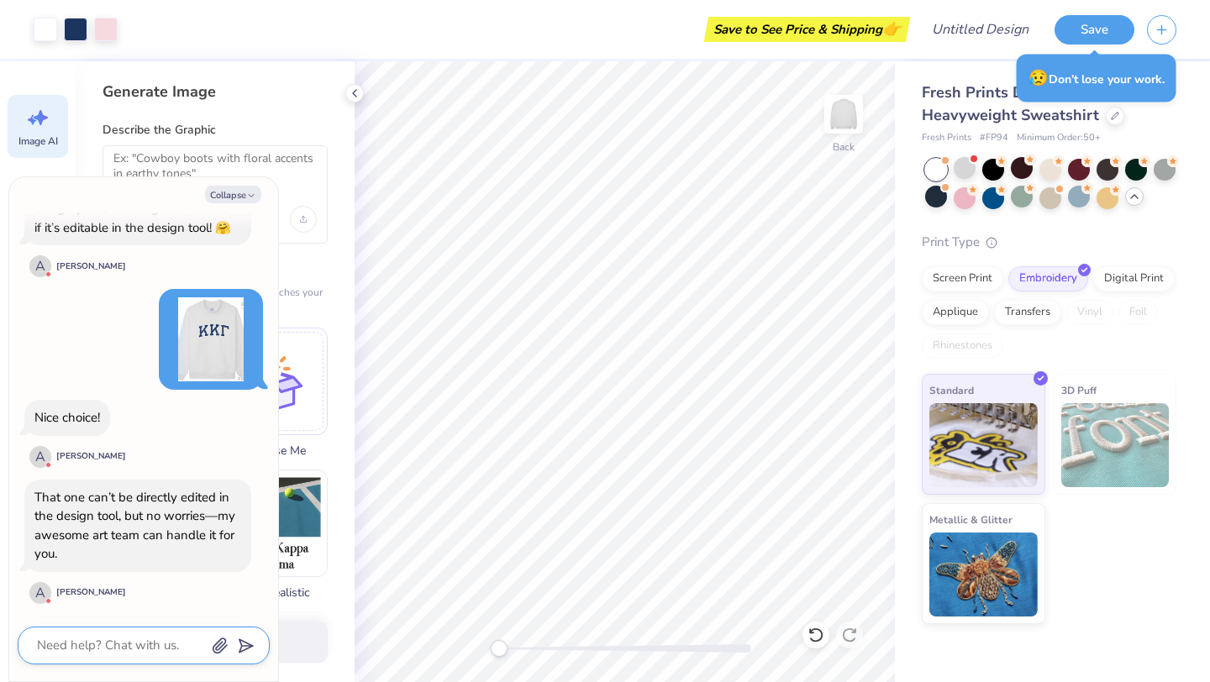
scroll to position [2199, 0]
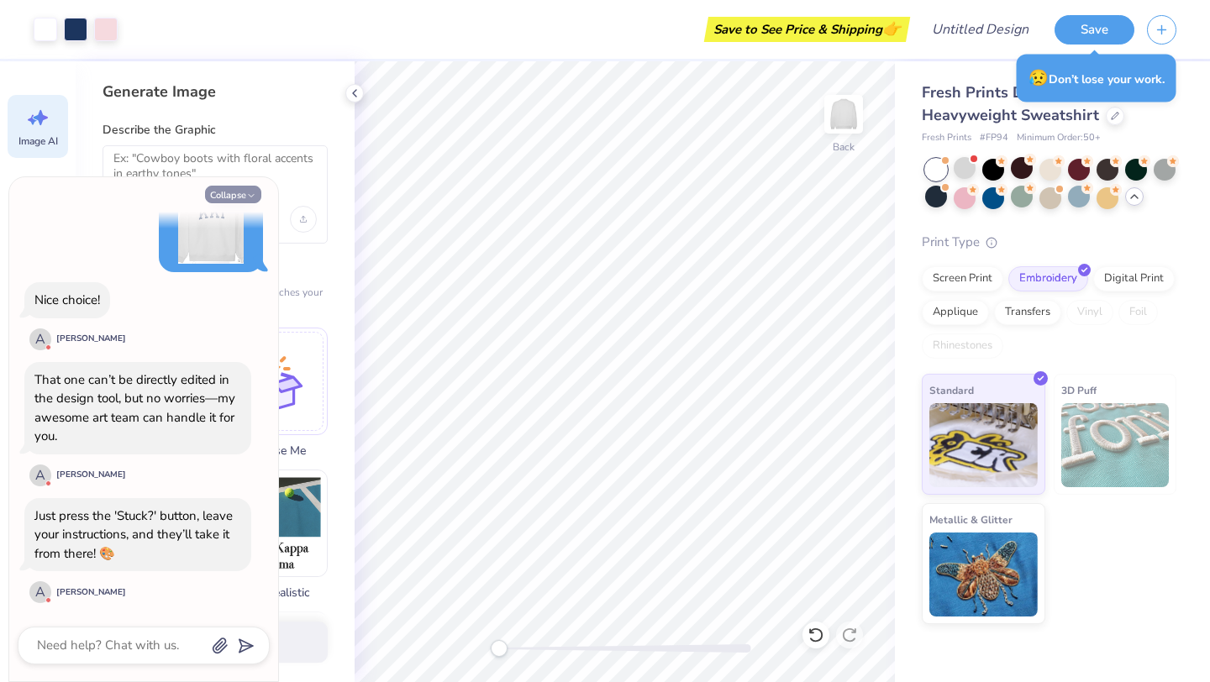
click at [226, 194] on button "Collapse" at bounding box center [233, 195] width 56 height 18
type textarea "x"
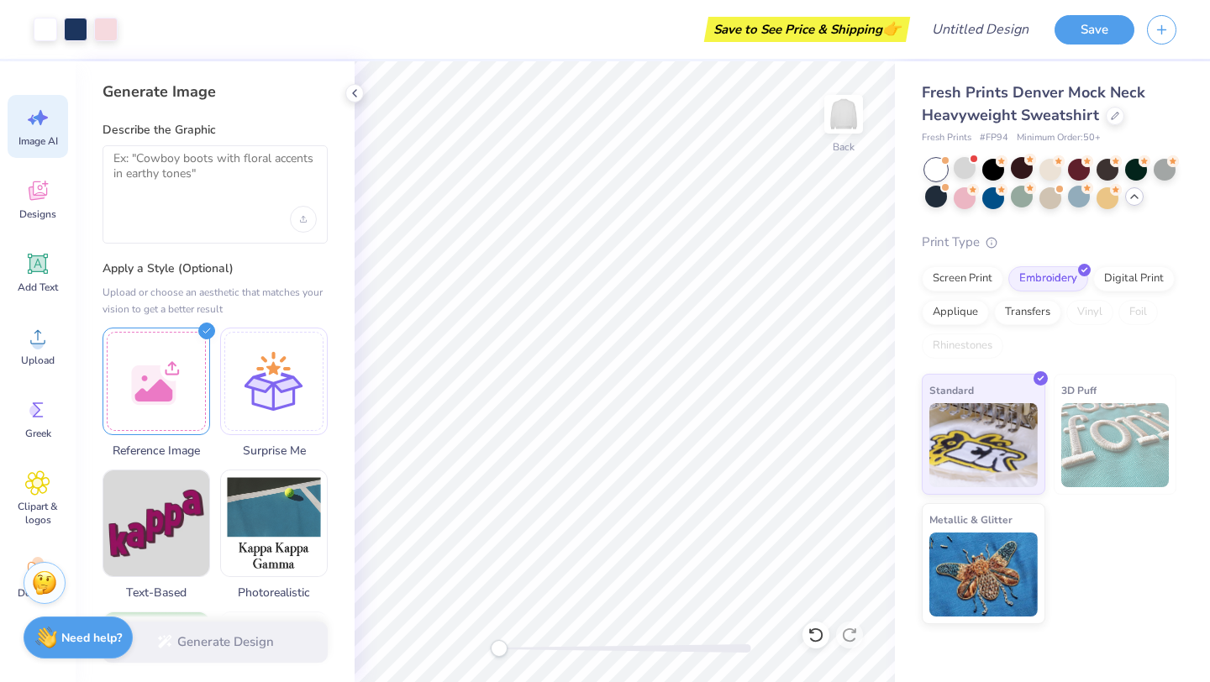
click at [43, 583] on img at bounding box center [44, 583] width 25 height 25
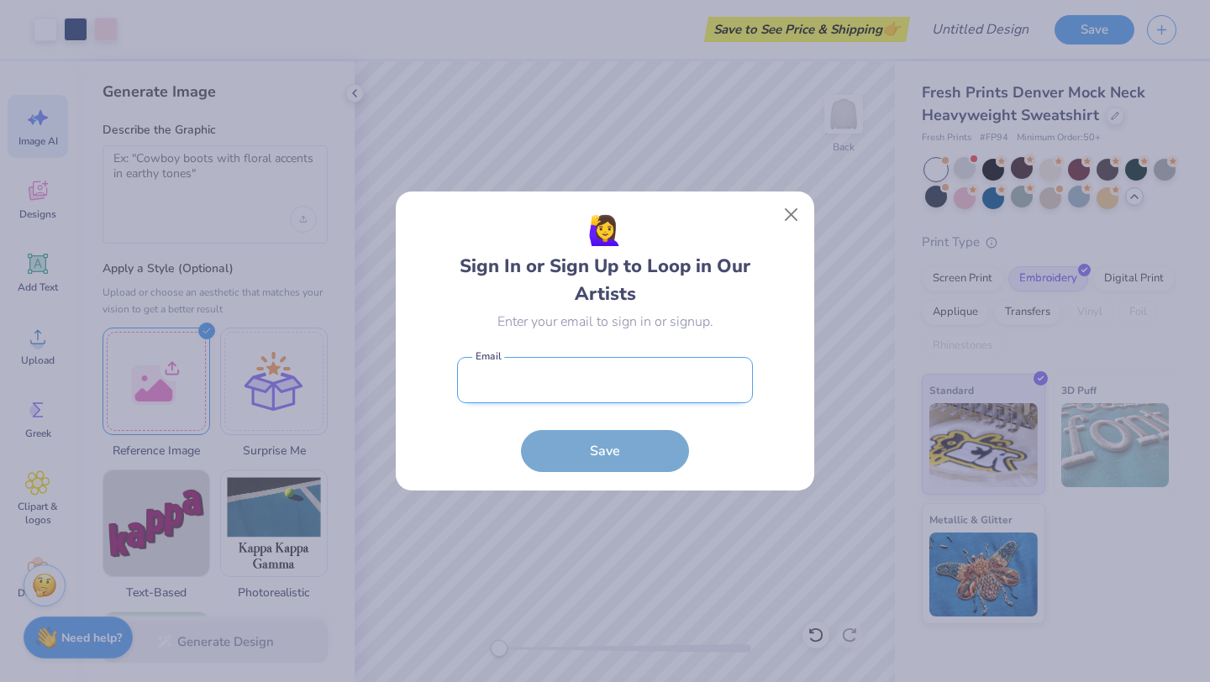
click at [573, 391] on input "email" at bounding box center [605, 380] width 296 height 46
type input "[PERSON_NAME][EMAIL_ADDRESS][PERSON_NAME][DOMAIN_NAME]"
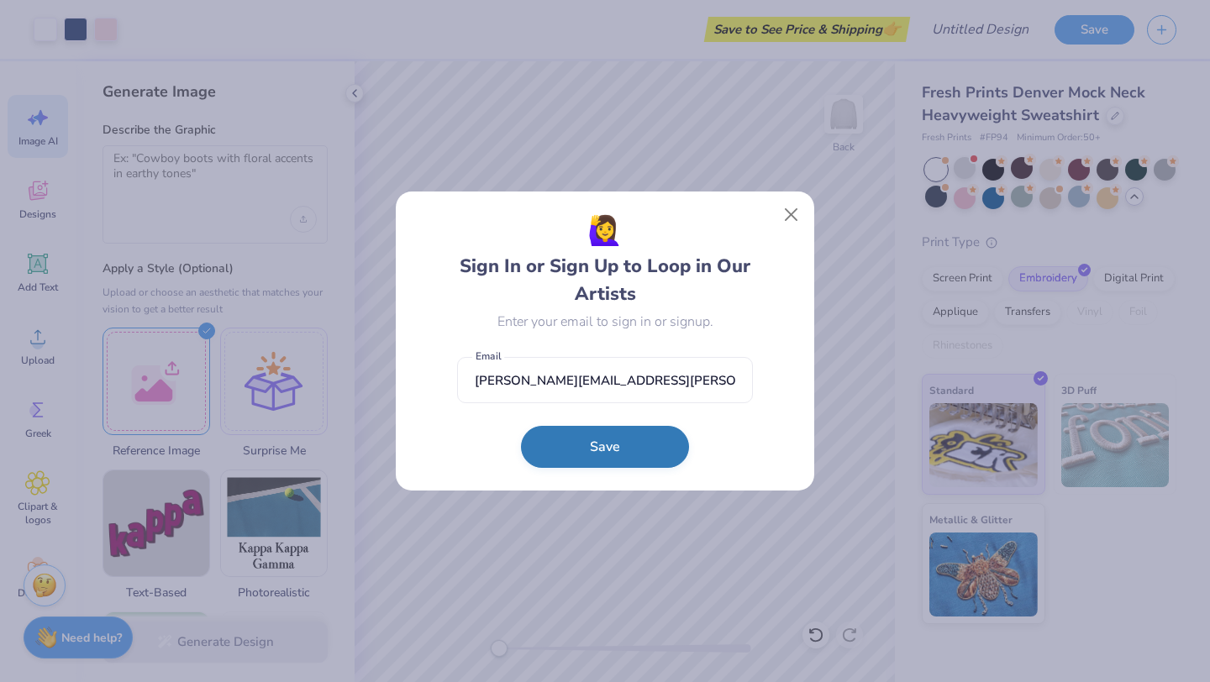
click at [600, 458] on button "Save" at bounding box center [605, 447] width 168 height 42
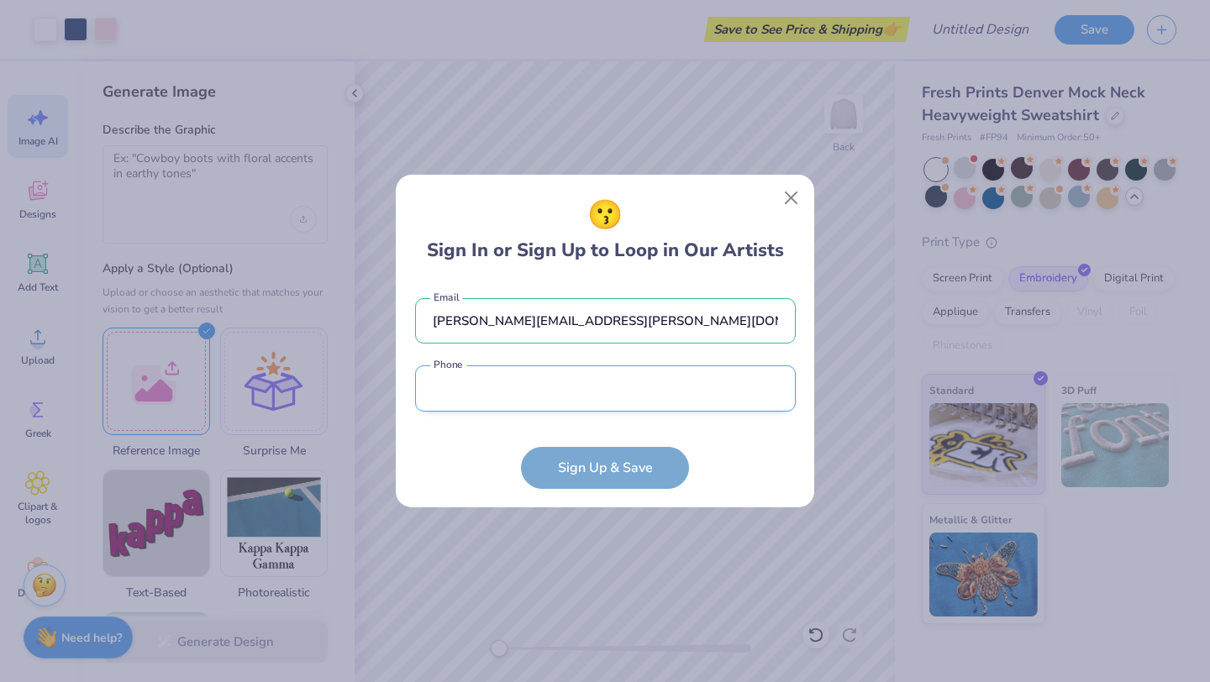
click at [582, 377] on input "tel" at bounding box center [605, 389] width 381 height 46
type input "[PHONE_NUMBER]"
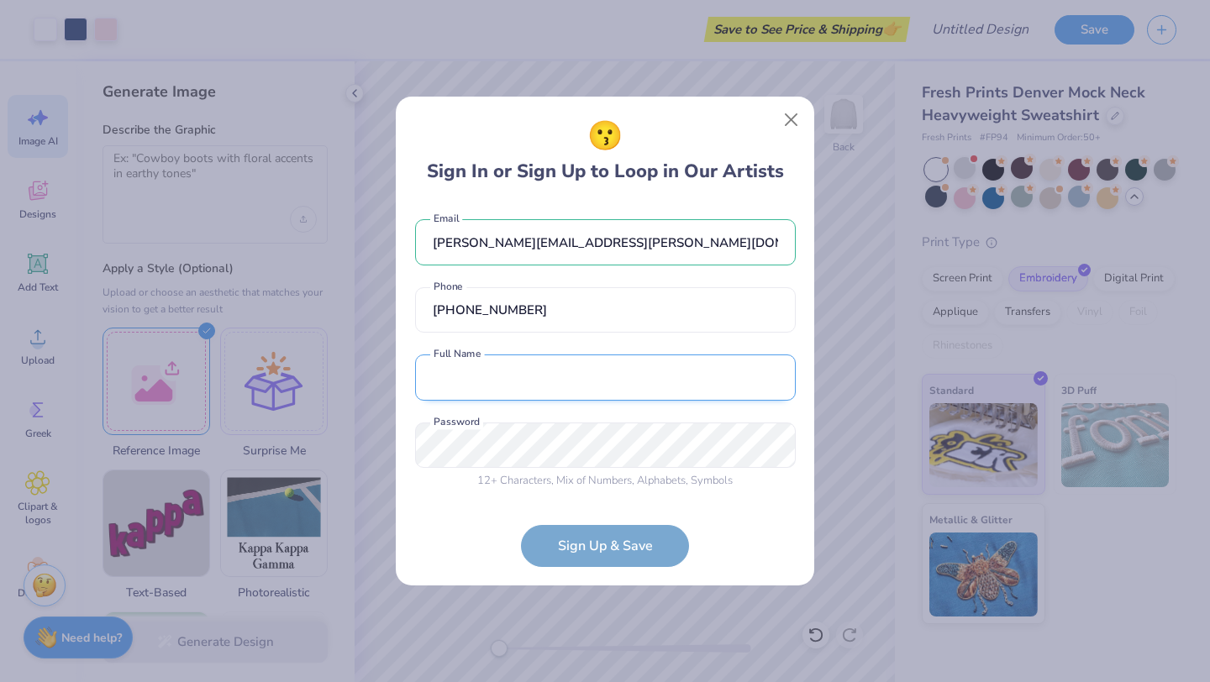
click at [583, 380] on input "text" at bounding box center [605, 378] width 381 height 46
click at [471, 380] on input "[PERSON_NAME]" at bounding box center [605, 378] width 381 height 46
type input "[PERSON_NAME]"
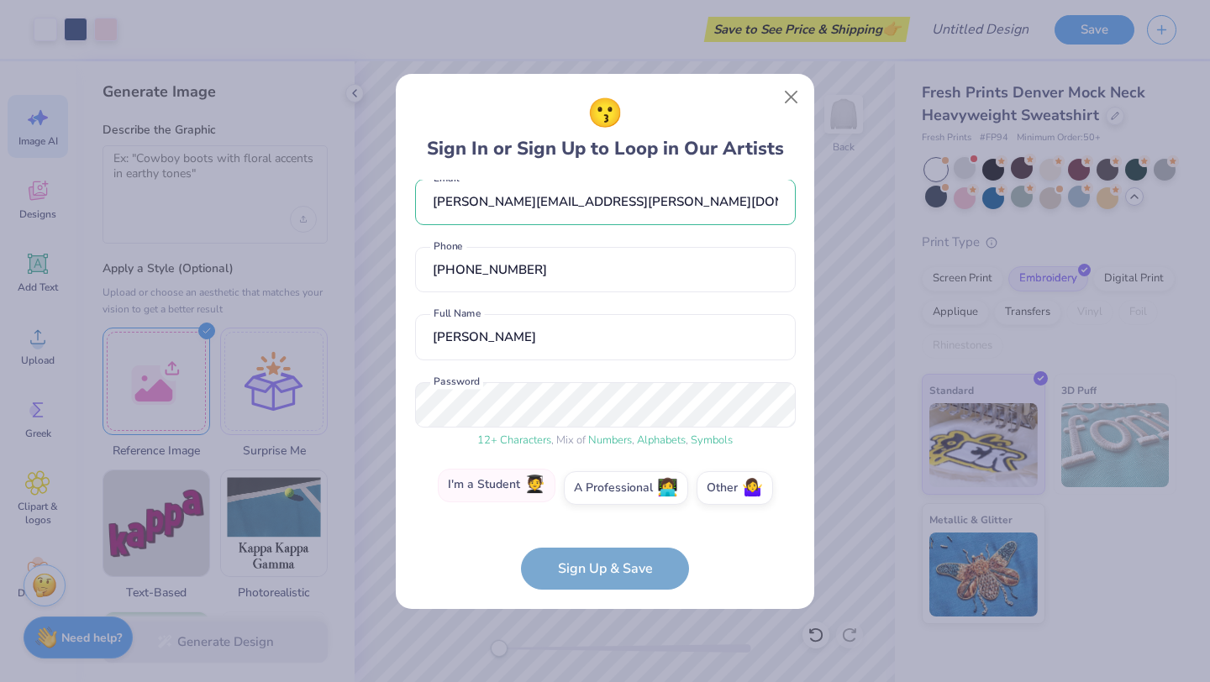
click at [537, 487] on span "🧑‍🎓" at bounding box center [534, 485] width 21 height 19
click at [600, 504] on input "I'm a Student 🧑‍🎓" at bounding box center [605, 509] width 11 height 11
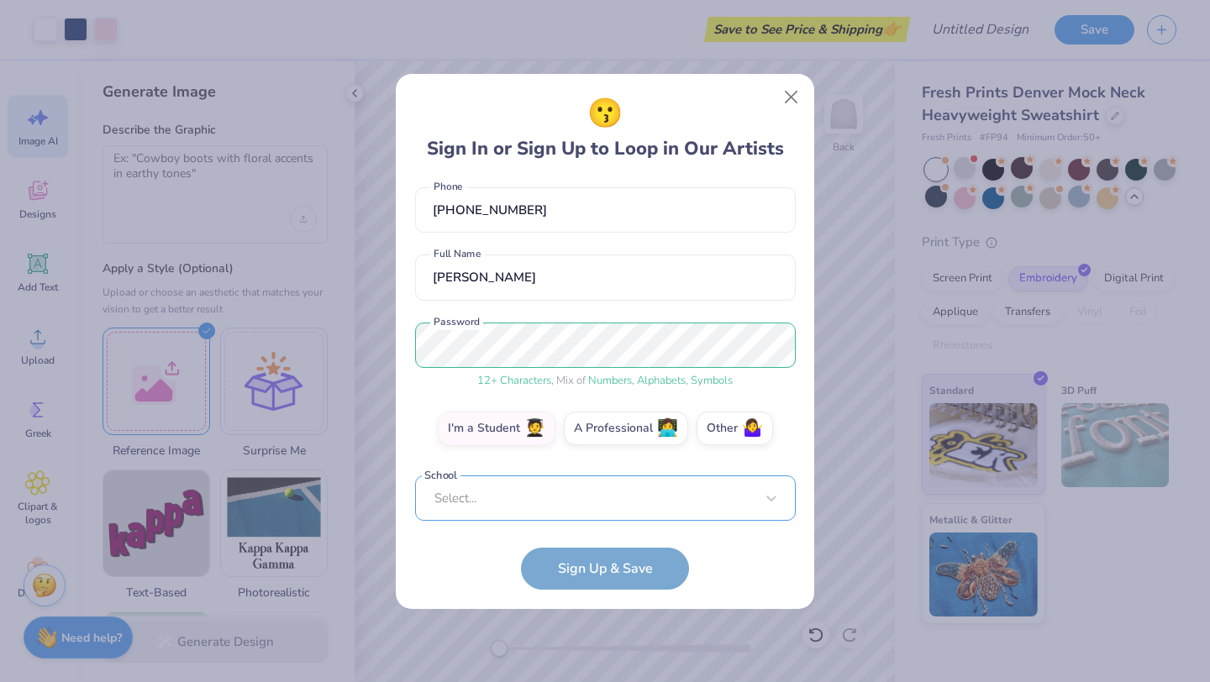
click at [600, 507] on div "[PERSON_NAME][EMAIL_ADDRESS][PERSON_NAME][DOMAIN_NAME] Email [PHONE_NUMBER] Pho…" at bounding box center [605, 350] width 381 height 341
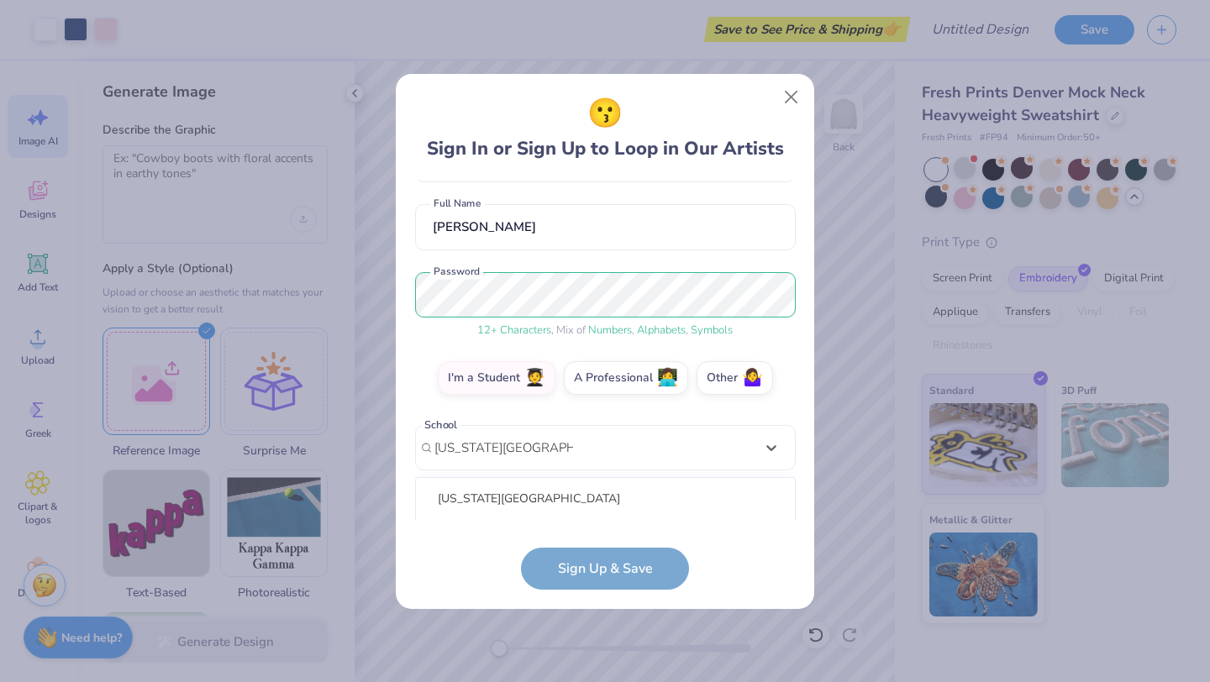
scroll to position [338, 0]
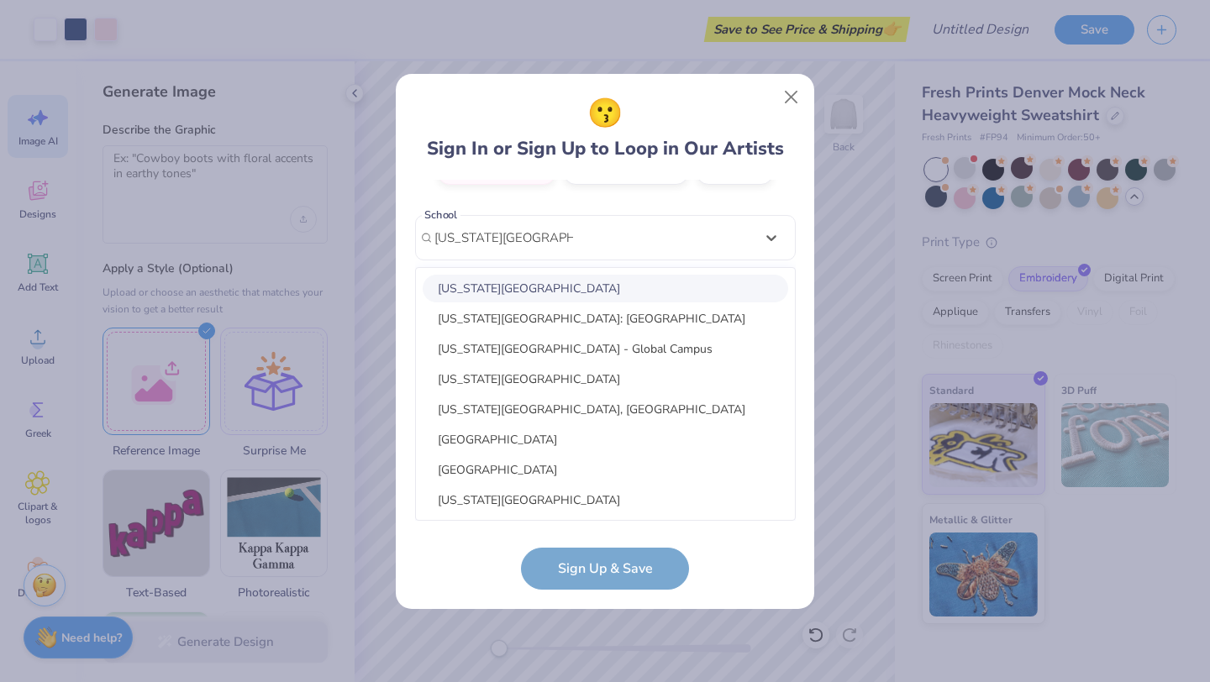
click at [640, 294] on div "[US_STATE][GEOGRAPHIC_DATA]" at bounding box center [606, 289] width 366 height 28
type input "[US_STATE][GEOGRAPHIC_DATA]"
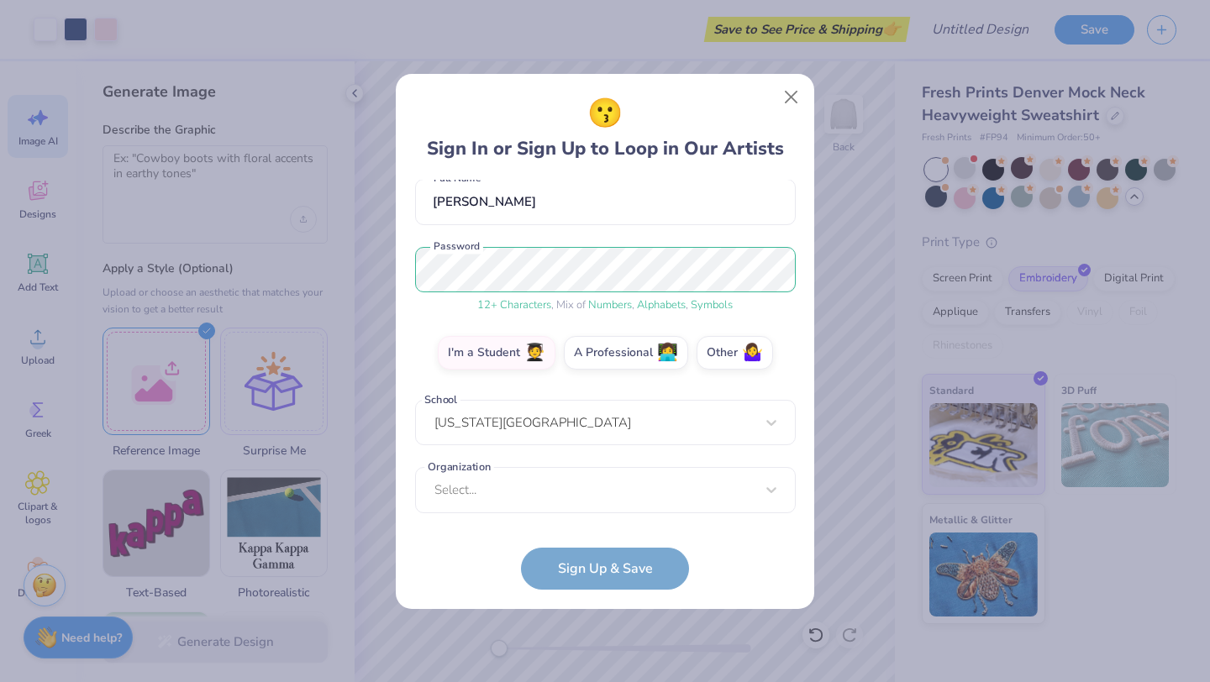
scroll to position [153, 0]
click at [597, 498] on div "option focused, 8 of 15. 15 results available. Use Up and Down to choose option…" at bounding box center [605, 620] width 381 height 307
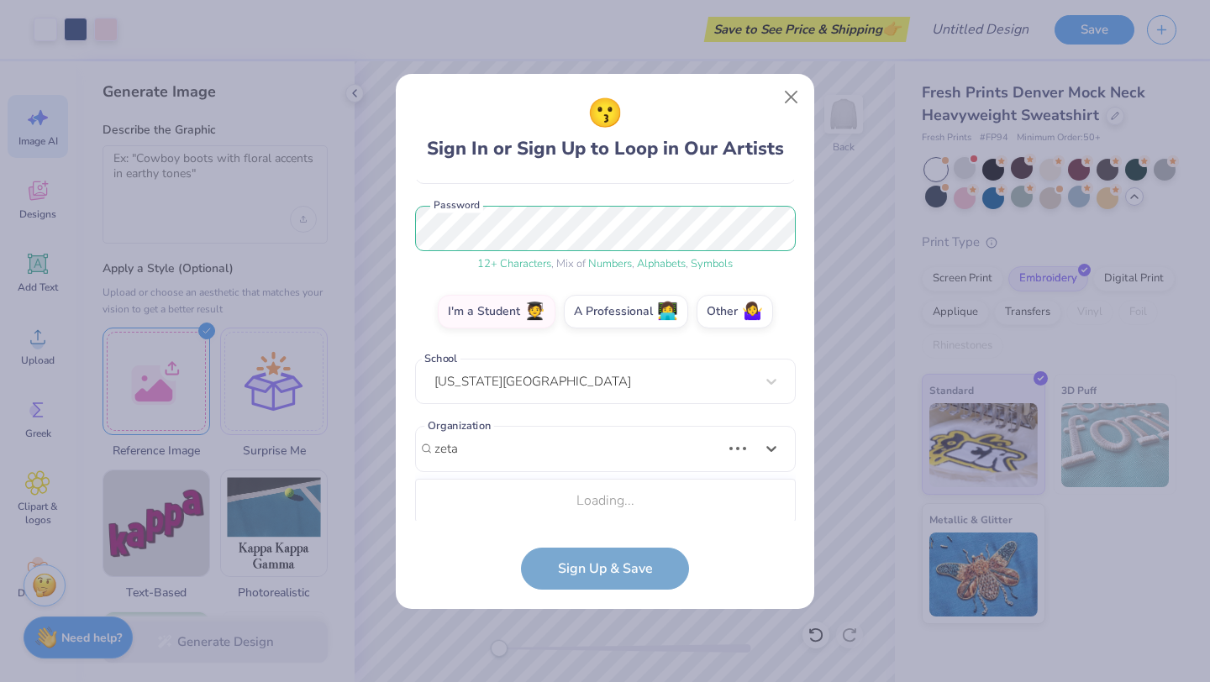
scroll to position [405, 0]
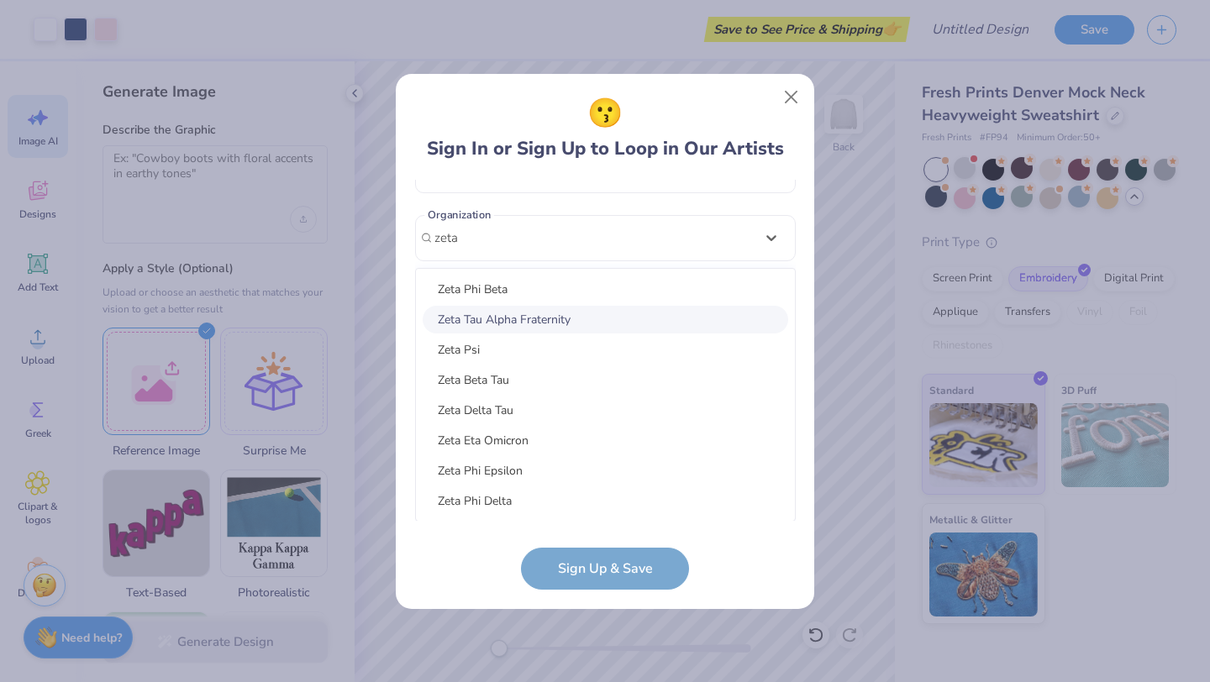
click at [576, 322] on div "Zeta Tau Alpha Fraternity" at bounding box center [606, 320] width 366 height 28
type input "zeta"
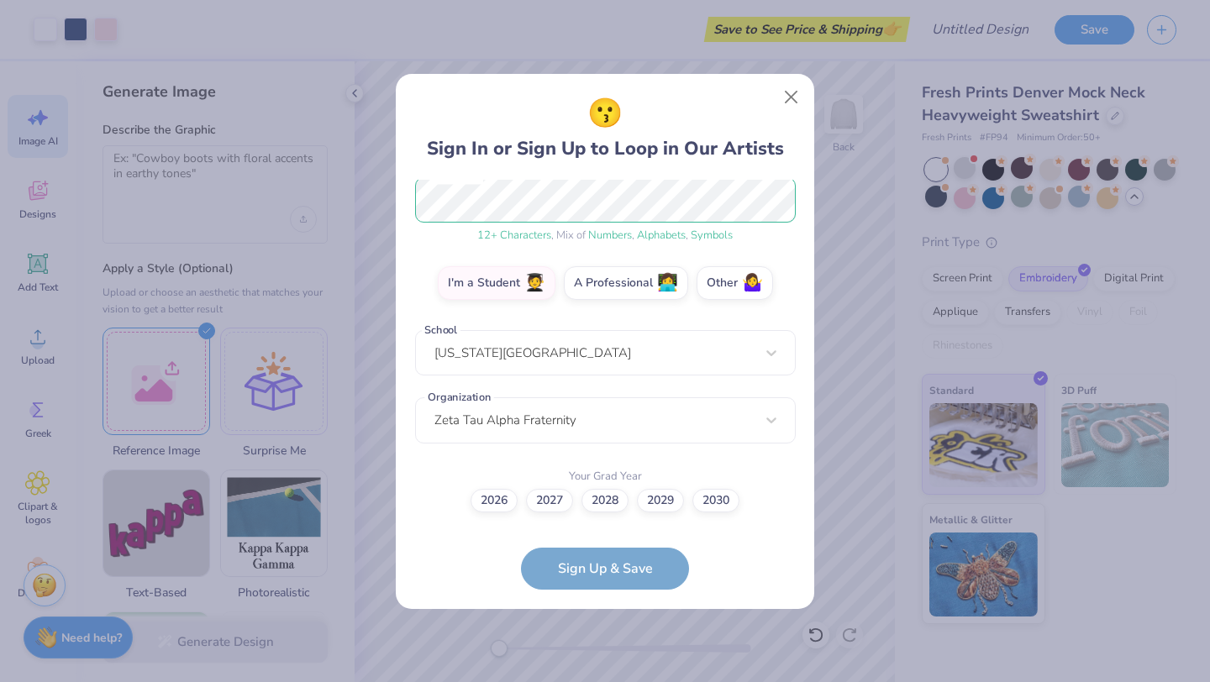
scroll to position [222, 0]
click at [608, 498] on label "2028" at bounding box center [605, 499] width 47 height 24
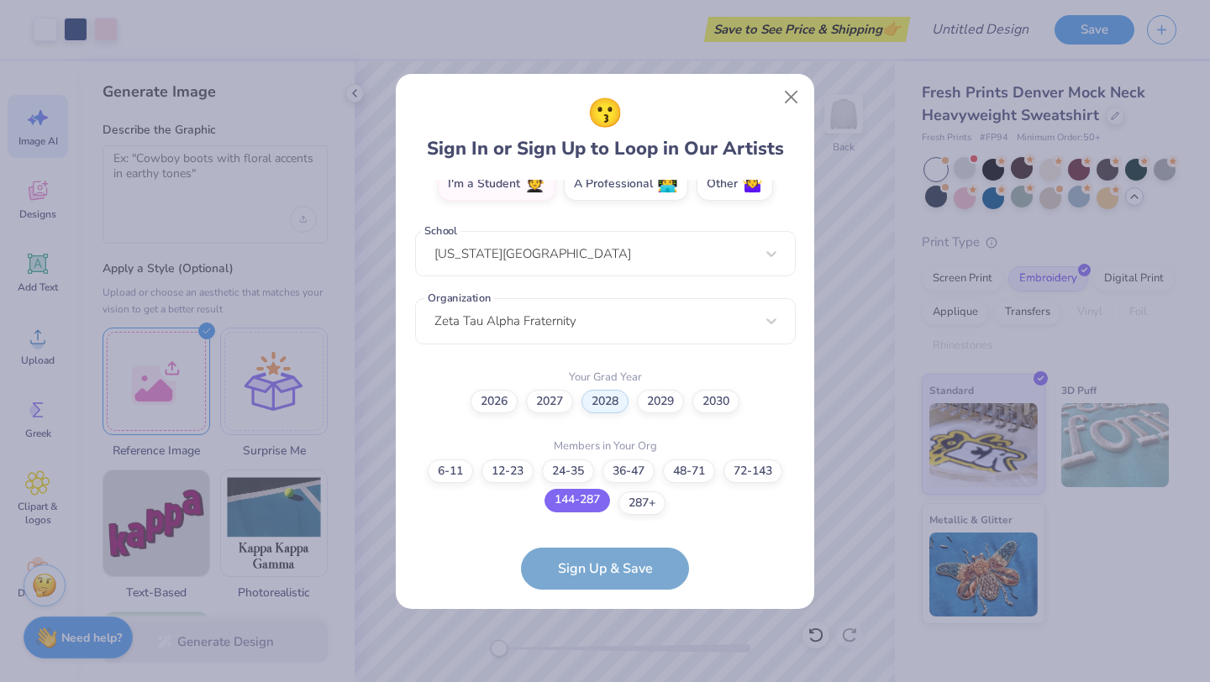
click at [589, 501] on label "144-287" at bounding box center [578, 501] width 66 height 24
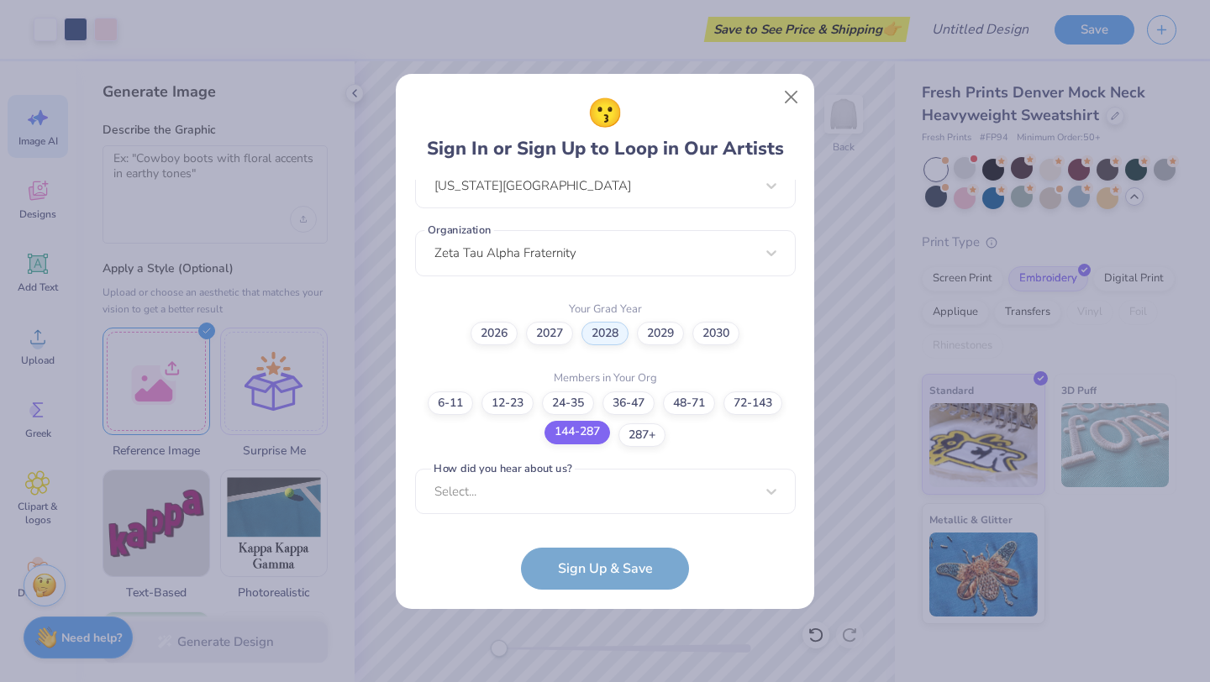
click at [589, 501] on div "Select..." at bounding box center [605, 492] width 381 height 46
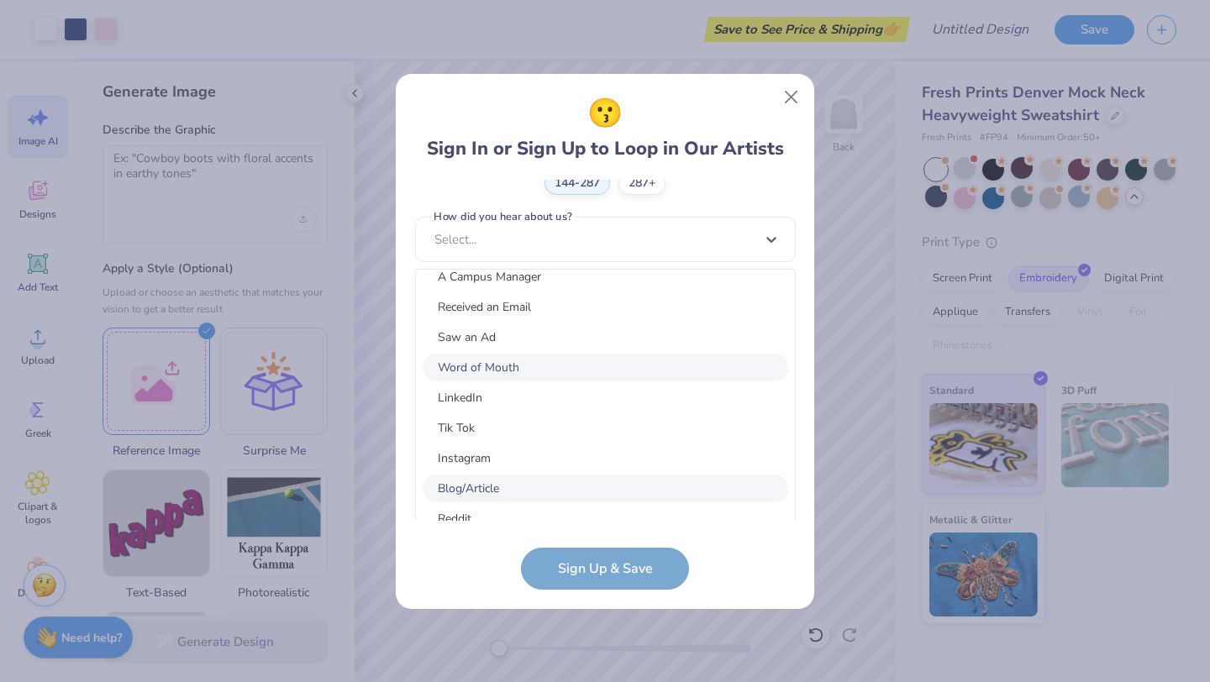
scroll to position [134, 0]
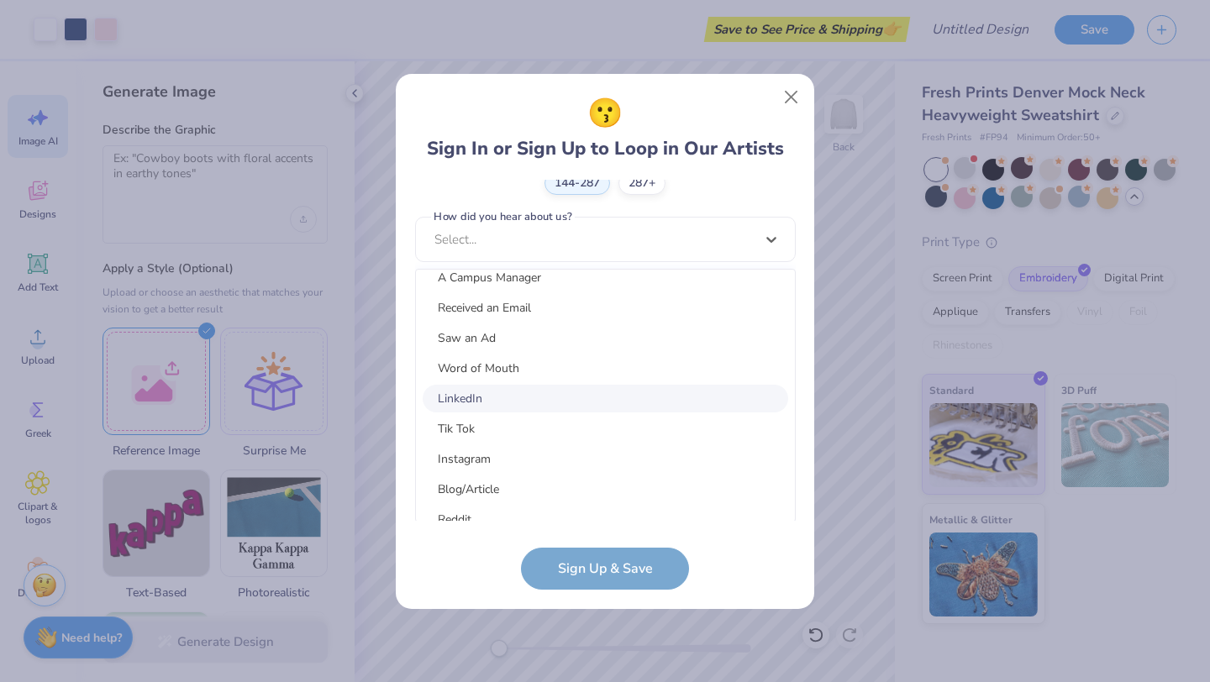
click at [564, 403] on div "LinkedIn" at bounding box center [606, 399] width 366 height 28
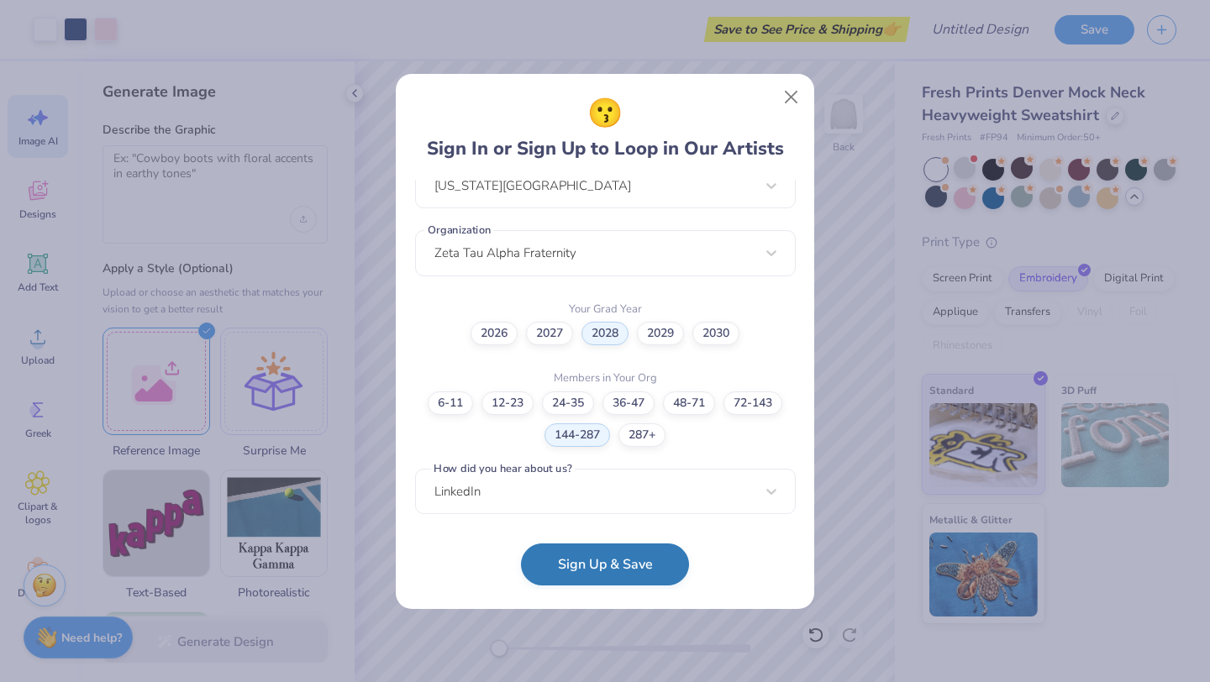
click at [608, 553] on button "Sign Up & Save" at bounding box center [605, 565] width 168 height 42
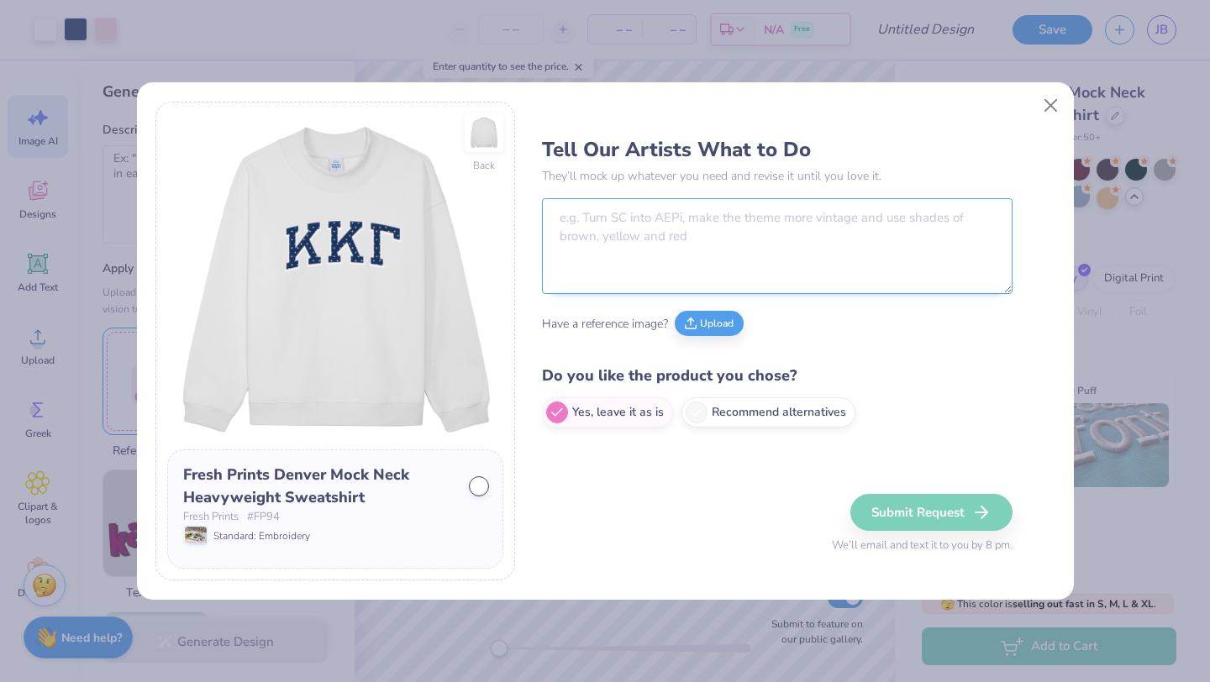
click at [781, 240] on textarea at bounding box center [777, 246] width 471 height 96
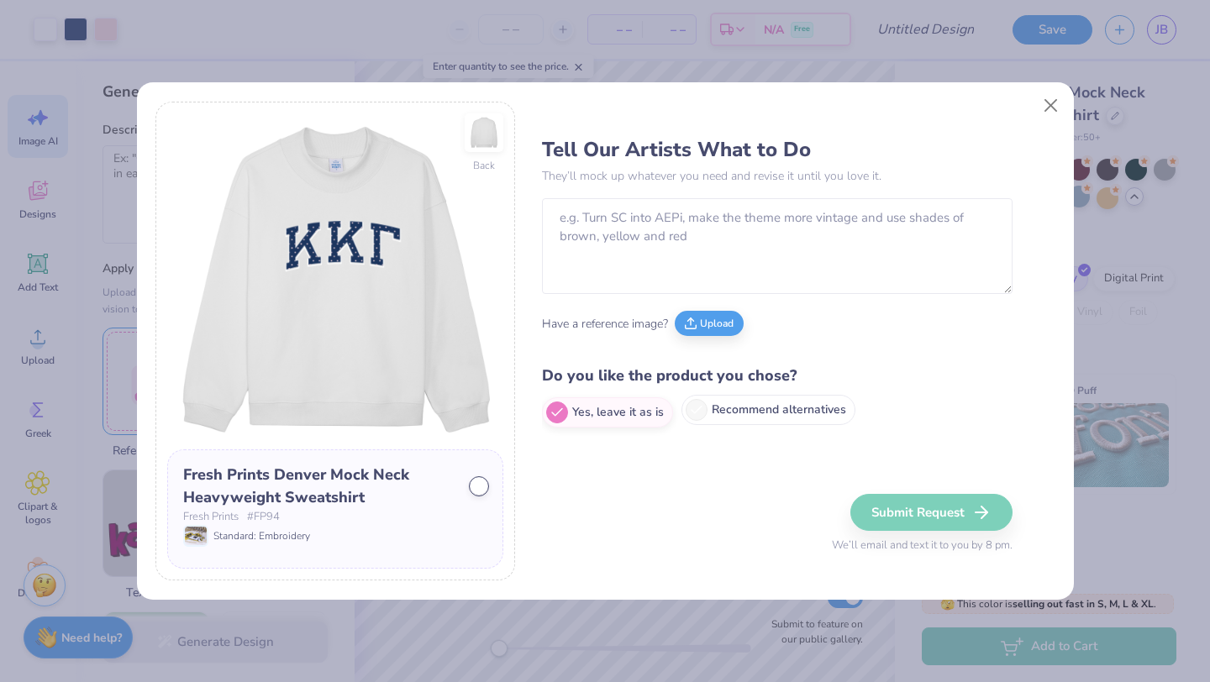
click at [750, 400] on label "Recommend alternatives" at bounding box center [769, 410] width 174 height 30
click at [553, 408] on input "Recommend alternatives" at bounding box center [547, 413] width 11 height 11
radio input "true"
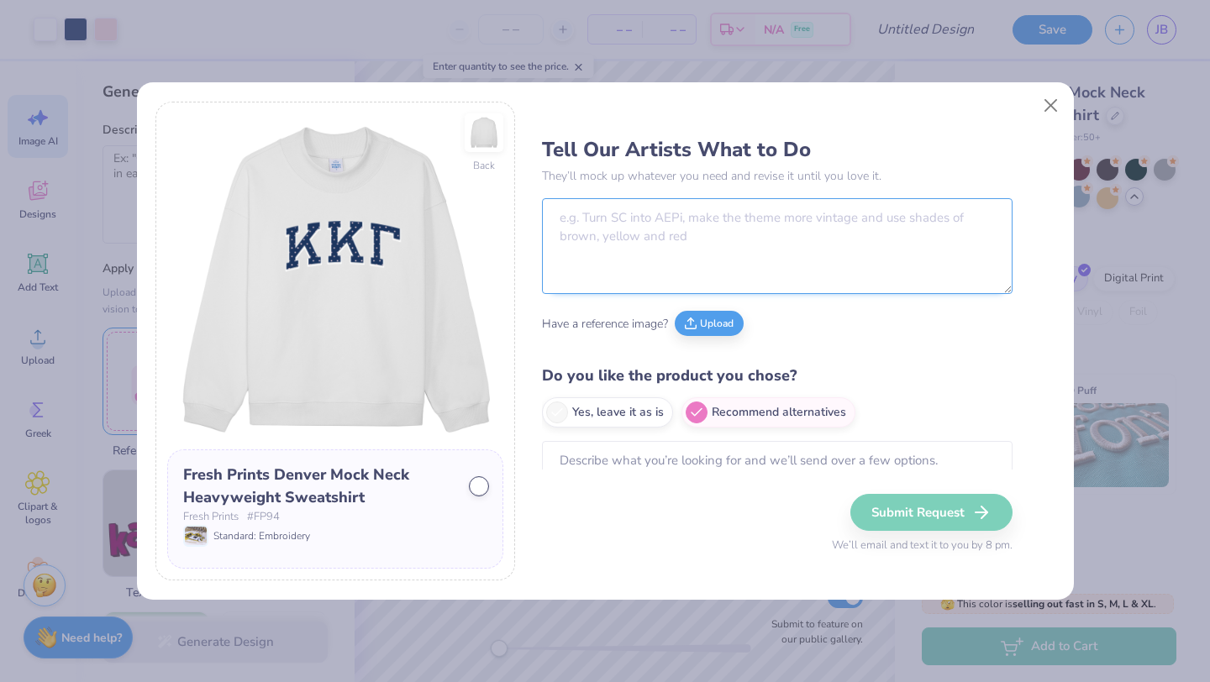
click at [661, 243] on textarea at bounding box center [777, 246] width 471 height 96
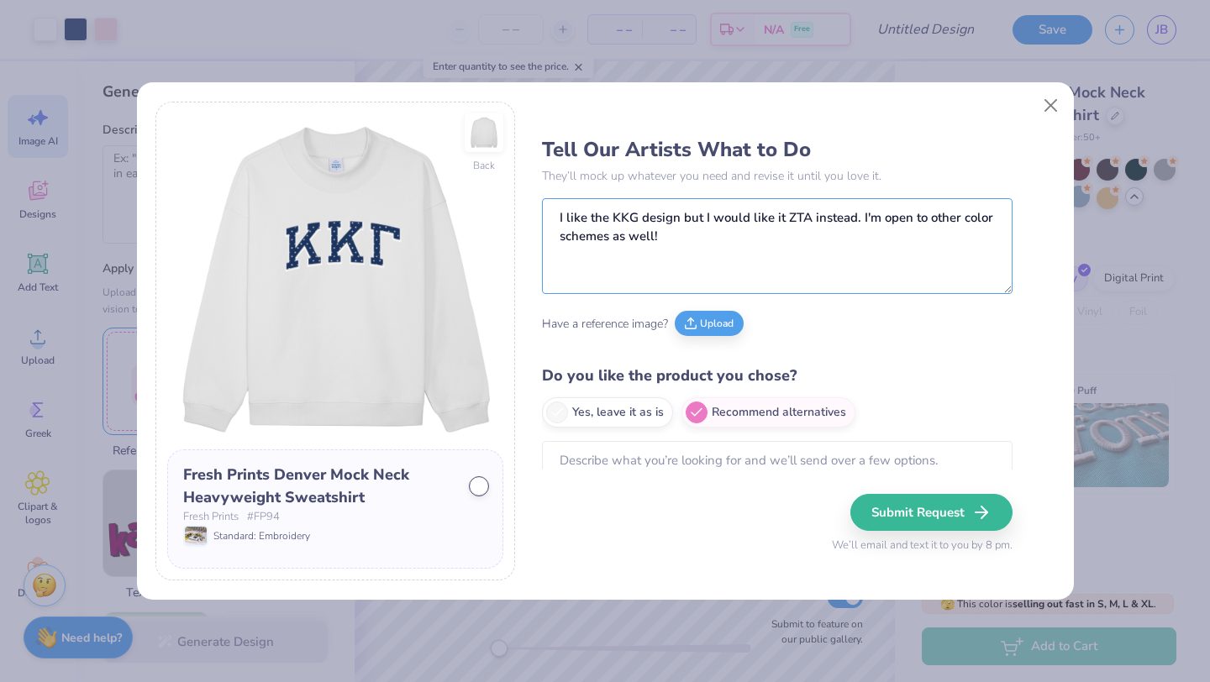
scroll to position [38, 0]
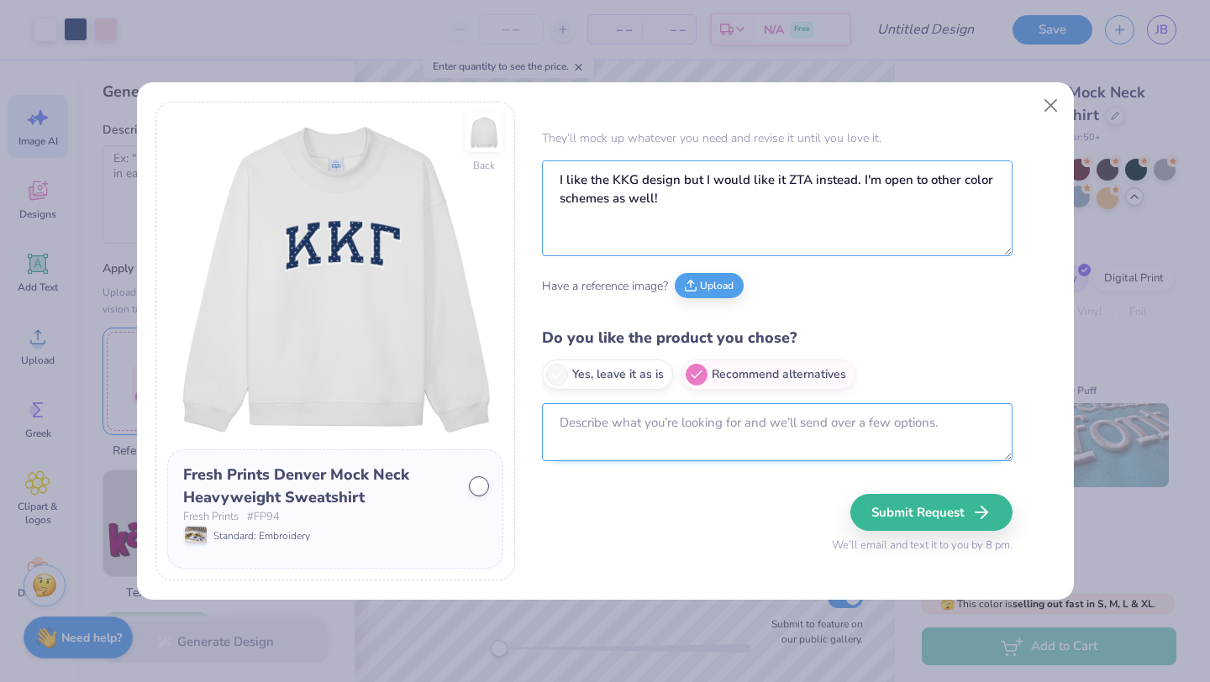
type textarea "I like the KKG design but I would like it ZTA instead. I'm open to other color …"
click at [738, 455] on textarea at bounding box center [777, 432] width 471 height 58
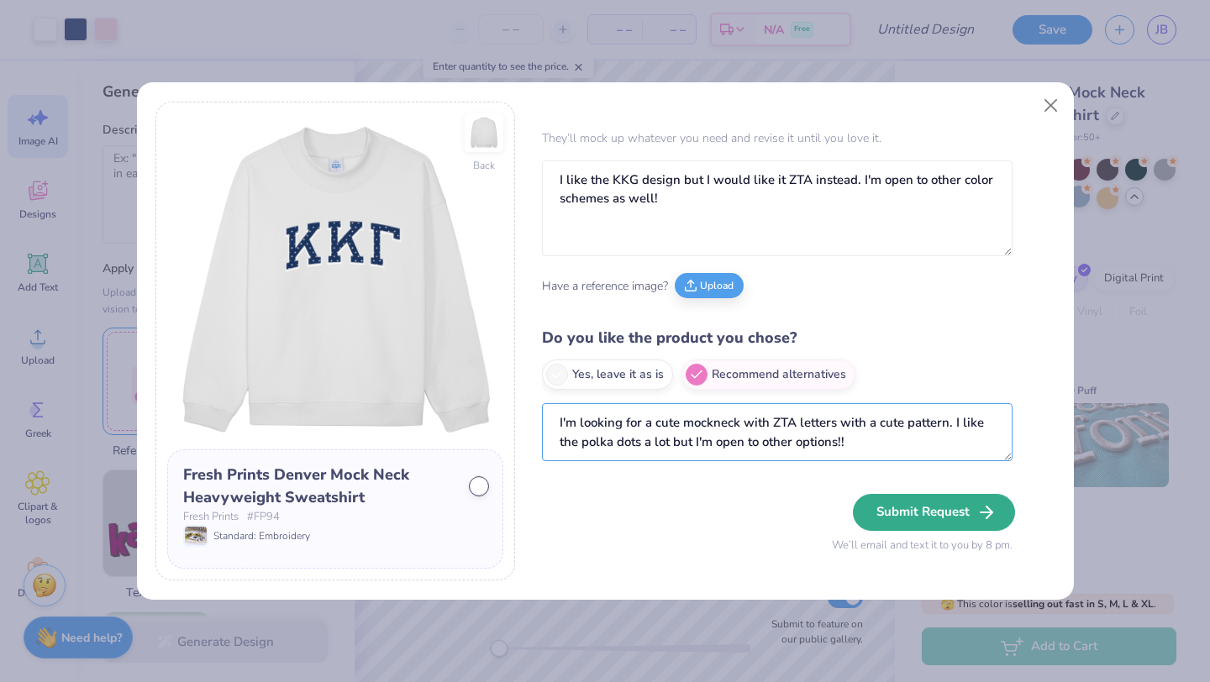
type textarea "I'm looking for a cute mockneck with ZTA letters with a cute pattern. I like th…"
click at [929, 508] on button "Submit Request" at bounding box center [934, 512] width 162 height 37
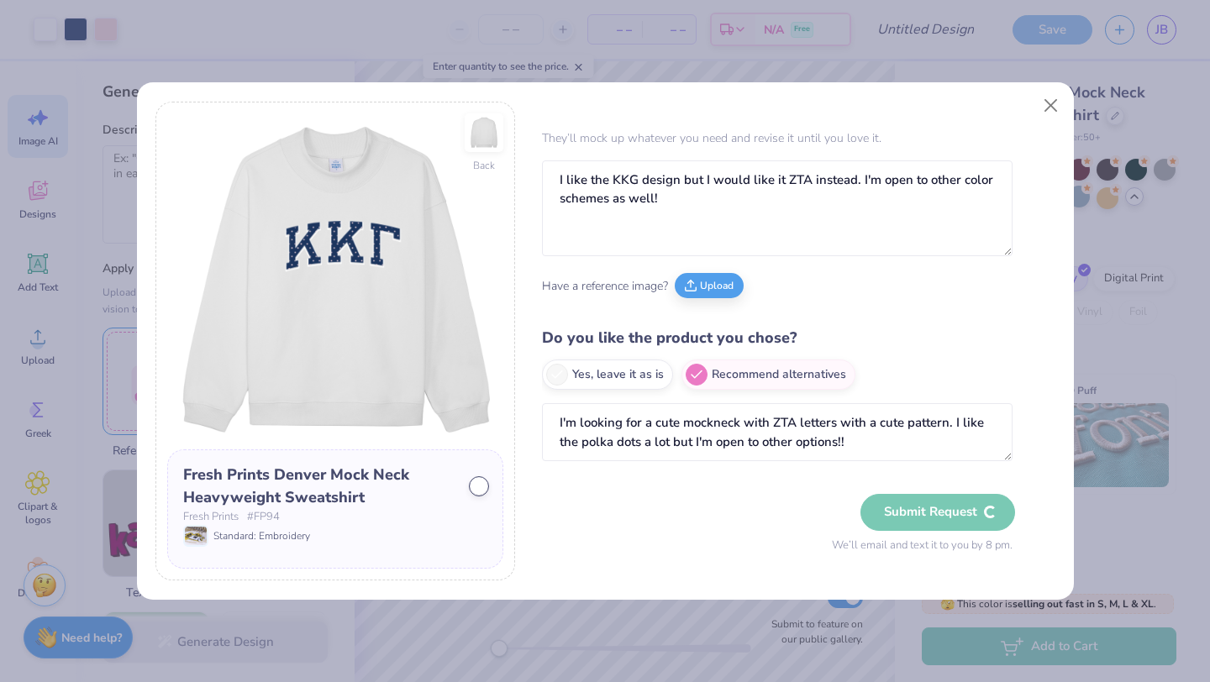
radio input "true"
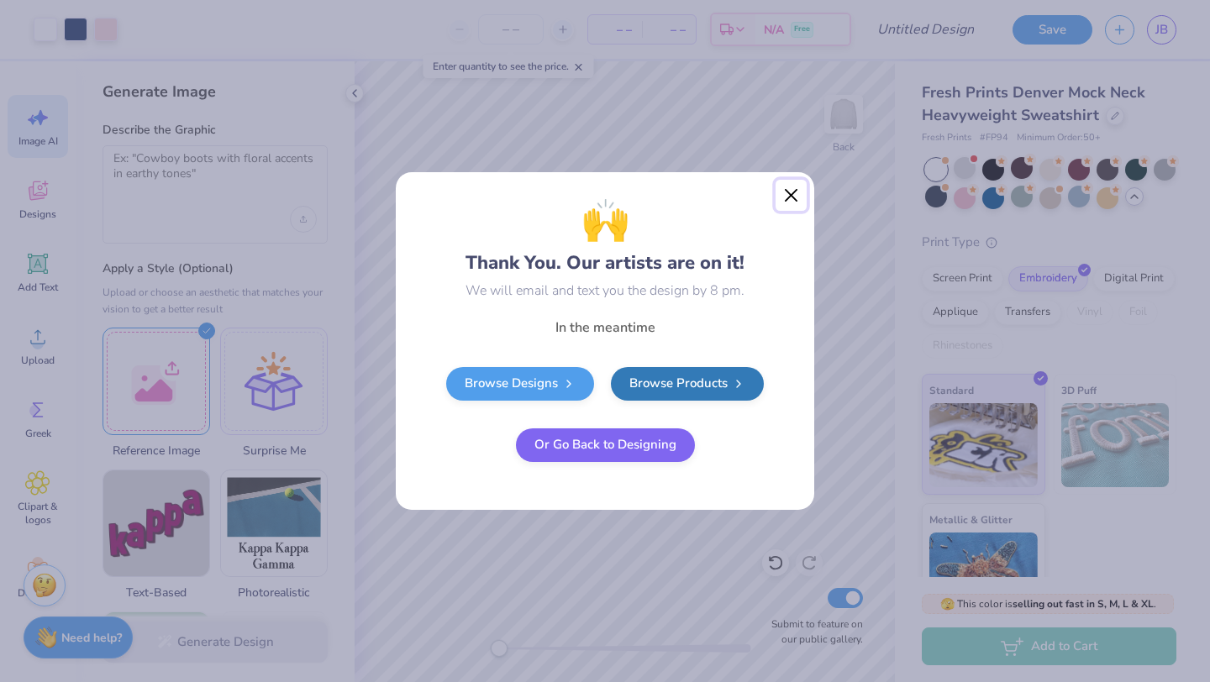
click at [783, 199] on button "Close" at bounding box center [792, 196] width 32 height 32
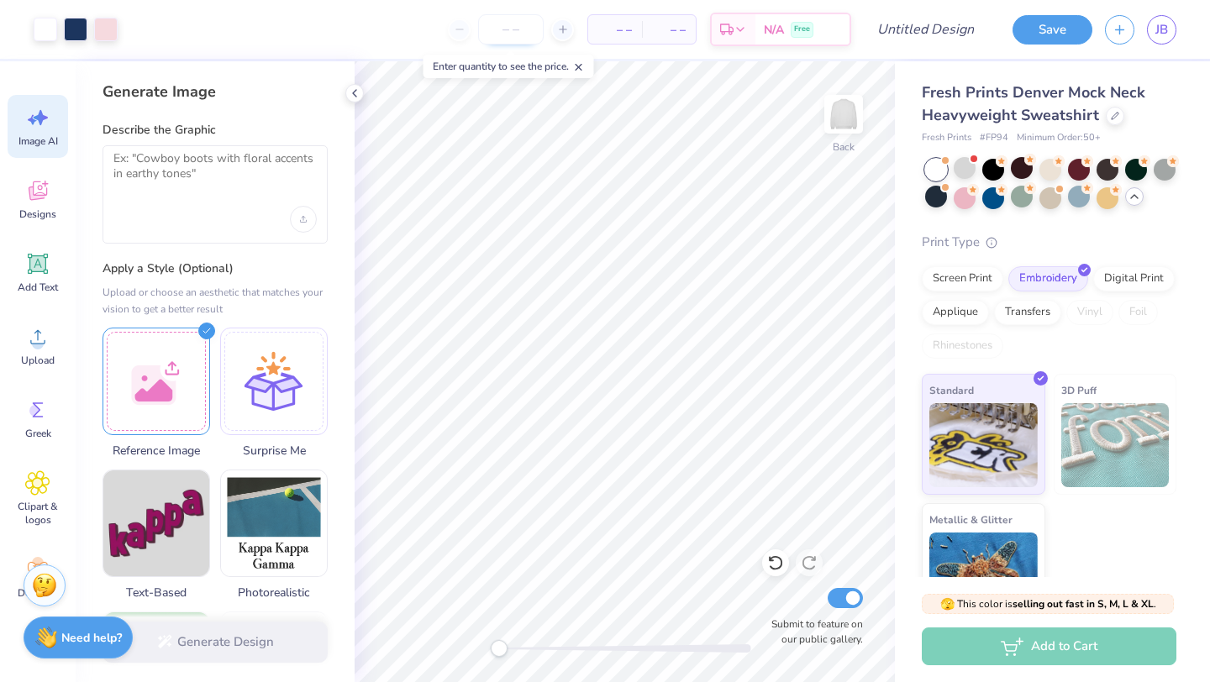
click at [525, 34] on input "number" at bounding box center [511, 29] width 66 height 30
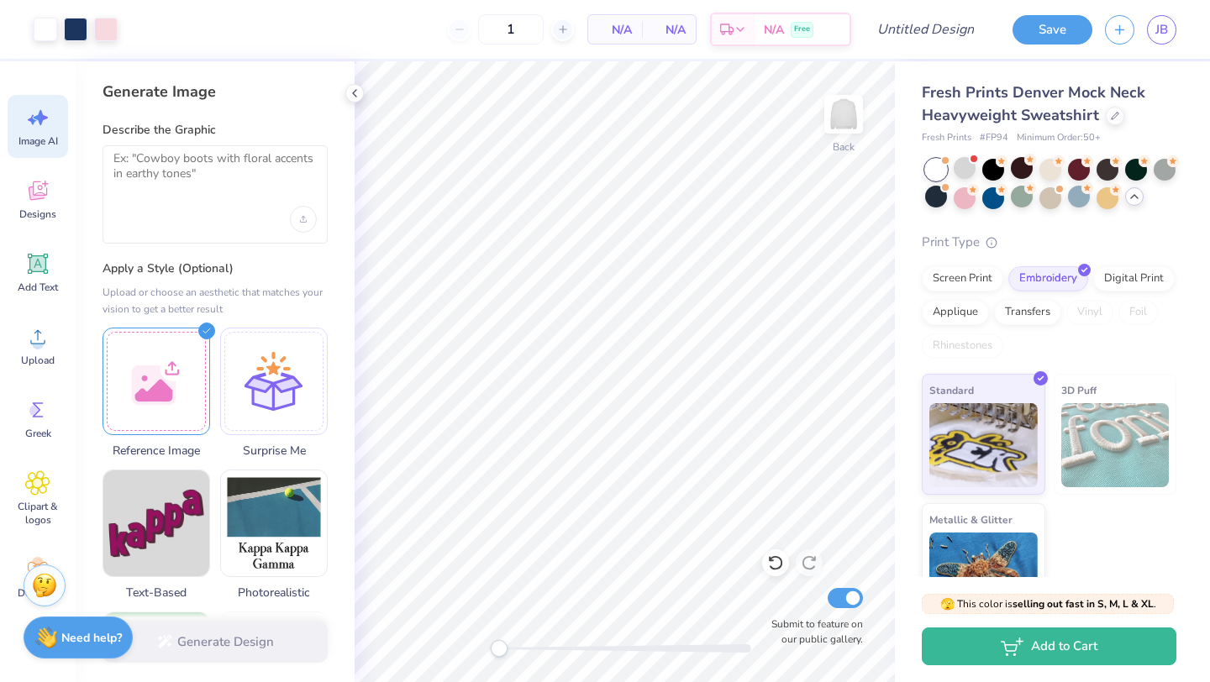
type input "50"
click at [641, 54] on div "50 N/A Per Item N/A Total Est. Delivery N/A Free" at bounding box center [490, 29] width 721 height 59
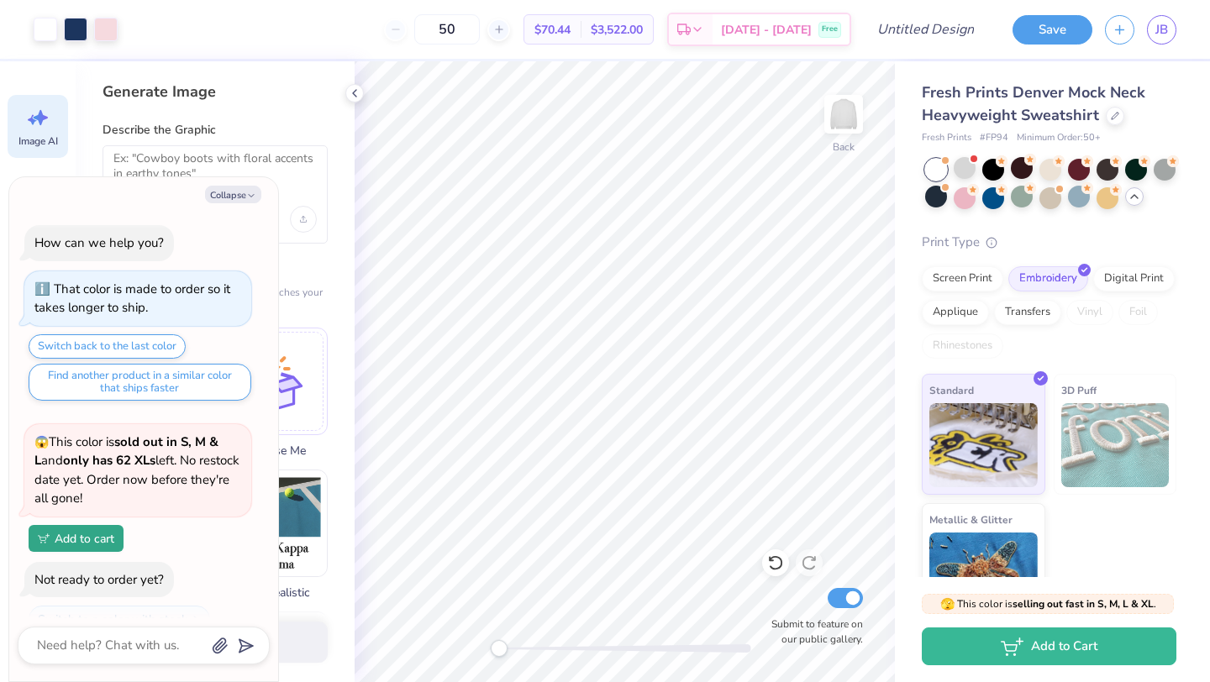
scroll to position [2432, 0]
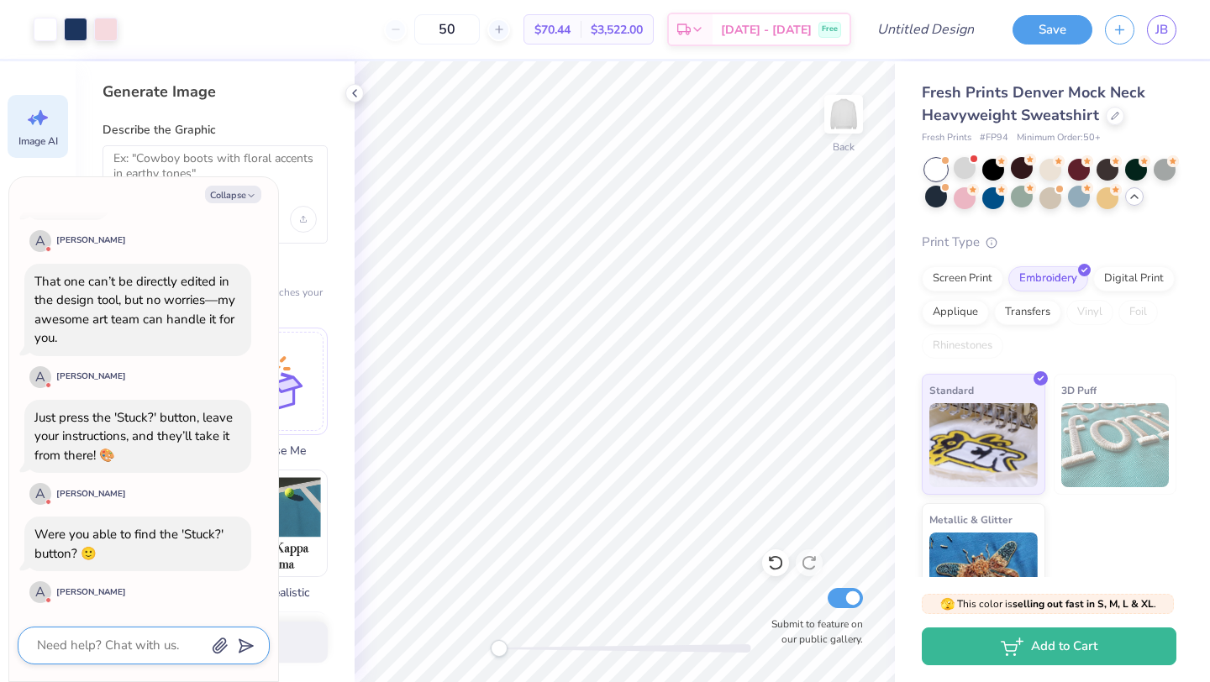
click at [171, 651] on textarea at bounding box center [120, 646] width 171 height 23
type textarea "x"
type textarea "y"
type textarea "x"
type textarea "ye"
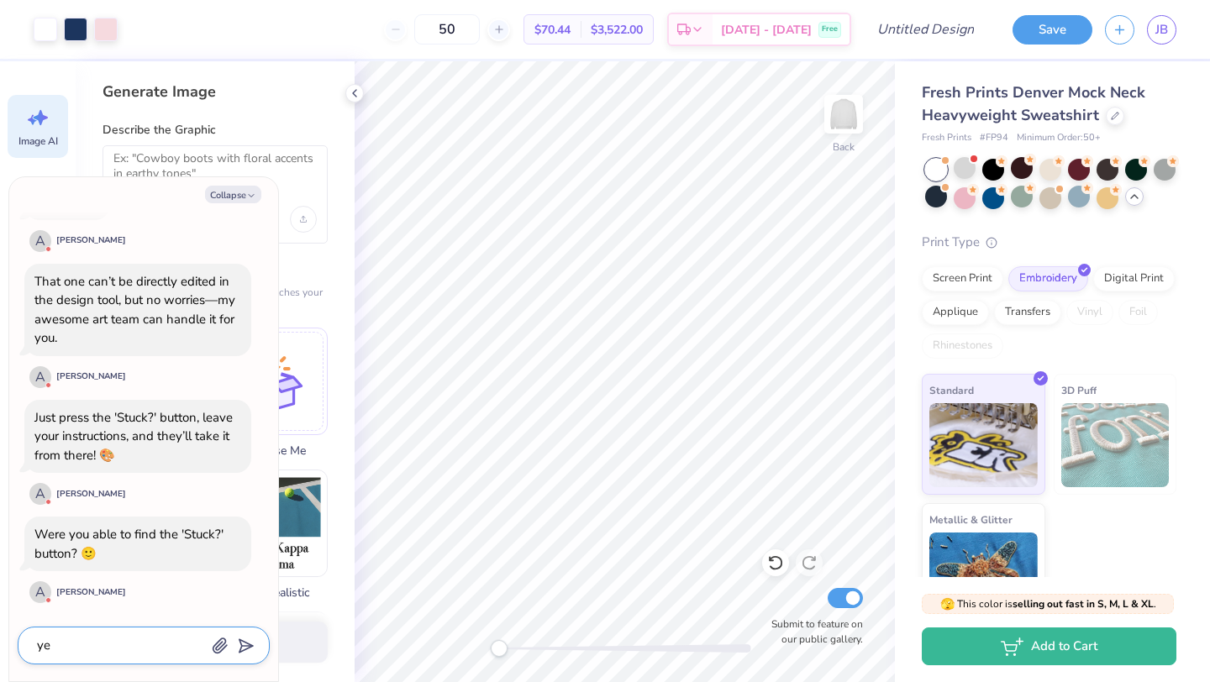
type textarea "x"
type textarea "yes"
type textarea "x"
type textarea "yes!"
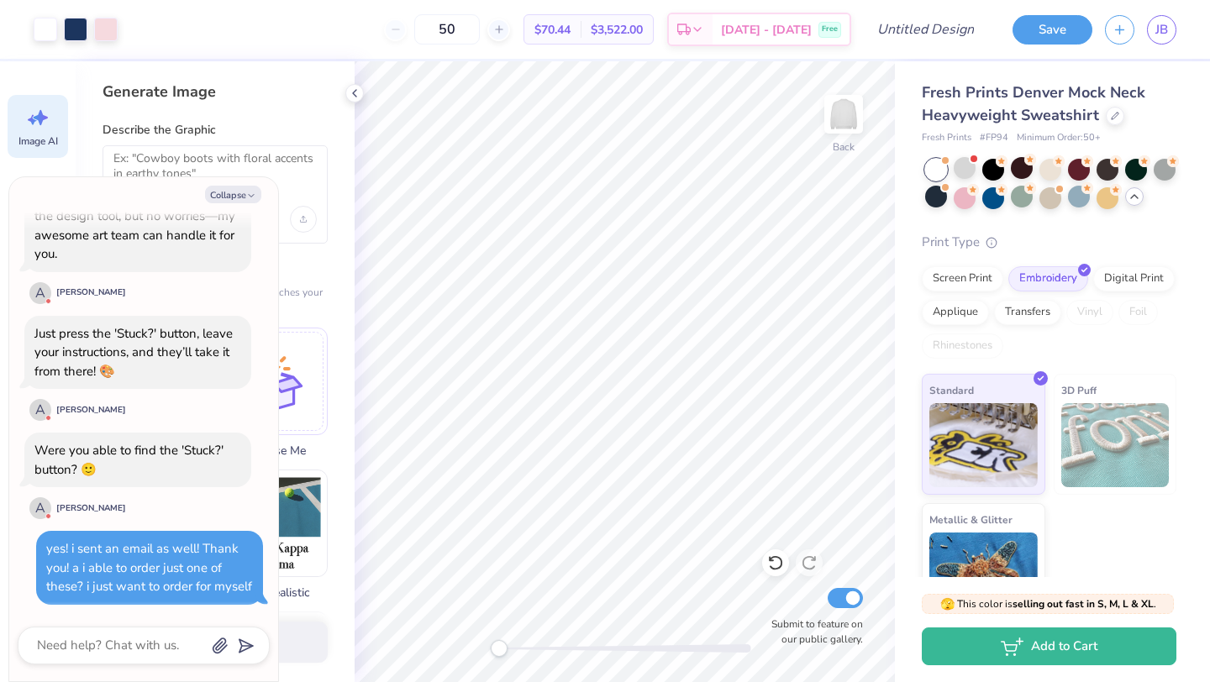
scroll to position [2515, 0]
click at [1128, 274] on div "Digital Print" at bounding box center [1134, 276] width 82 height 25
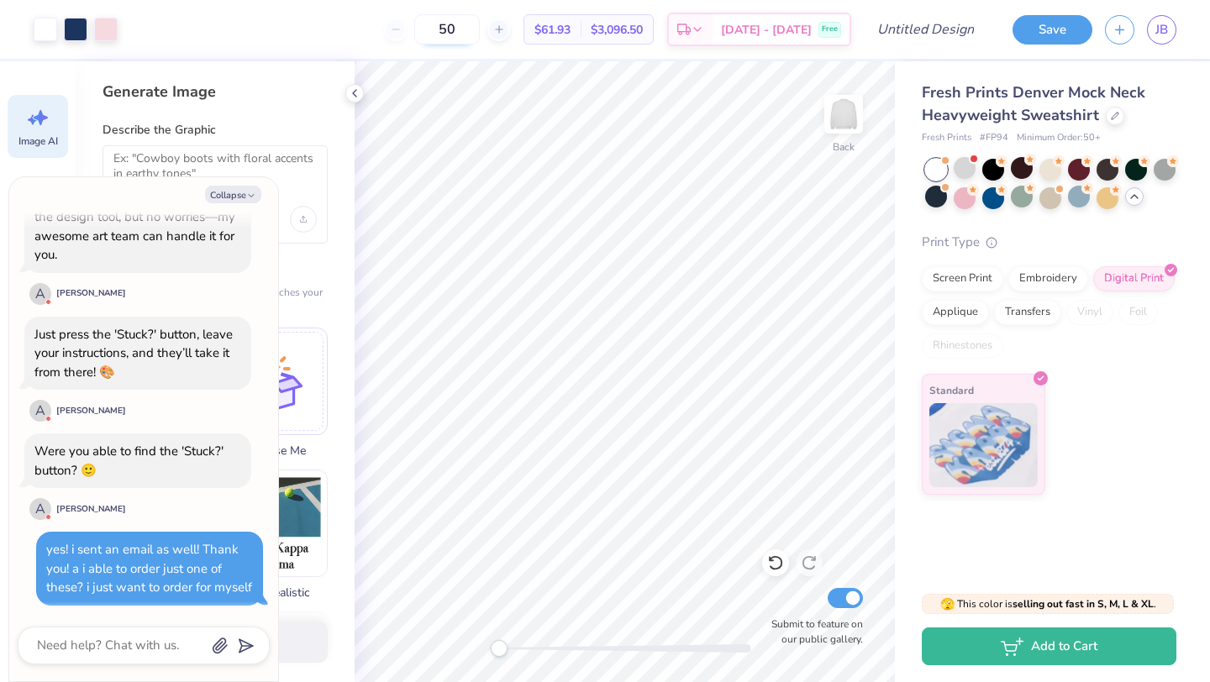
click at [478, 34] on input "50" at bounding box center [447, 29] width 66 height 30
click at [1083, 313] on div "Vinyl" at bounding box center [1090, 312] width 47 height 25
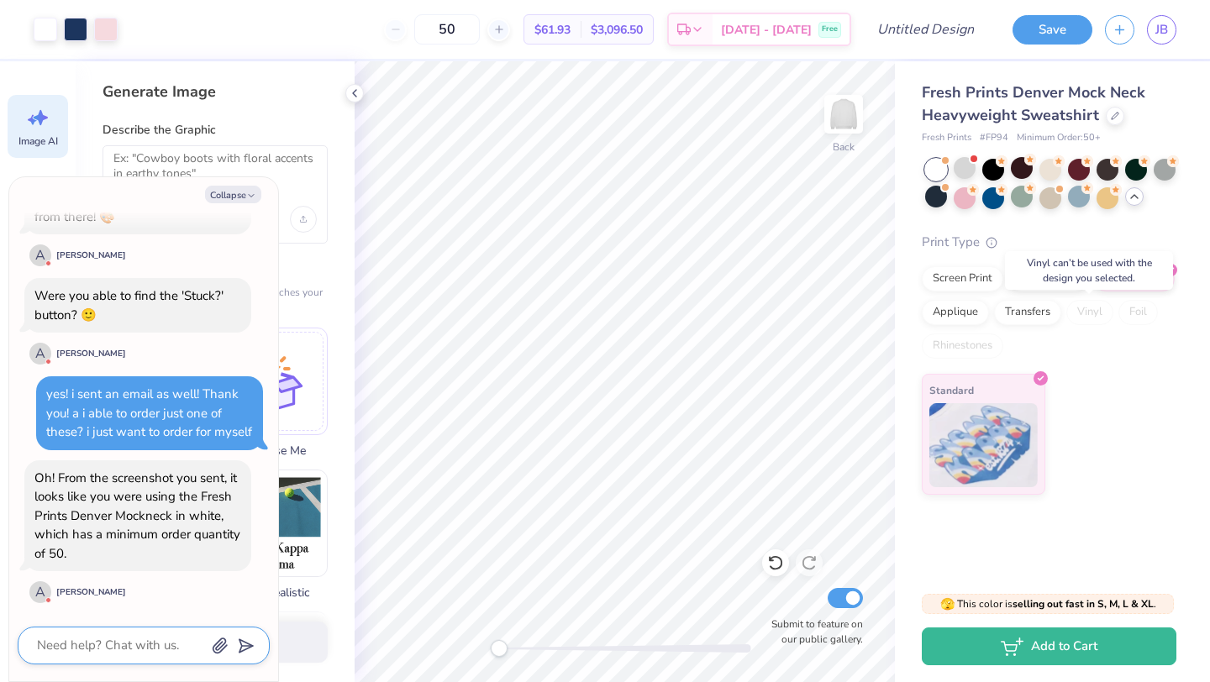
click at [155, 647] on textarea at bounding box center [120, 646] width 171 height 23
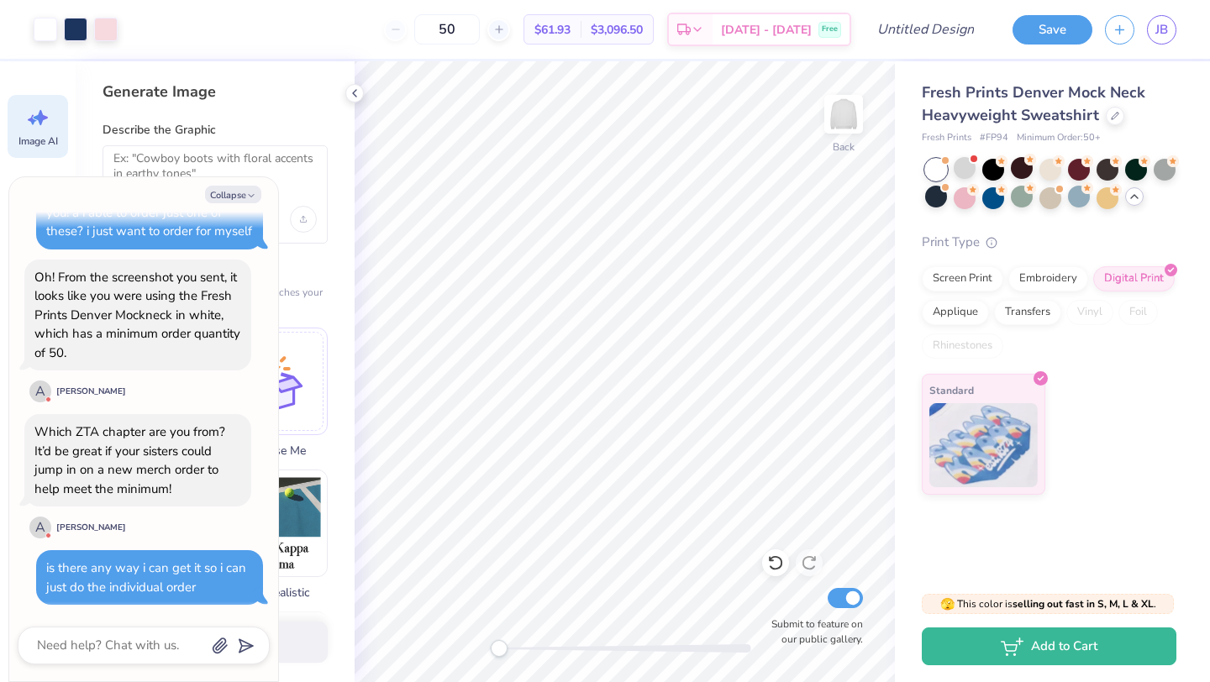
scroll to position [2988, 0]
